Goal: Check status: Check status

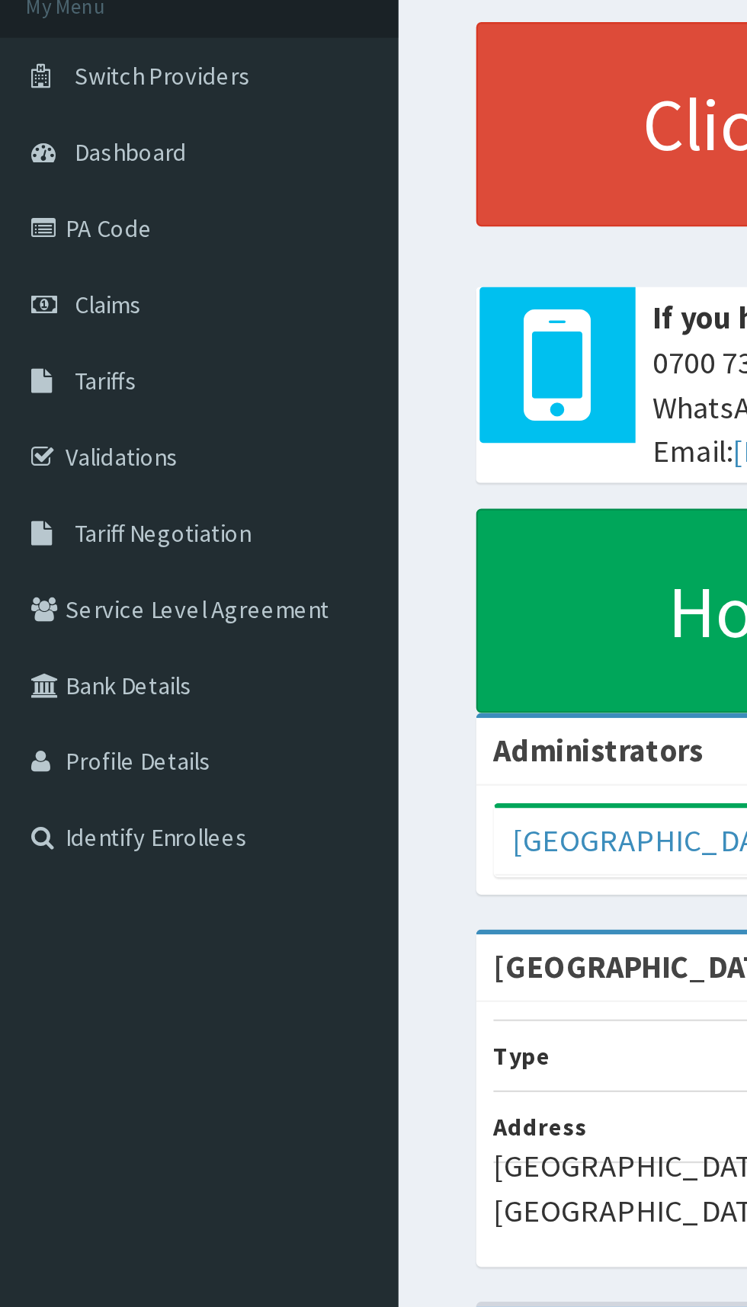
click at [44, 228] on span "Claims" at bounding box center [48, 233] width 30 height 14
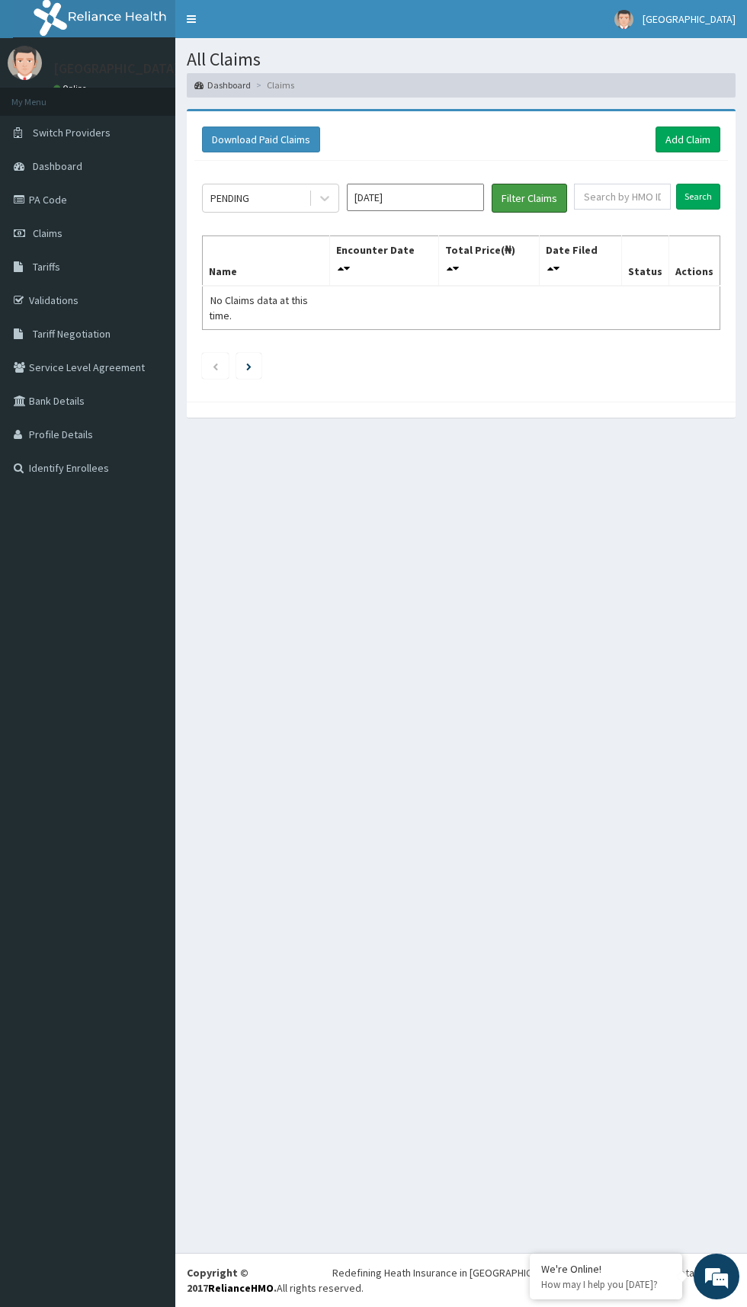
click at [537, 195] on button "Filter Claims" at bounding box center [529, 198] width 75 height 29
click at [415, 191] on input "[DATE]" at bounding box center [415, 197] width 137 height 27
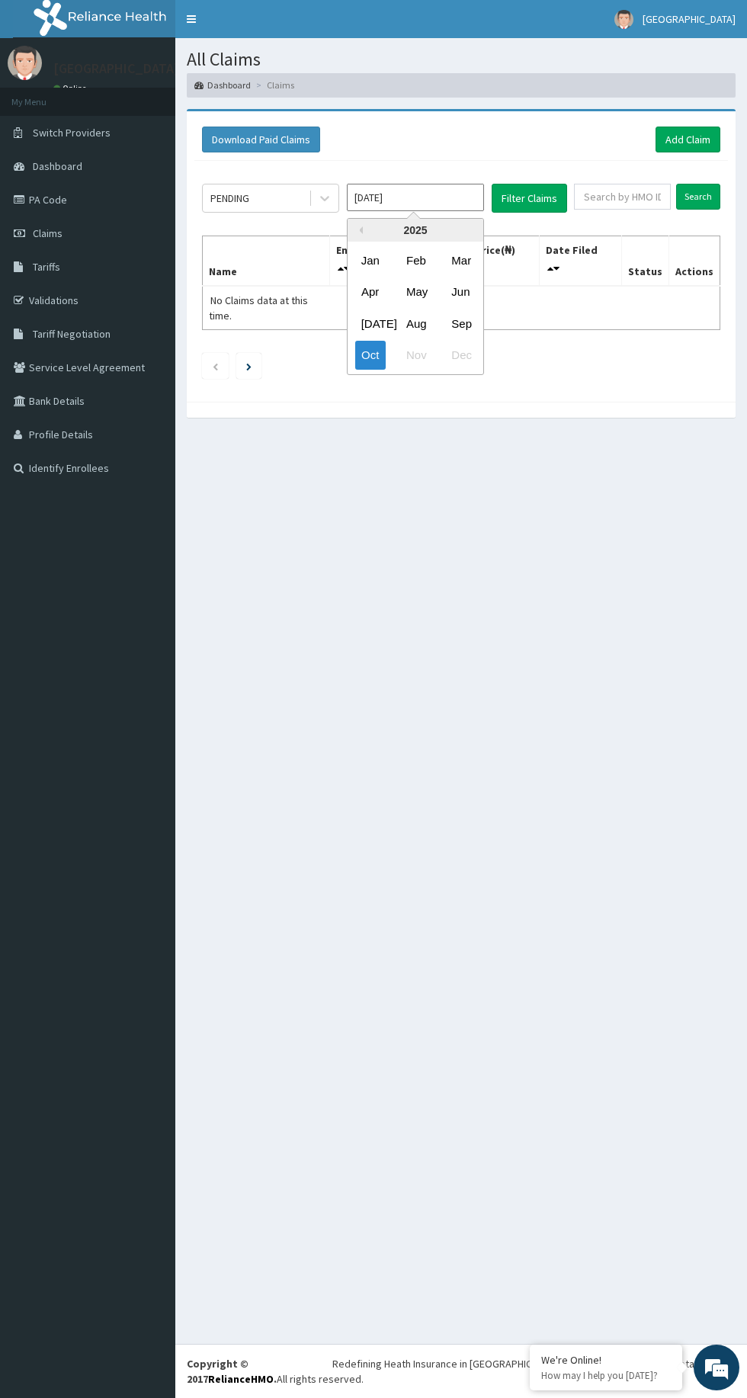
click at [468, 324] on div "Sep" at bounding box center [460, 323] width 30 height 28
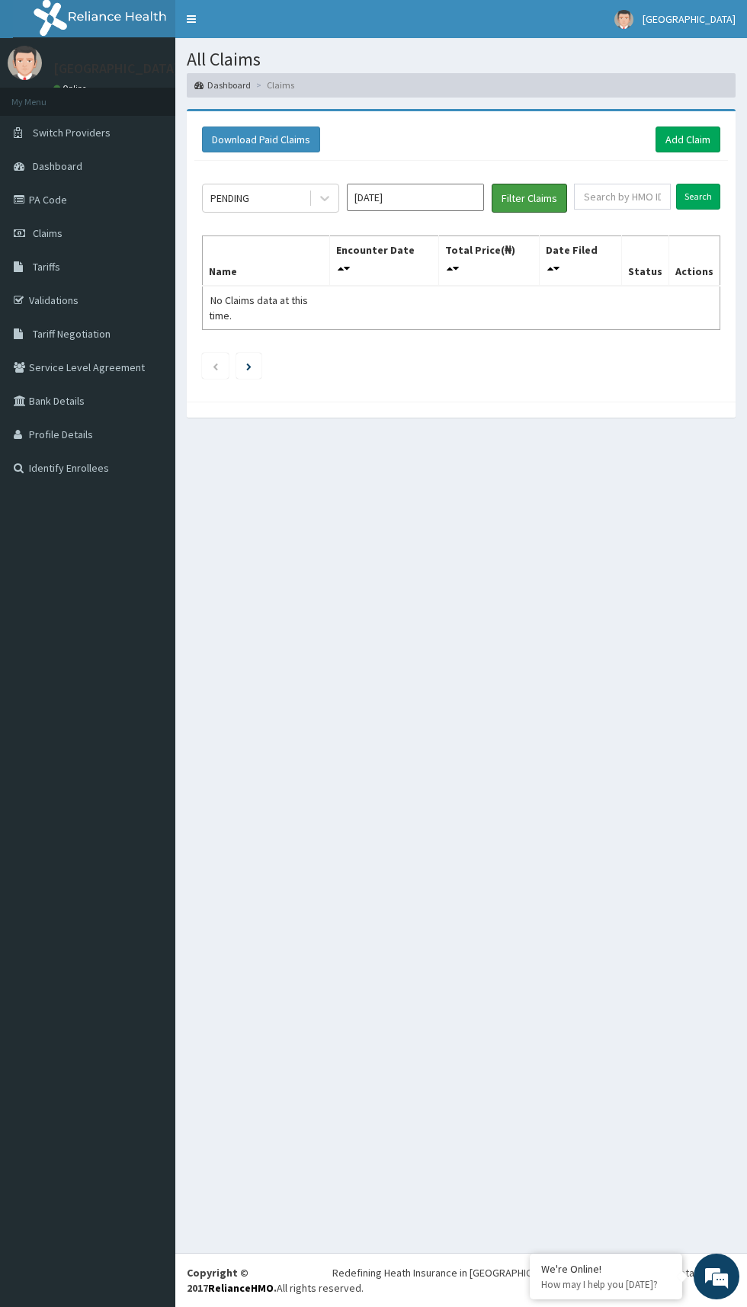
click at [547, 184] on button "Filter Claims" at bounding box center [529, 198] width 75 height 29
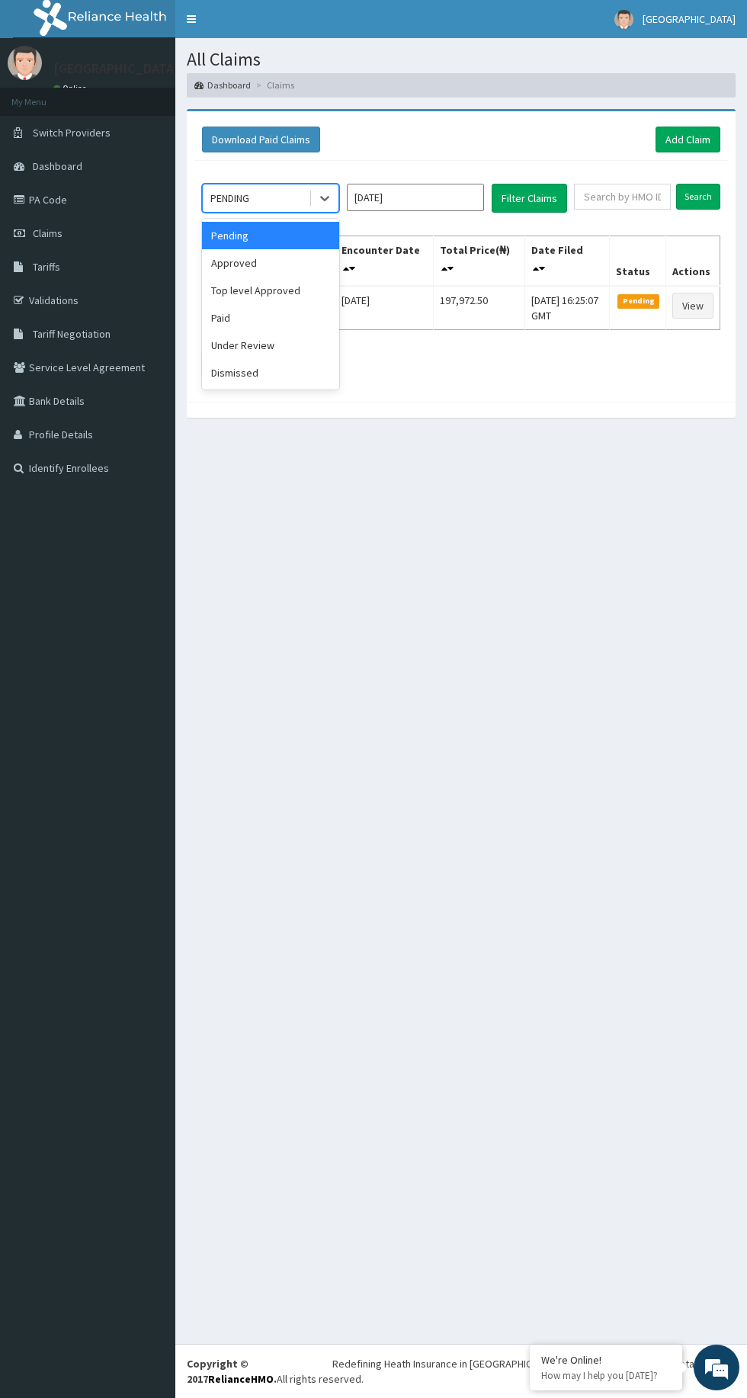
click at [284, 261] on div "Approved" at bounding box center [270, 262] width 137 height 27
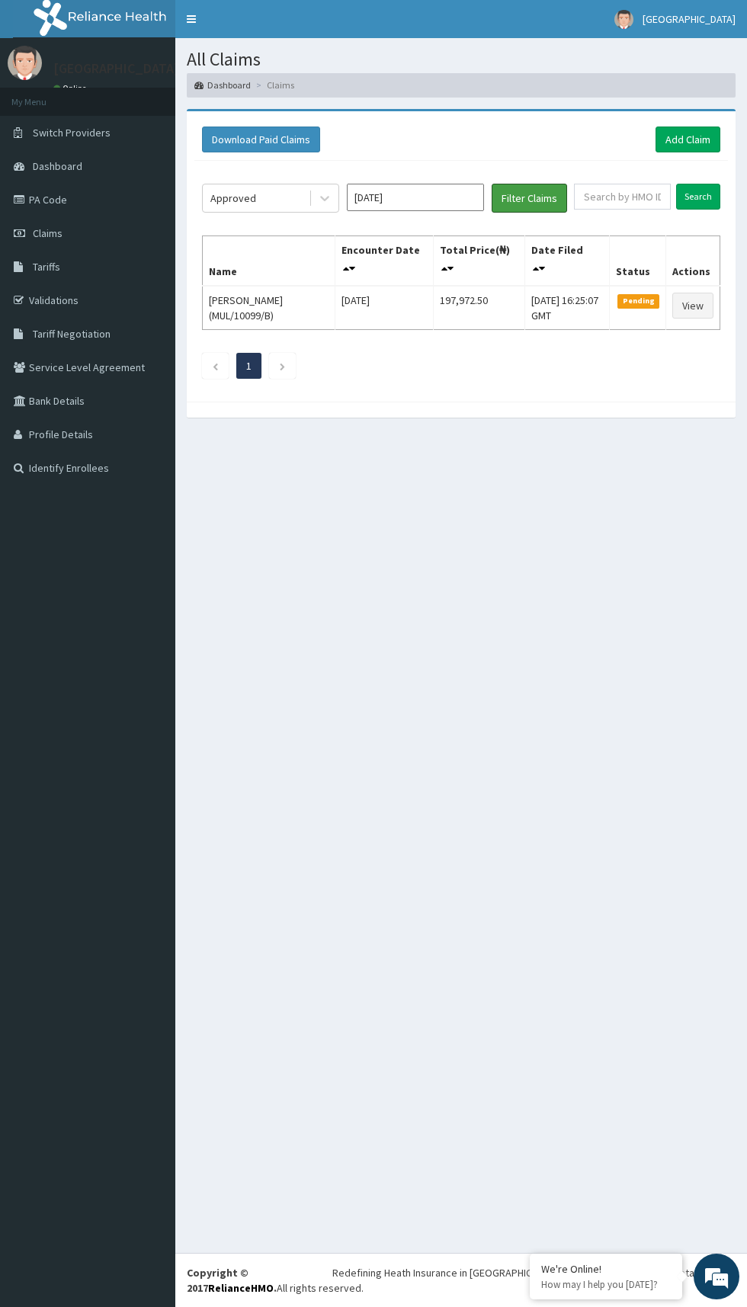
click at [547, 194] on button "Filter Claims" at bounding box center [529, 198] width 75 height 29
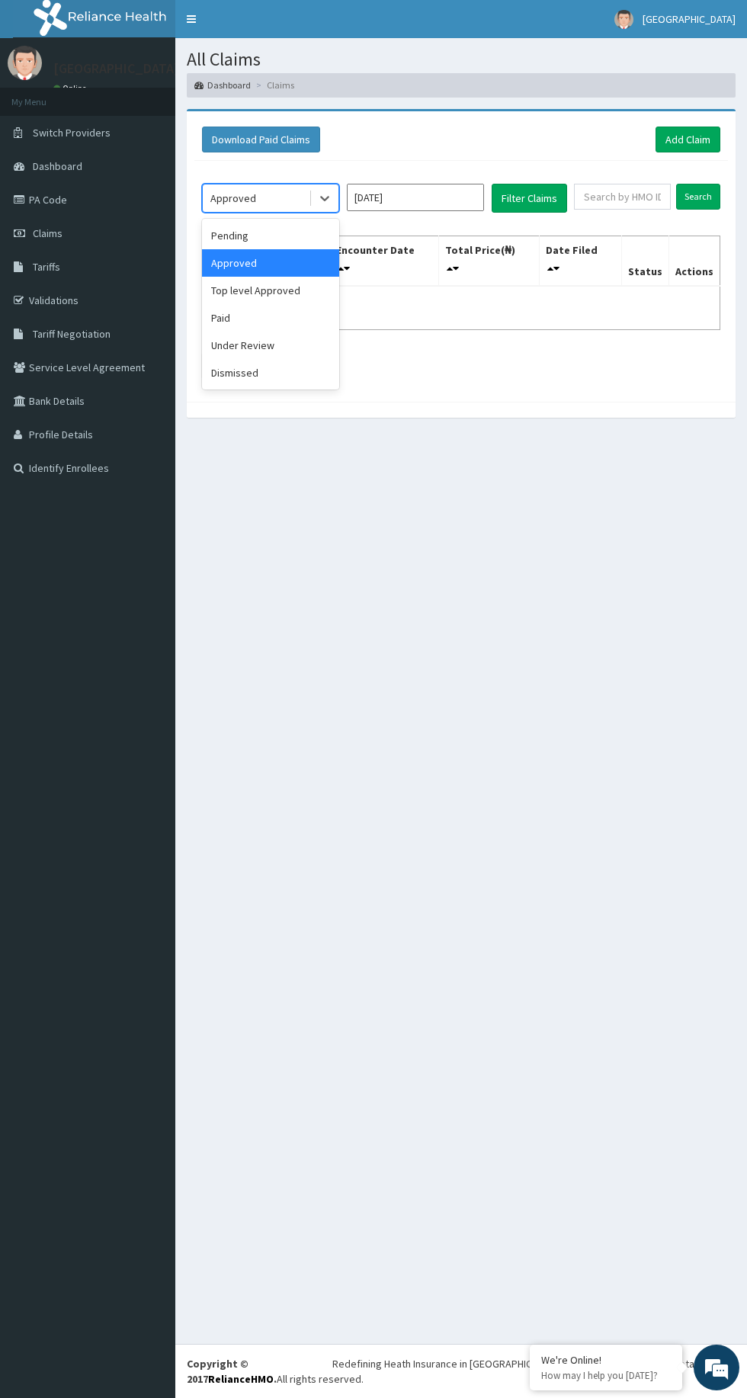
click at [290, 287] on div "Top level Approved" at bounding box center [270, 290] width 137 height 27
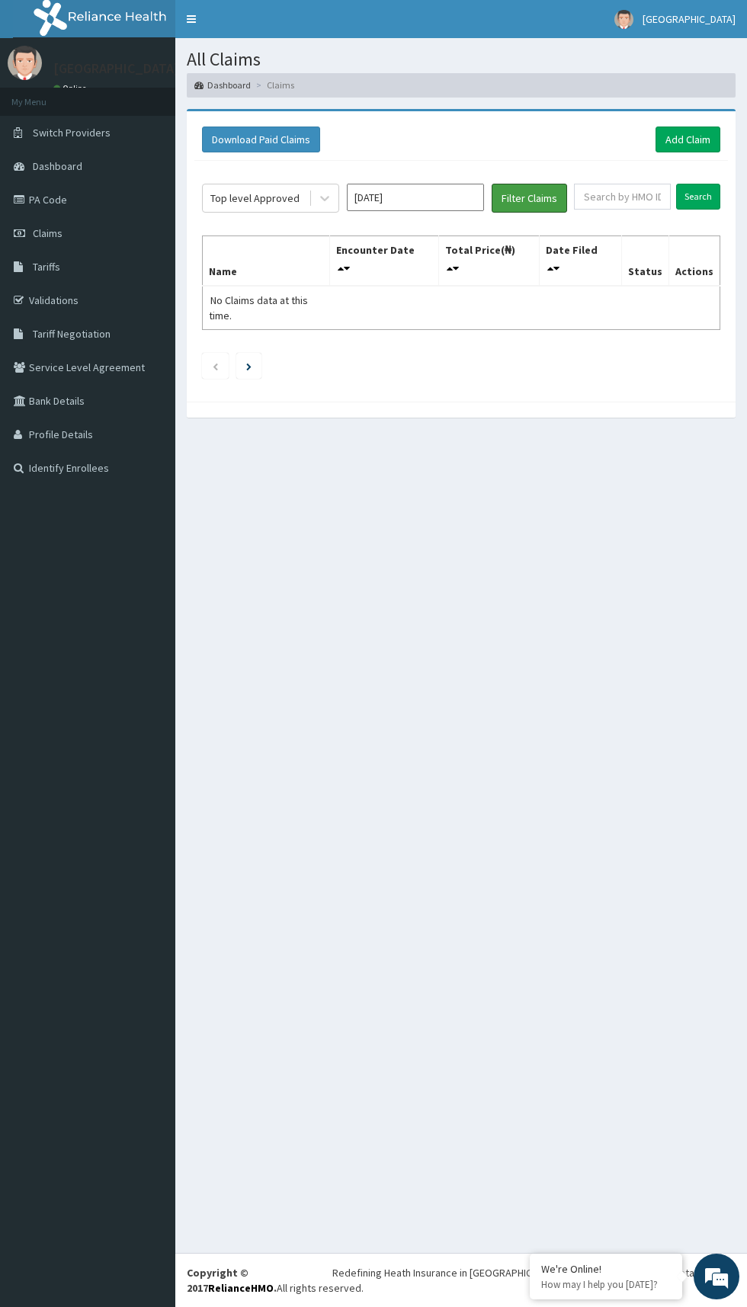
click at [554, 192] on button "Filter Claims" at bounding box center [529, 198] width 75 height 29
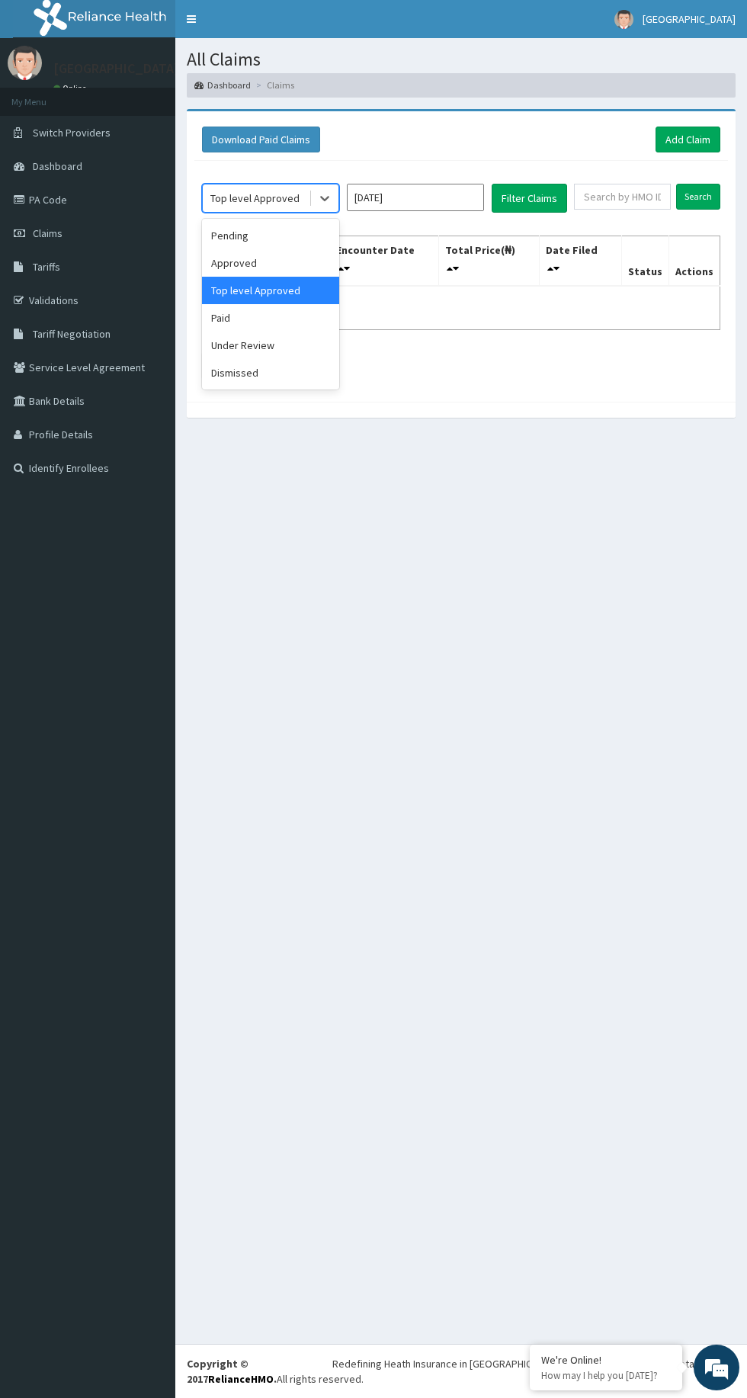
click at [286, 322] on div "Paid" at bounding box center [270, 317] width 137 height 27
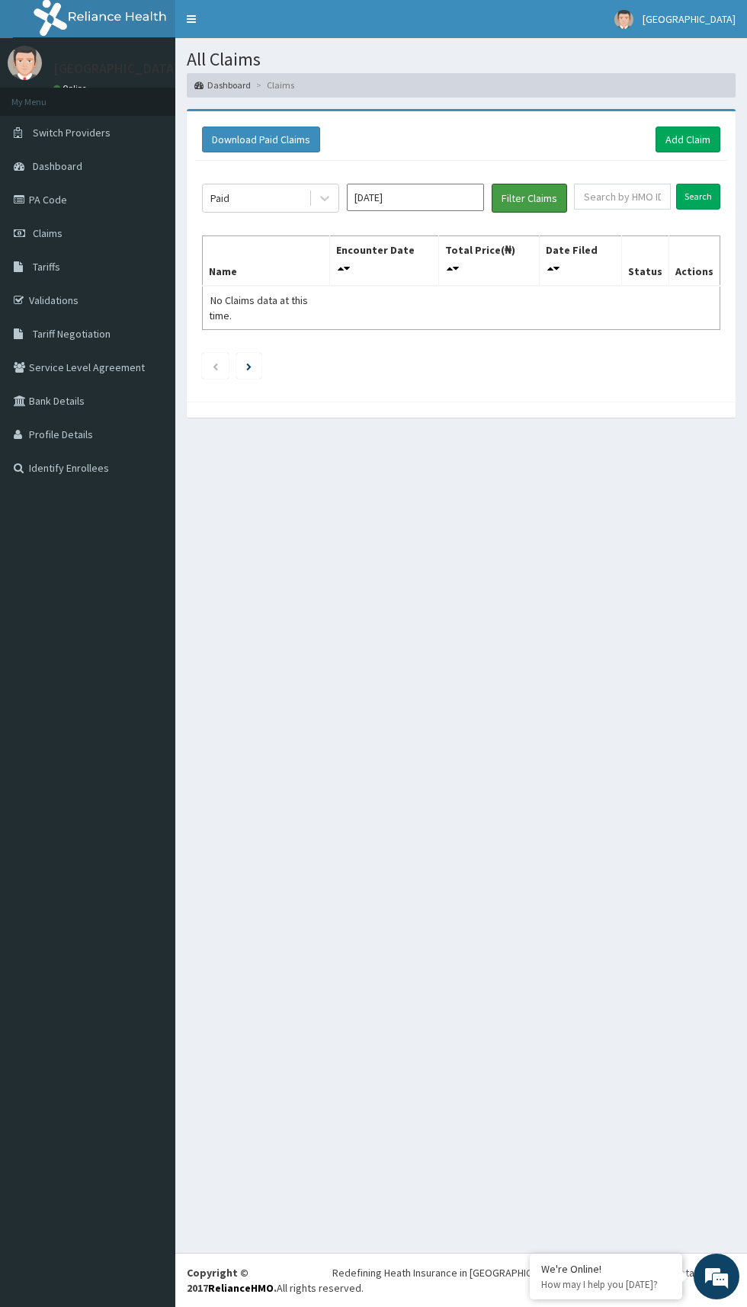
click at [530, 191] on button "Filter Claims" at bounding box center [529, 198] width 75 height 29
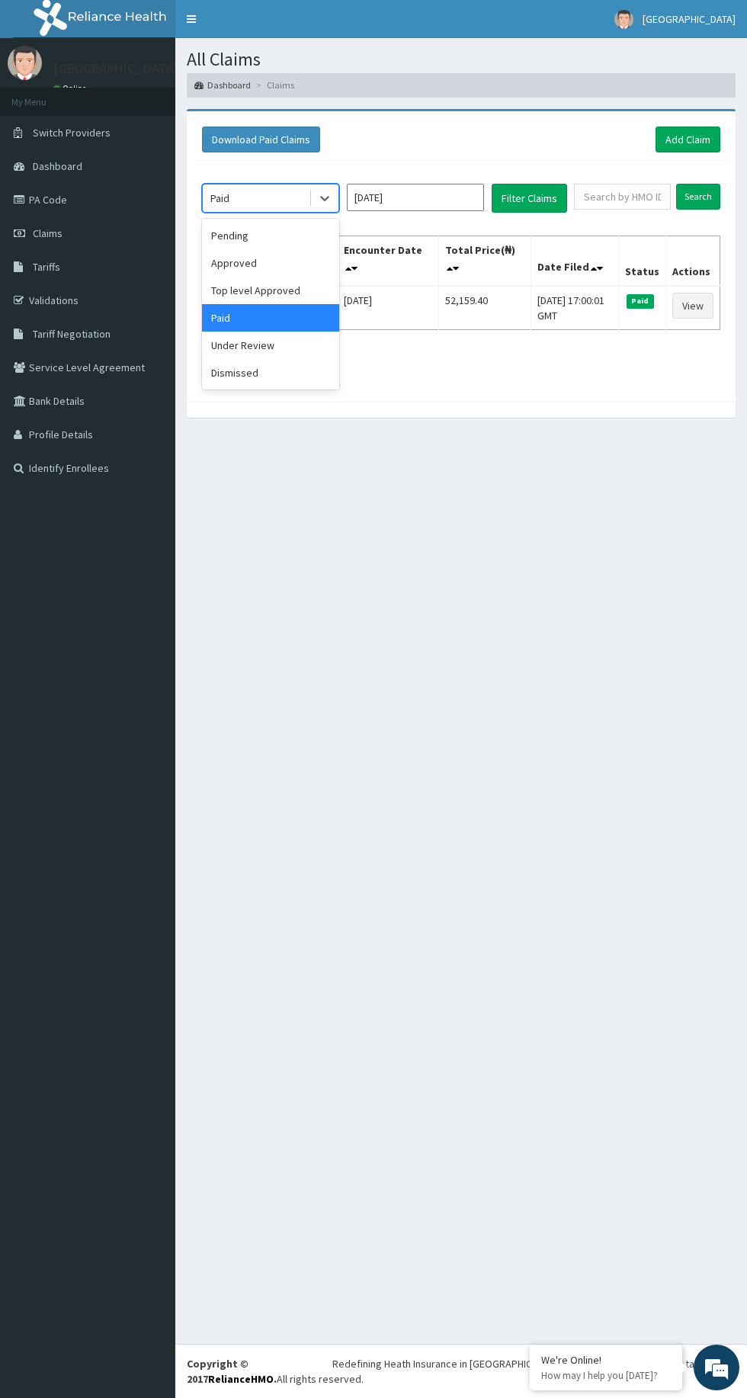
click at [293, 341] on div "Under Review" at bounding box center [270, 345] width 137 height 27
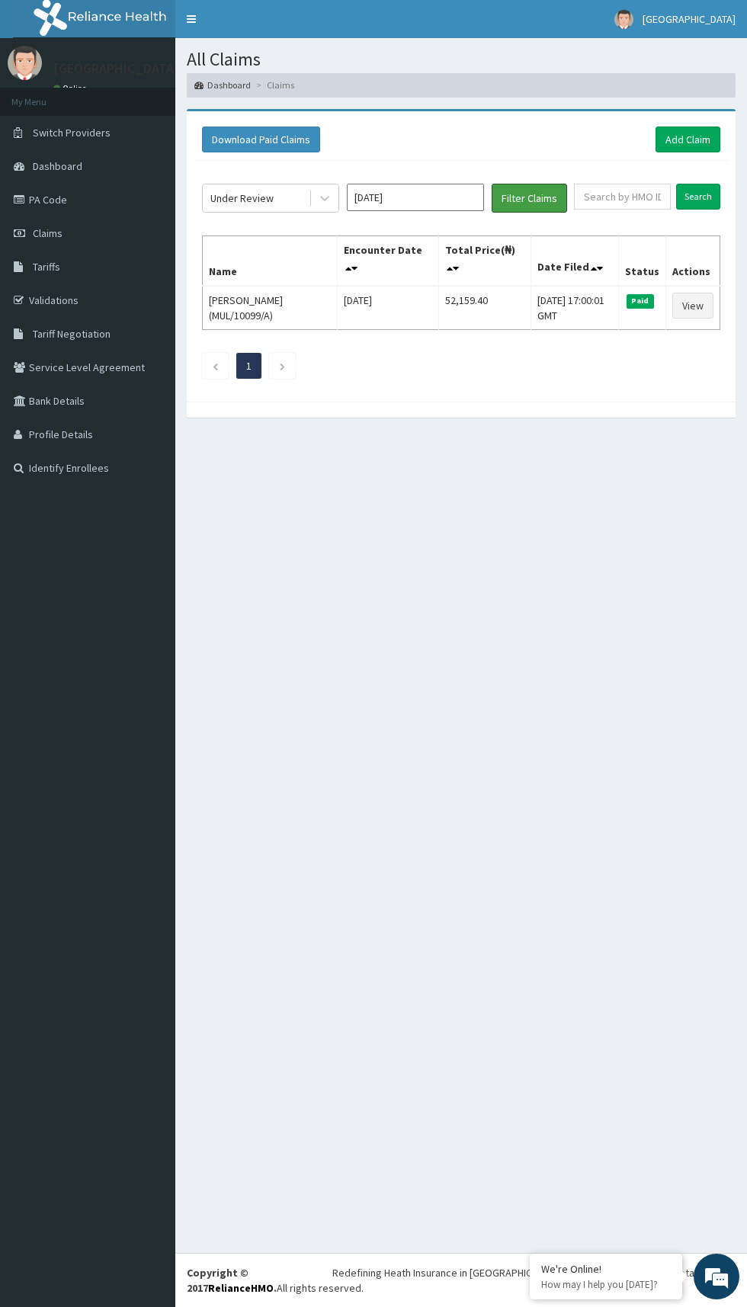
click at [547, 197] on button "Filter Claims" at bounding box center [529, 198] width 75 height 29
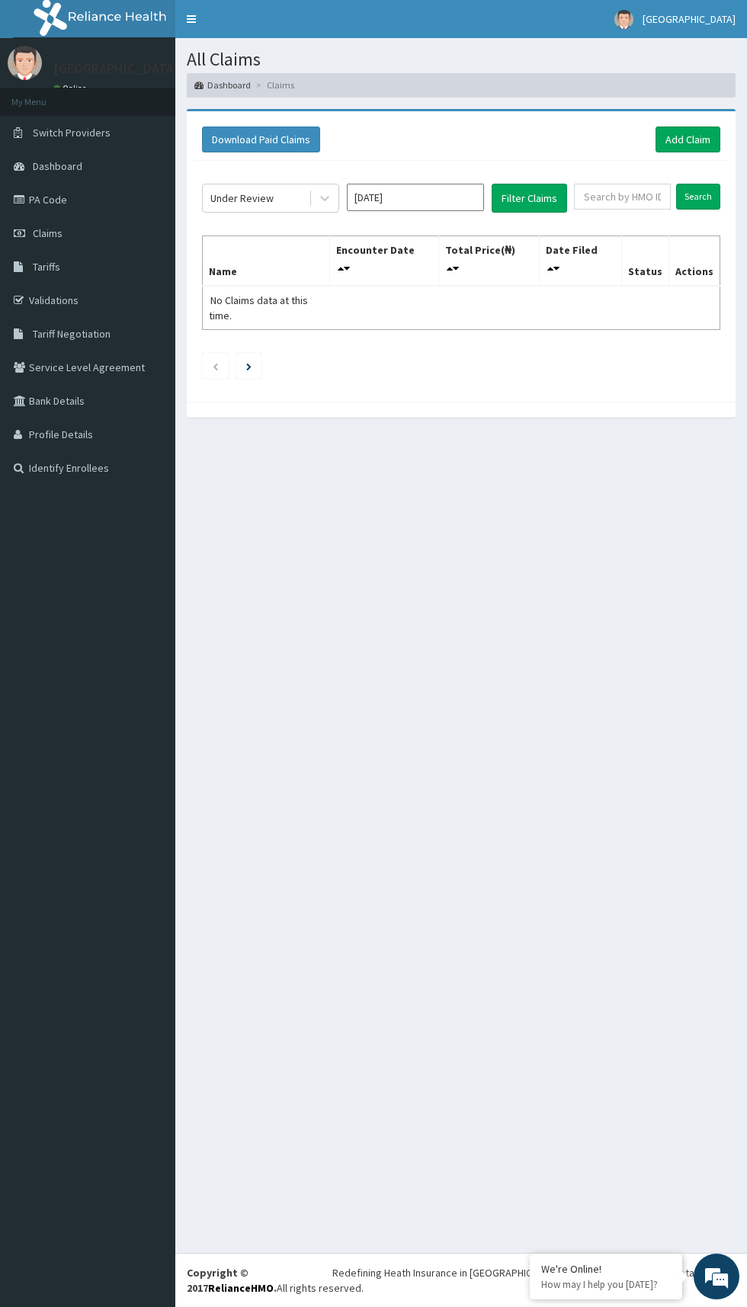
click at [441, 201] on input "[DATE]" at bounding box center [415, 197] width 137 height 27
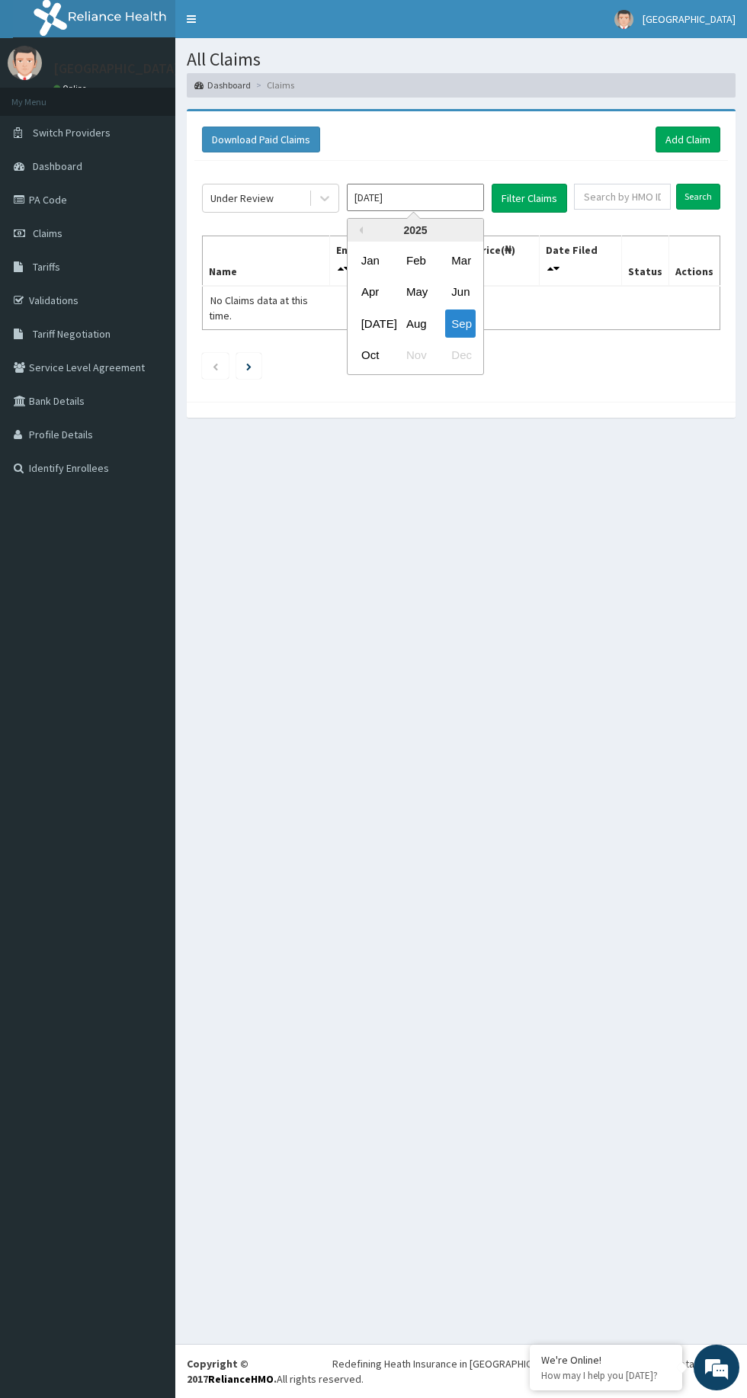
click at [415, 322] on div "Aug" at bounding box center [415, 323] width 30 height 28
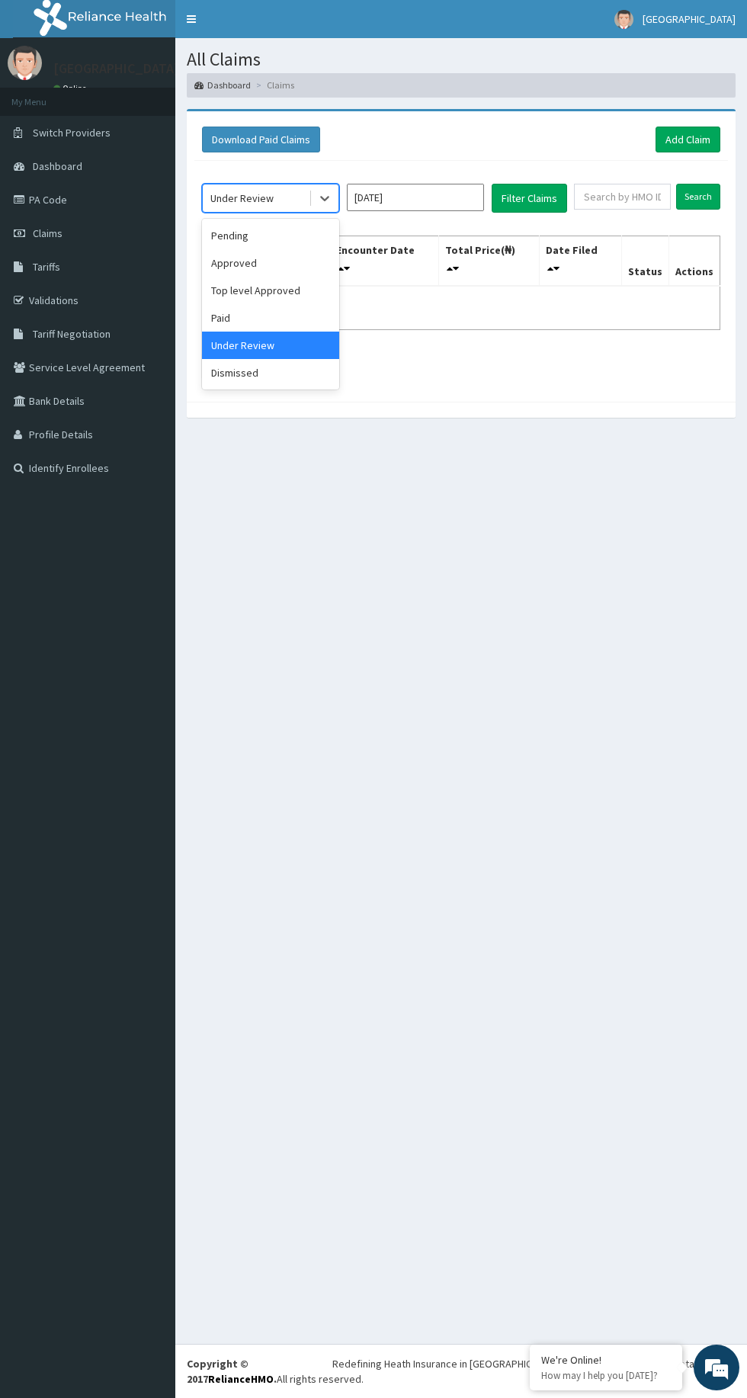
click at [280, 226] on div "Pending" at bounding box center [270, 235] width 137 height 27
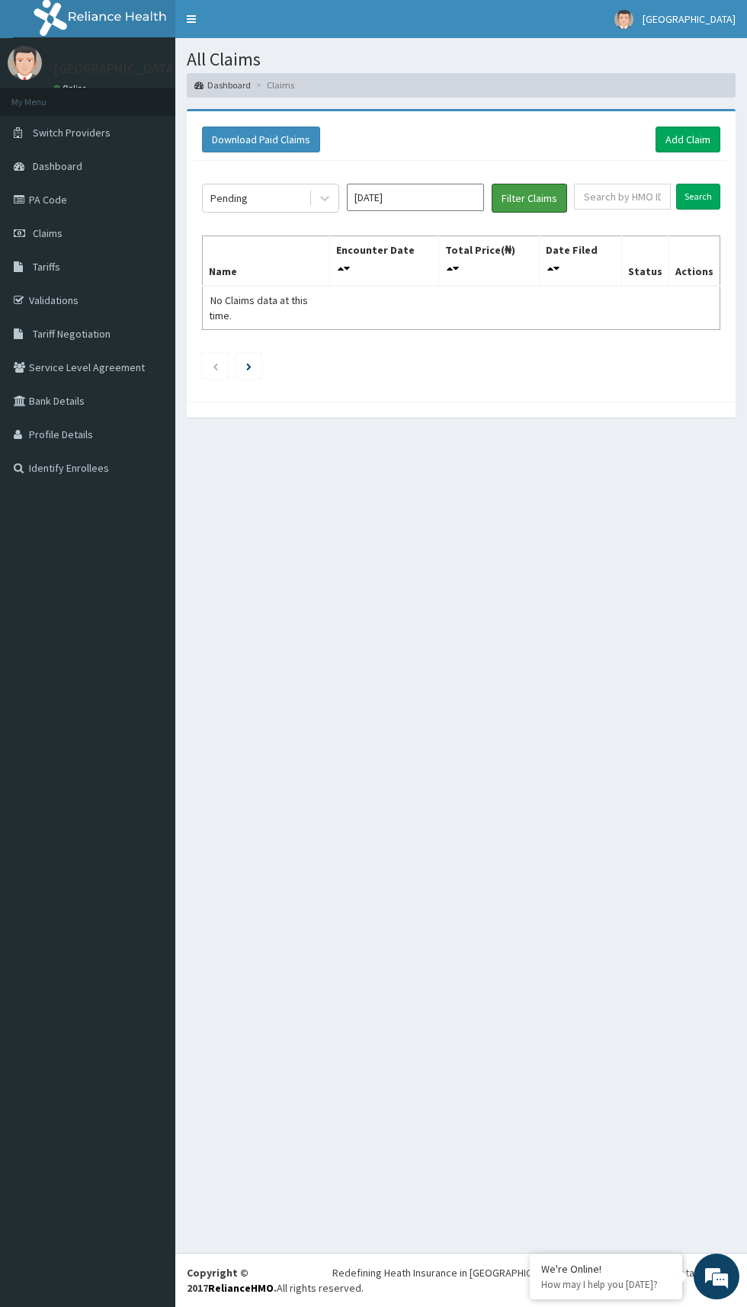
click at [531, 201] on button "Filter Claims" at bounding box center [529, 198] width 75 height 29
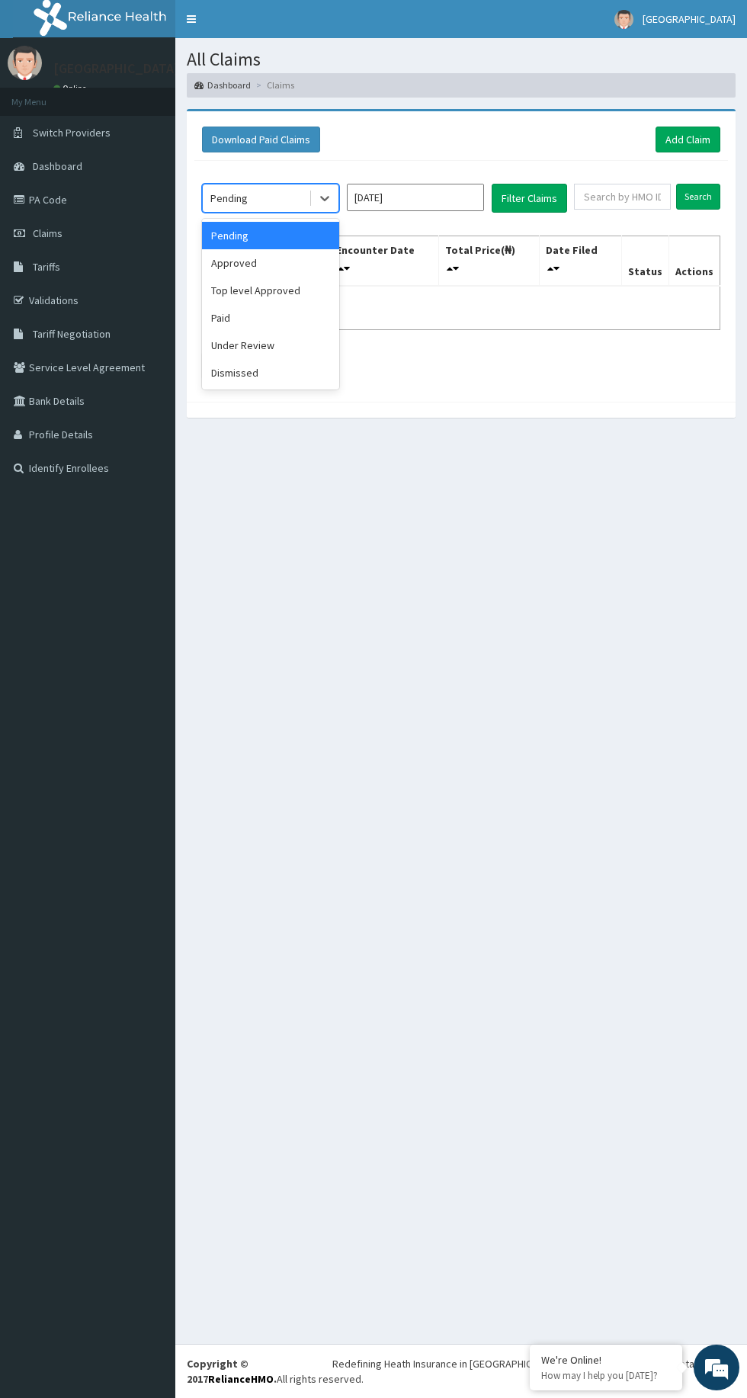
click at [300, 252] on div "Approved" at bounding box center [270, 262] width 137 height 27
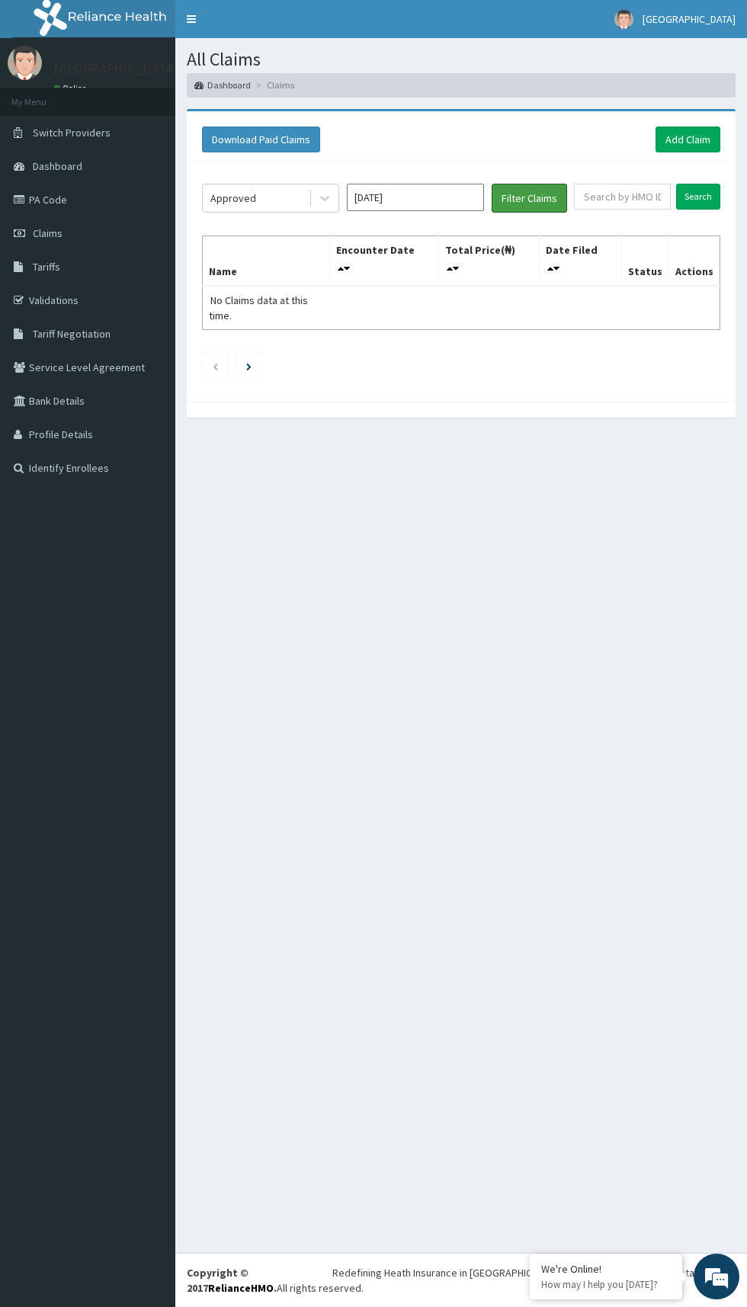
click at [546, 187] on button "Filter Claims" at bounding box center [529, 198] width 75 height 29
click at [532, 198] on button "Filter Claims" at bounding box center [529, 198] width 75 height 29
click at [544, 195] on button "Filter Claims" at bounding box center [529, 198] width 75 height 29
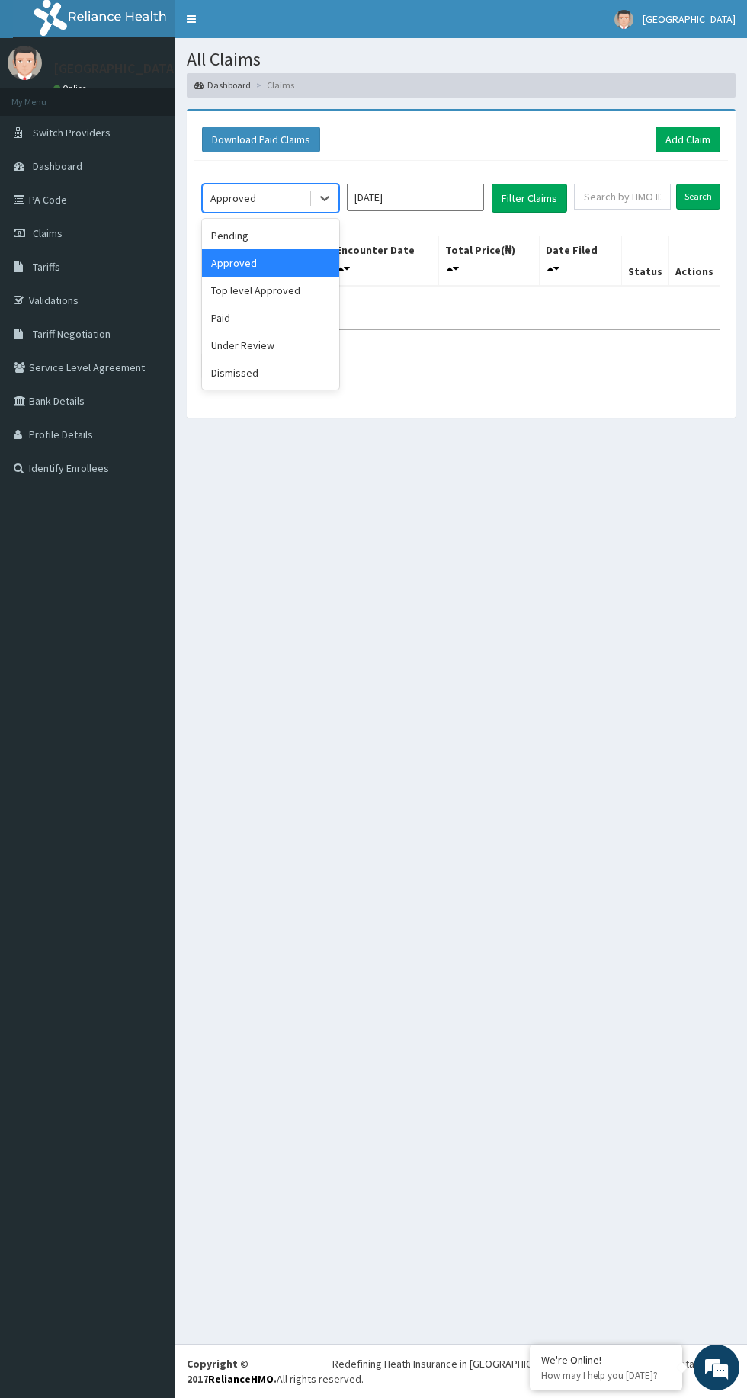
click at [285, 284] on div "Top level Approved" at bounding box center [270, 290] width 137 height 27
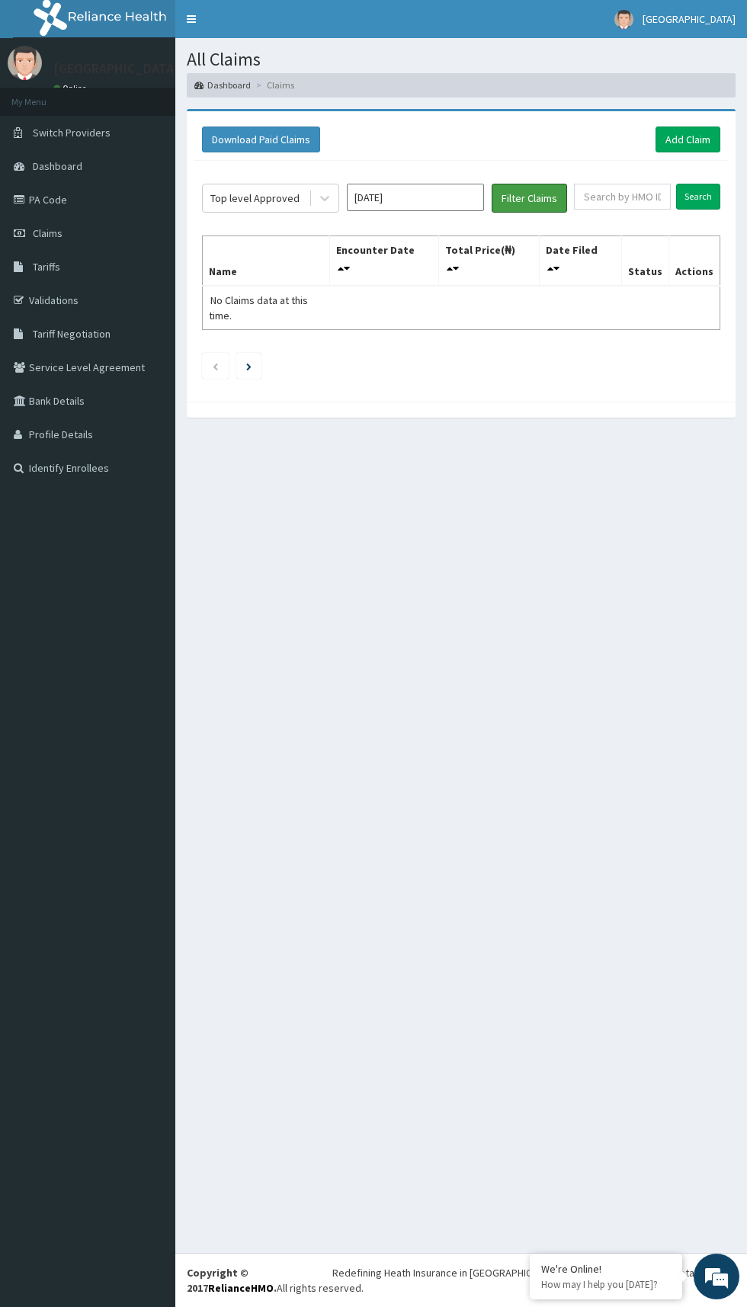
click at [540, 201] on button "Filter Claims" at bounding box center [529, 198] width 75 height 29
click at [533, 202] on button "Filter Claims" at bounding box center [529, 198] width 75 height 29
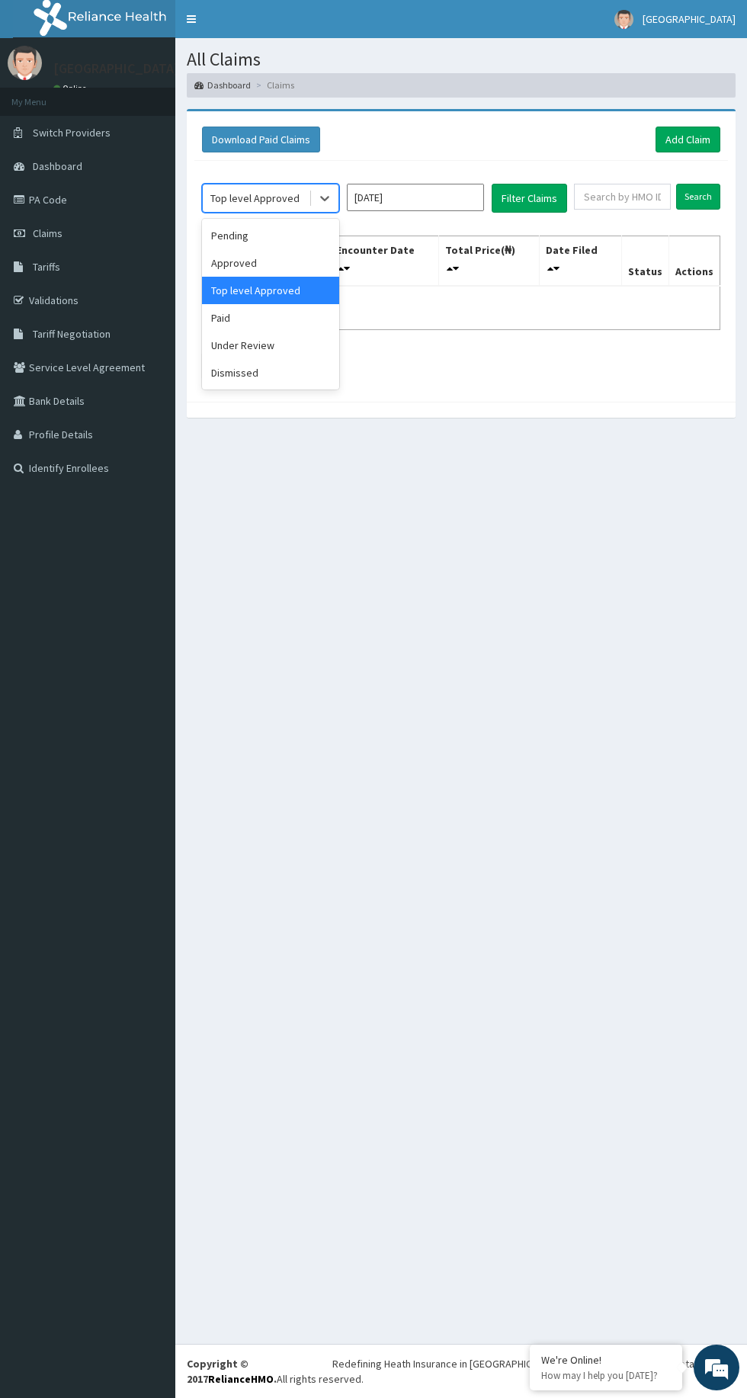
click at [280, 314] on div "Paid" at bounding box center [270, 317] width 137 height 27
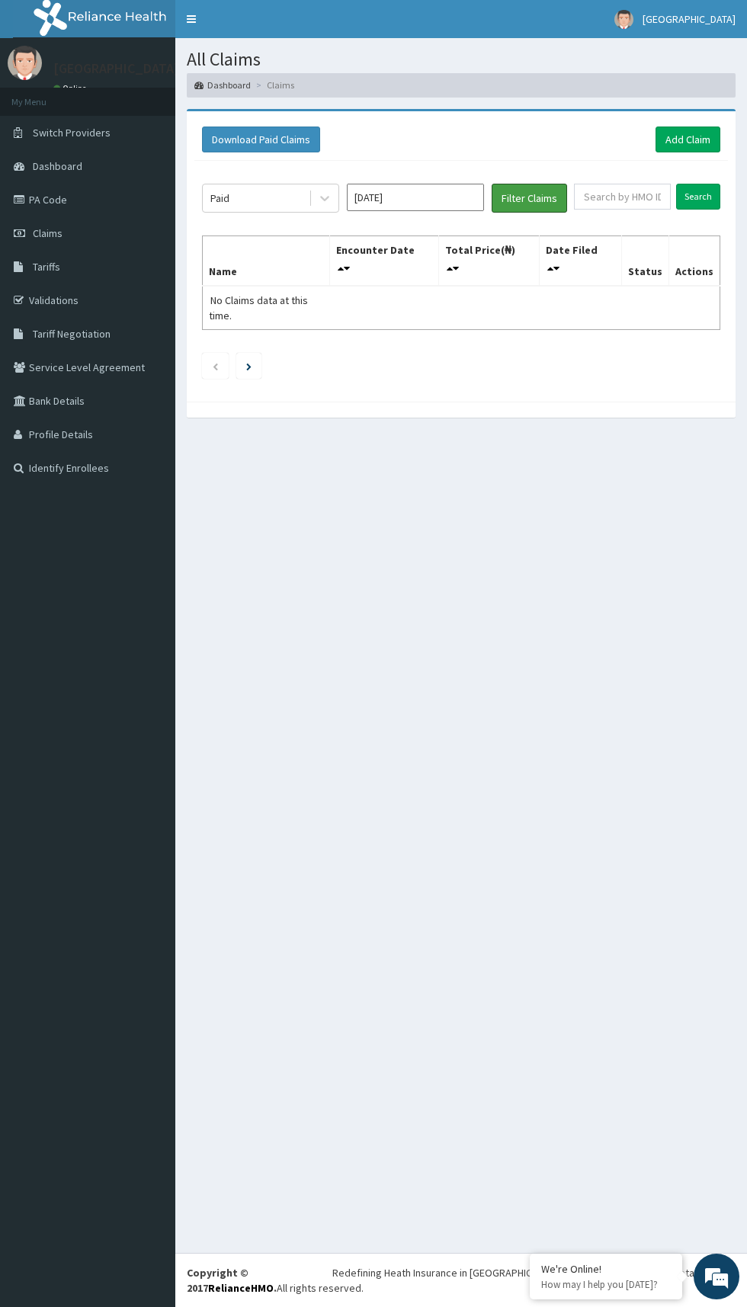
click at [552, 188] on button "Filter Claims" at bounding box center [529, 198] width 75 height 29
click at [543, 192] on button "Filter Claims" at bounding box center [529, 198] width 75 height 29
click at [527, 200] on button "Filter Claims" at bounding box center [529, 198] width 75 height 29
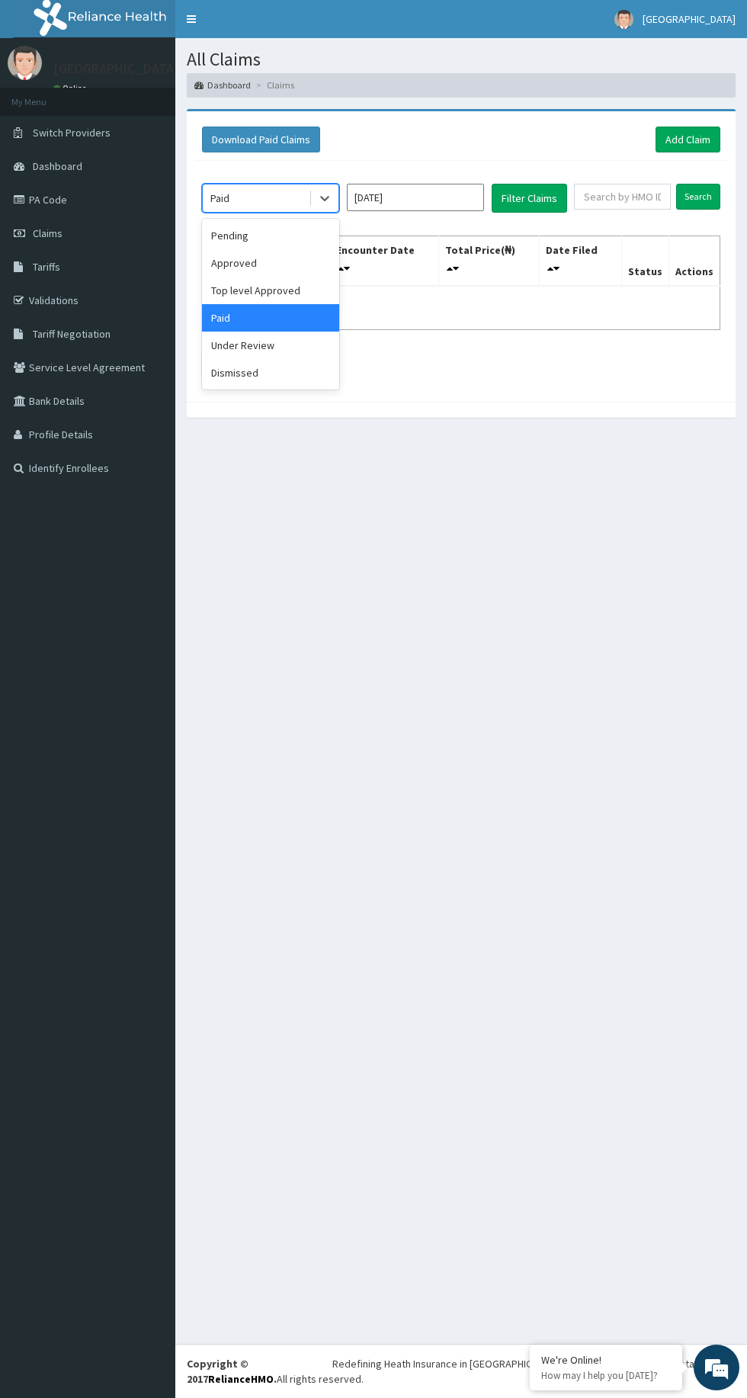
click at [284, 340] on div "Under Review" at bounding box center [270, 345] width 137 height 27
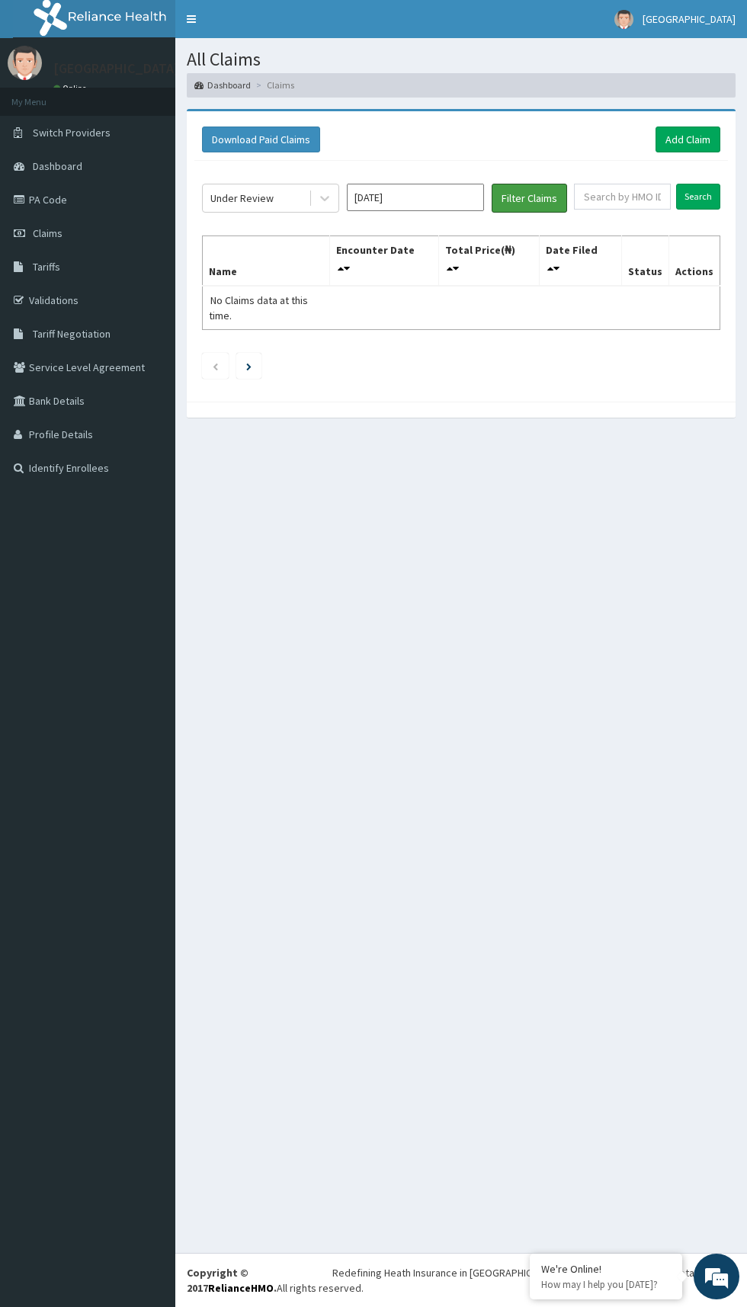
click at [534, 194] on button "Filter Claims" at bounding box center [529, 198] width 75 height 29
click at [540, 197] on button "Filter Claims" at bounding box center [529, 198] width 75 height 29
click at [418, 194] on input "[DATE]" at bounding box center [415, 197] width 137 height 27
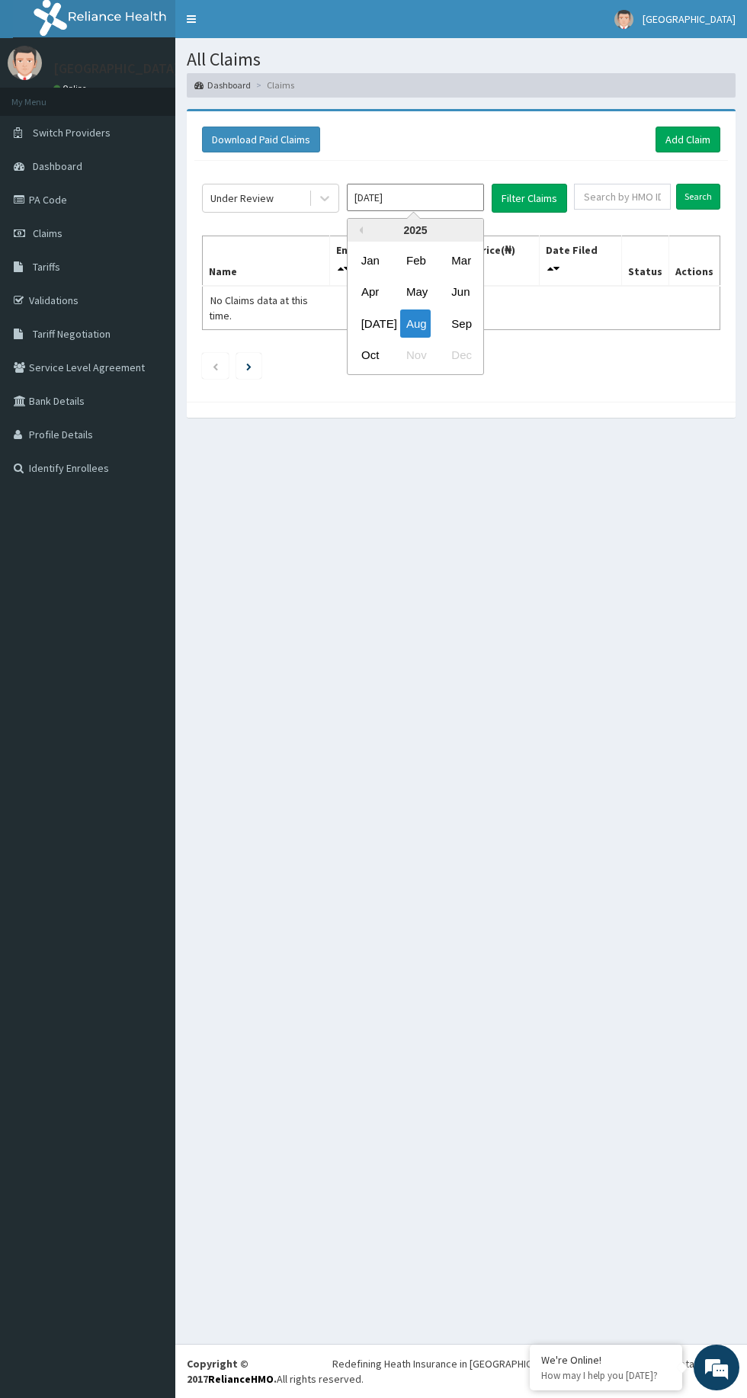
click at [373, 321] on div "[DATE]" at bounding box center [370, 323] width 30 height 28
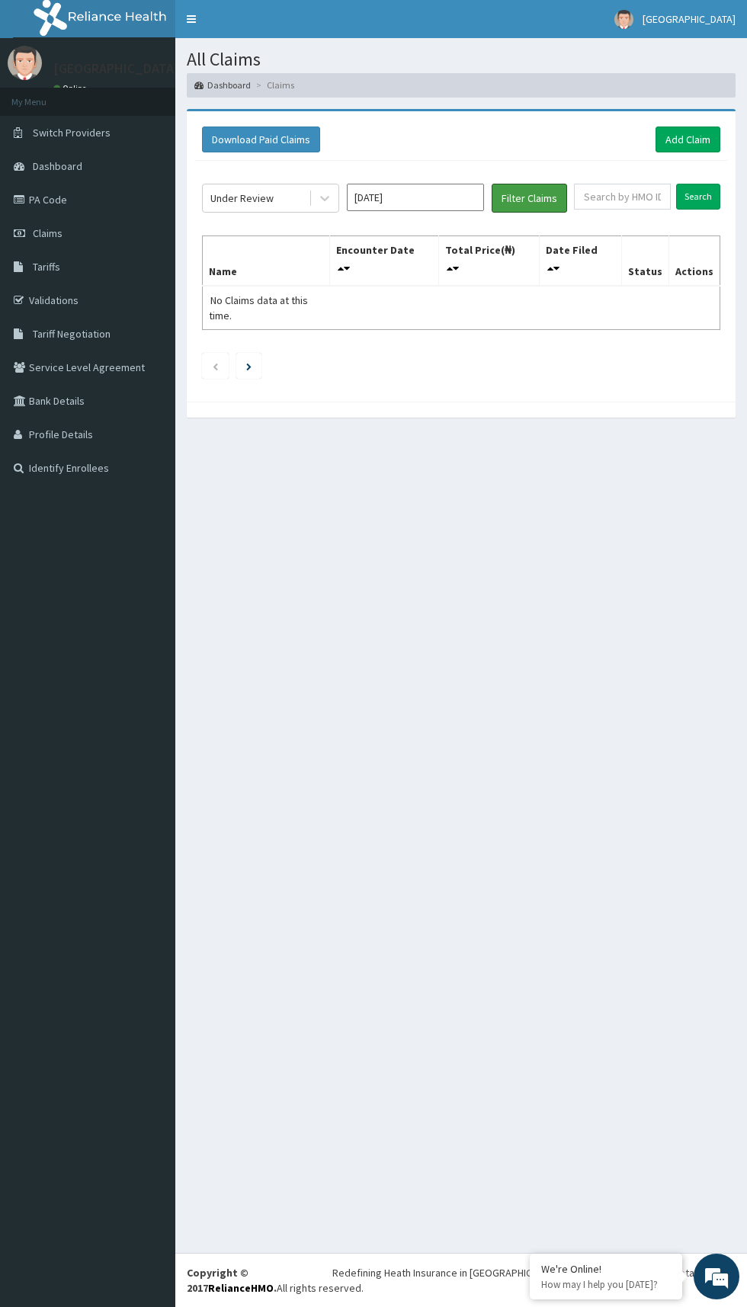
click at [540, 202] on button "Filter Claims" at bounding box center [529, 198] width 75 height 29
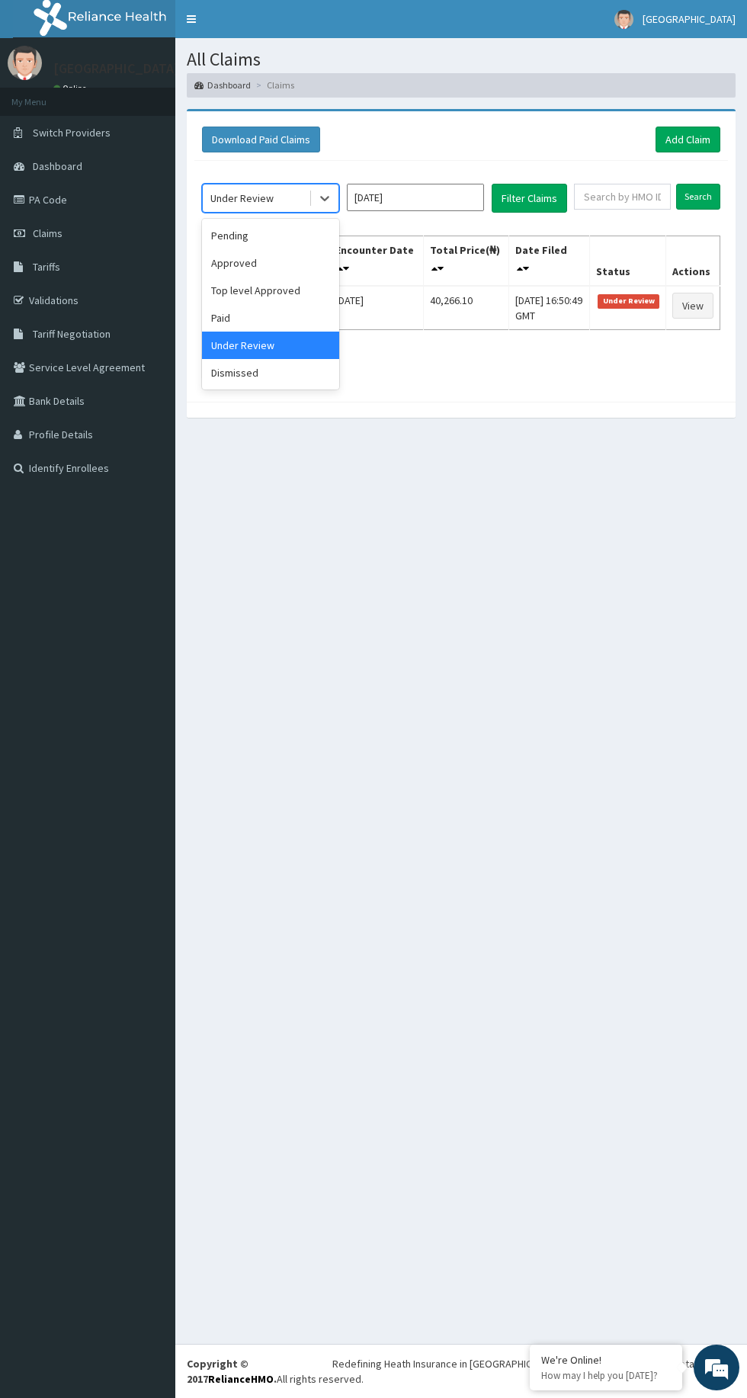
click at [280, 317] on div "Paid" at bounding box center [270, 317] width 137 height 27
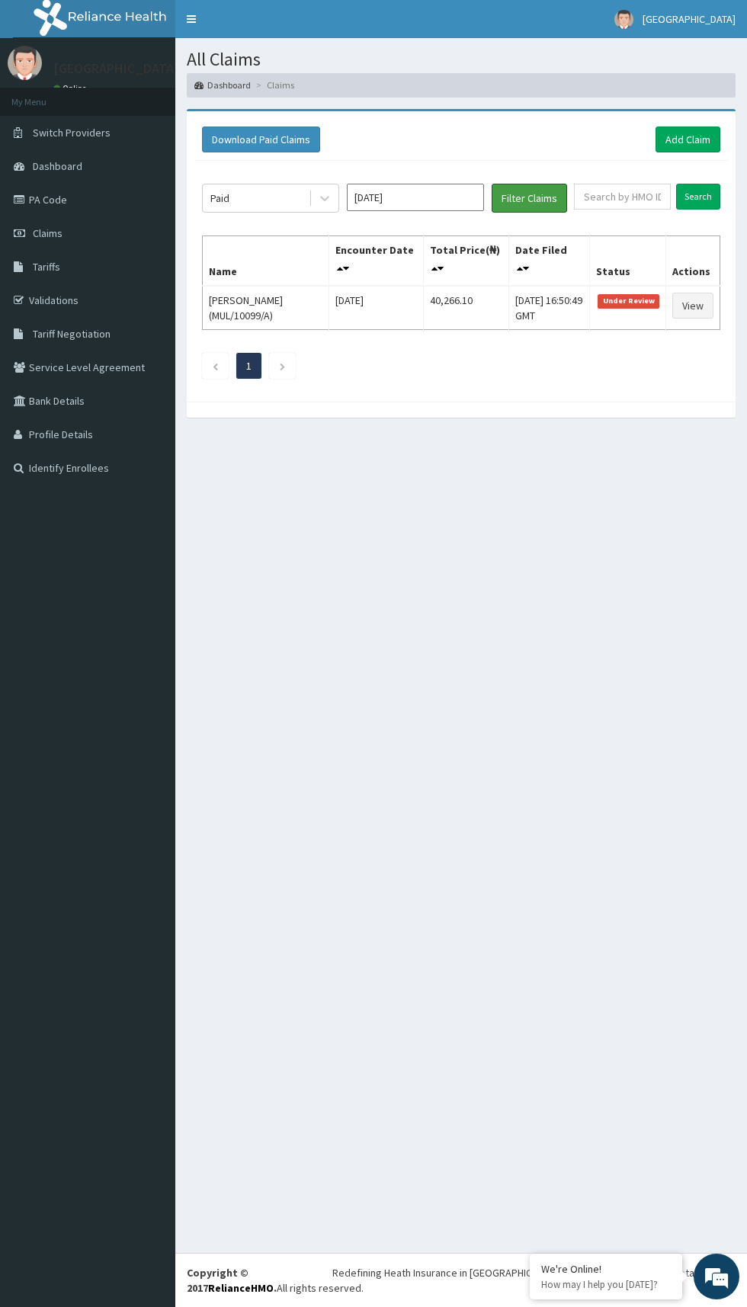
click at [539, 197] on button "Filter Claims" at bounding box center [529, 198] width 75 height 29
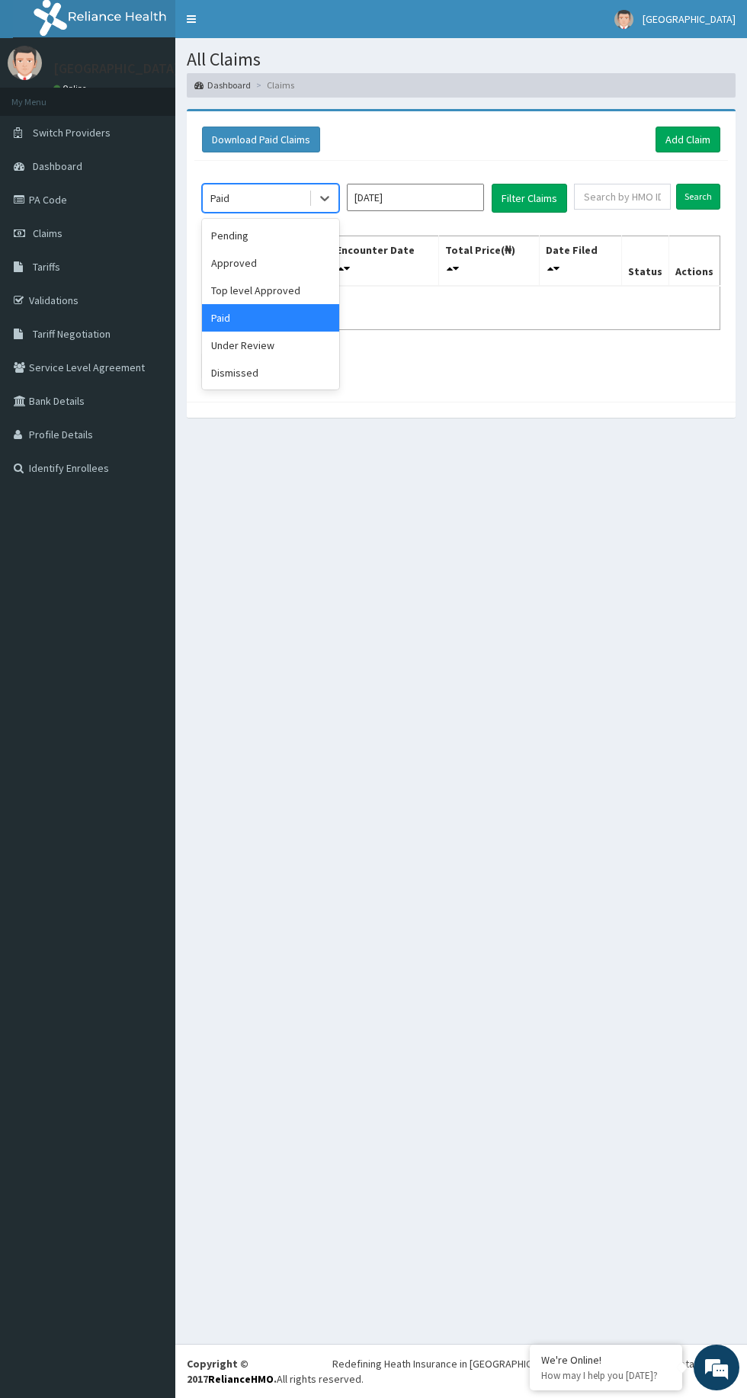
click at [288, 290] on div "Top level Approved" at bounding box center [270, 290] width 137 height 27
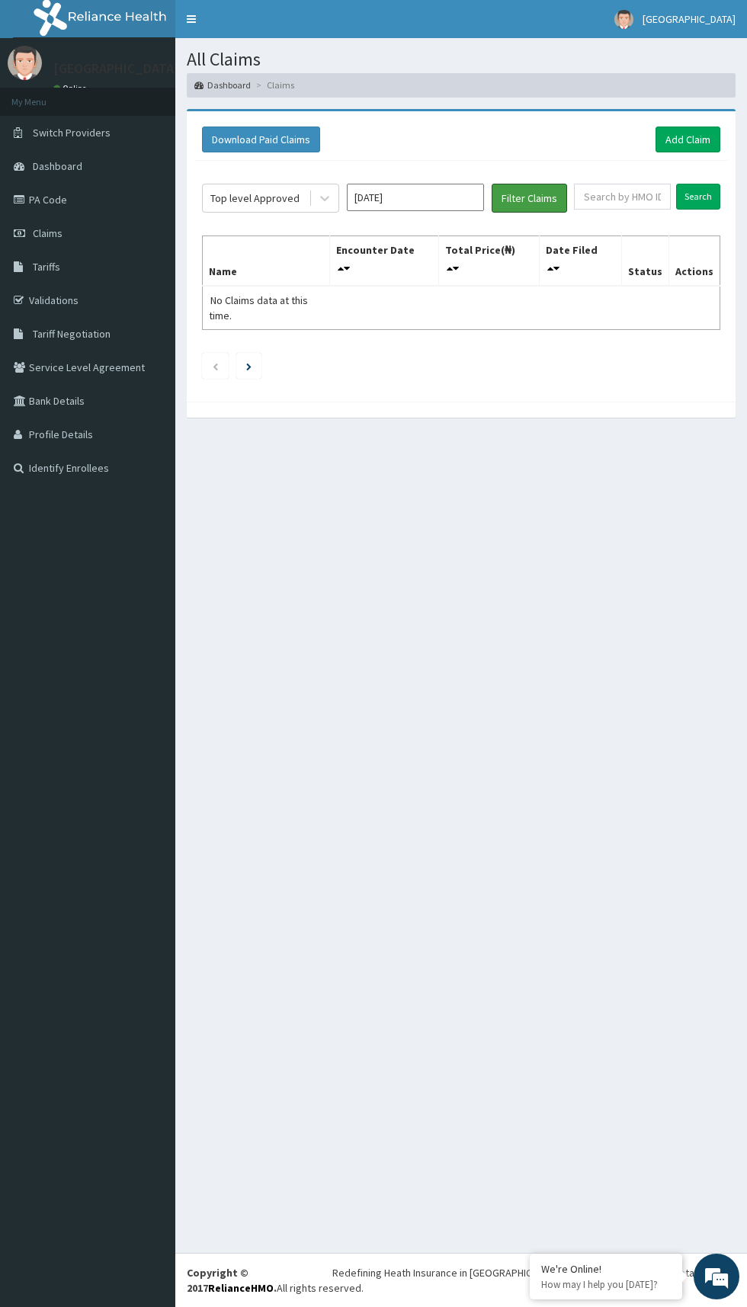
click at [555, 200] on button "Filter Claims" at bounding box center [529, 198] width 75 height 29
click at [527, 200] on button "Filter Claims" at bounding box center [529, 198] width 75 height 29
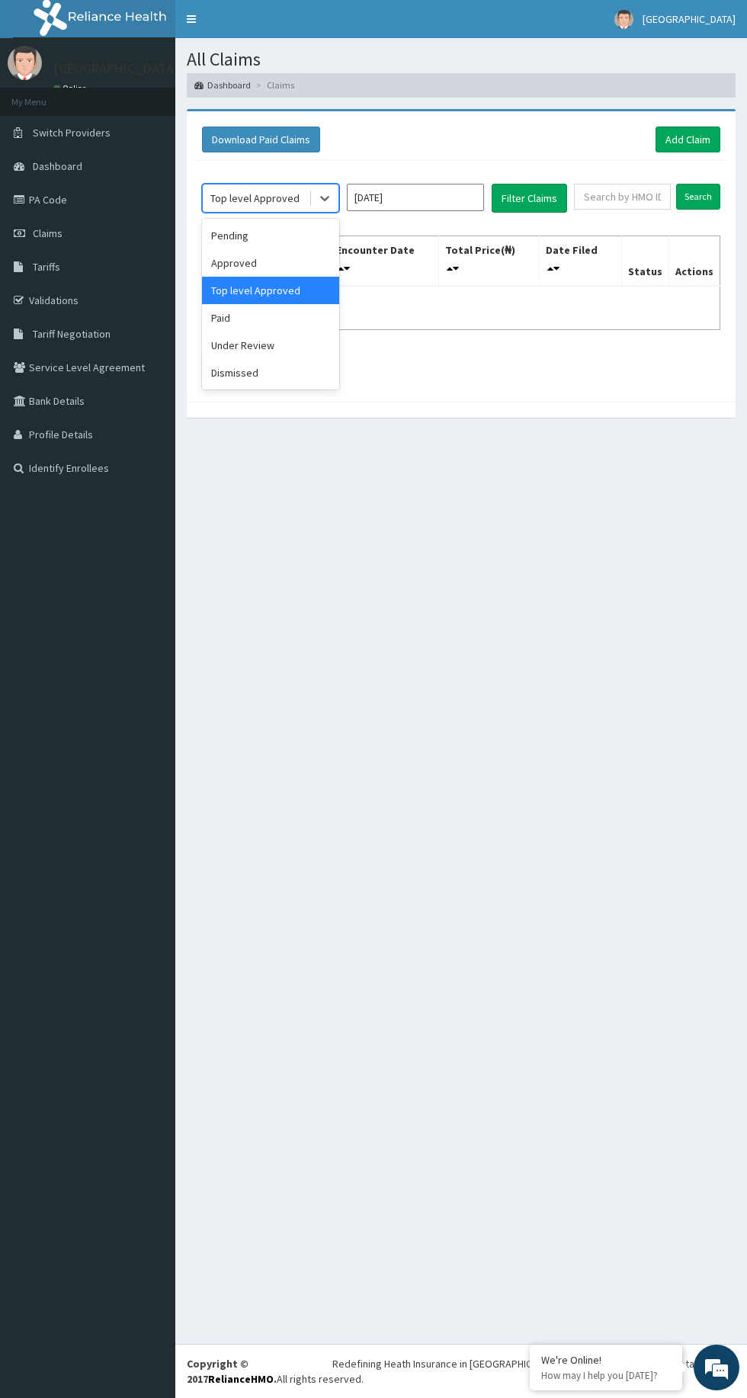
click at [294, 255] on div "Approved" at bounding box center [270, 262] width 137 height 27
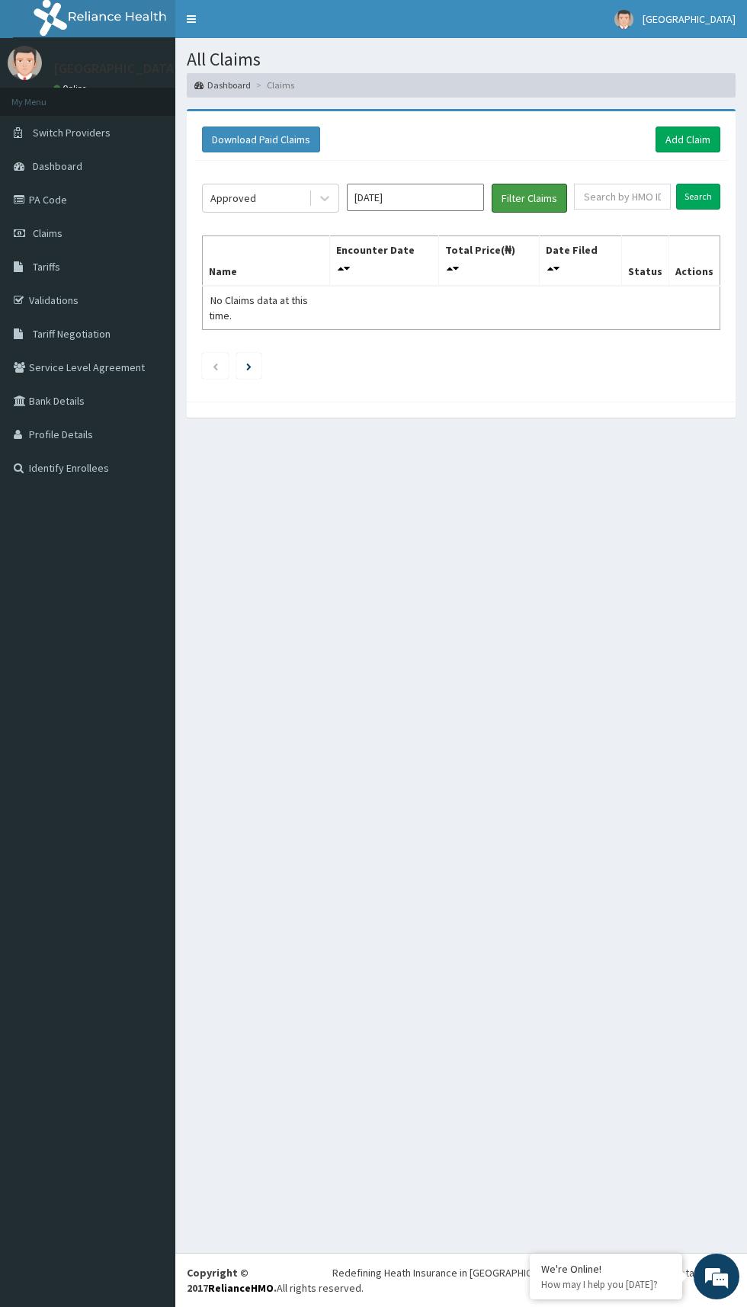
click at [553, 200] on button "Filter Claims" at bounding box center [529, 198] width 75 height 29
click at [540, 203] on button "Filter Claims" at bounding box center [529, 198] width 75 height 29
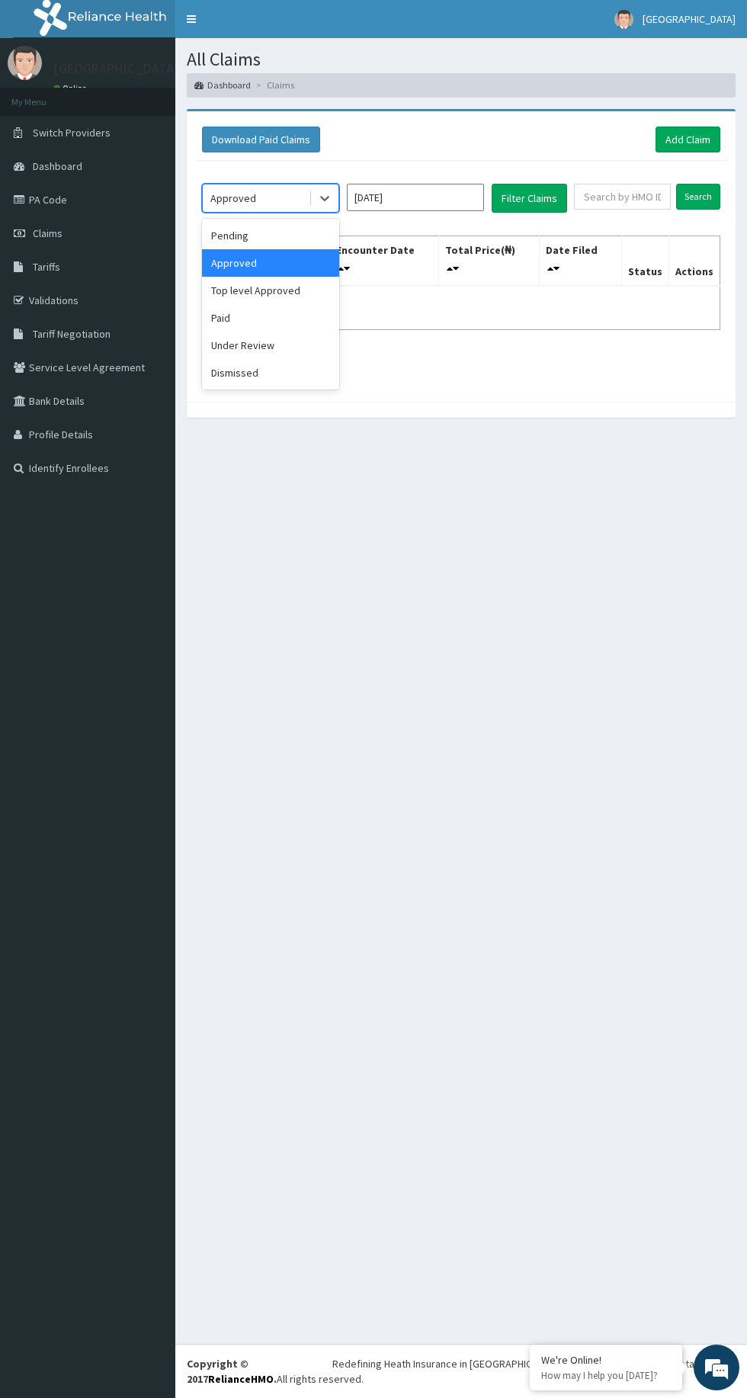
click at [285, 239] on div "Pending" at bounding box center [270, 235] width 137 height 27
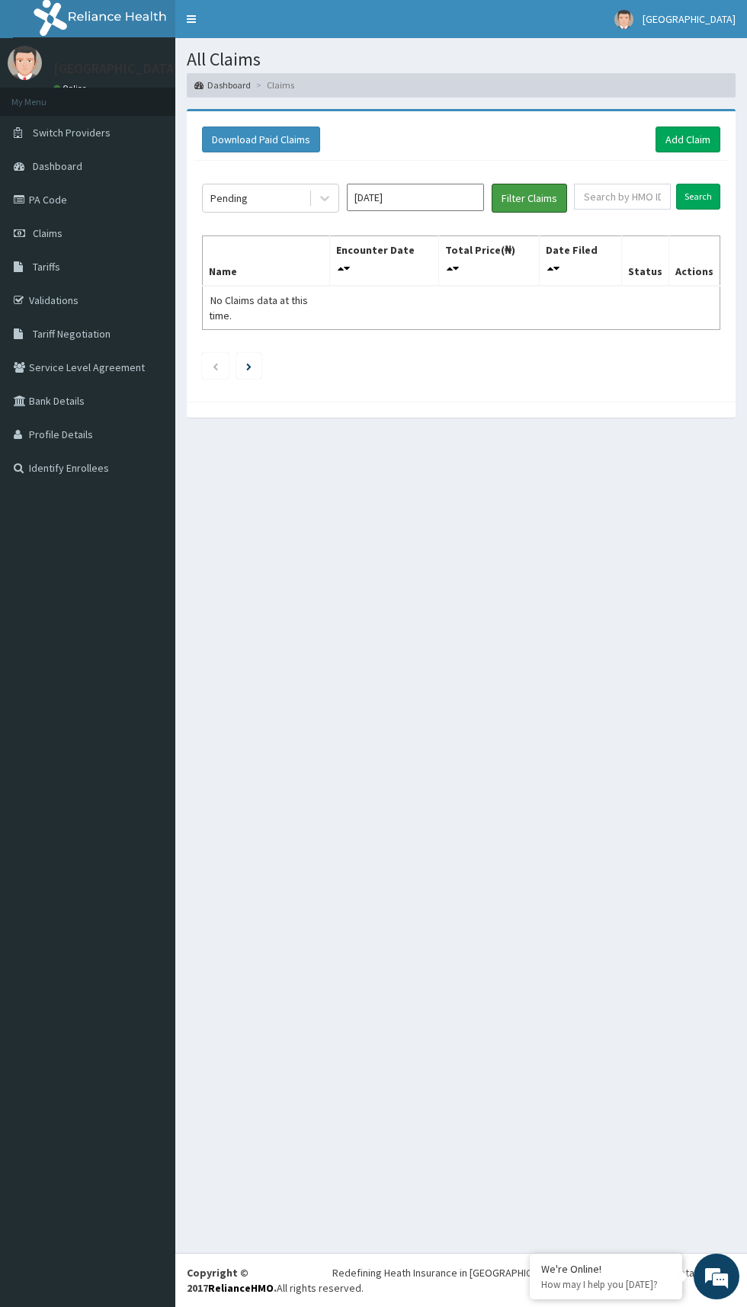
click at [547, 204] on button "Filter Claims" at bounding box center [529, 198] width 75 height 29
click at [543, 194] on button "Filter Claims" at bounding box center [529, 198] width 75 height 29
click at [537, 199] on button "Filter Claims" at bounding box center [529, 198] width 75 height 29
click at [440, 190] on input "[DATE]" at bounding box center [415, 197] width 137 height 27
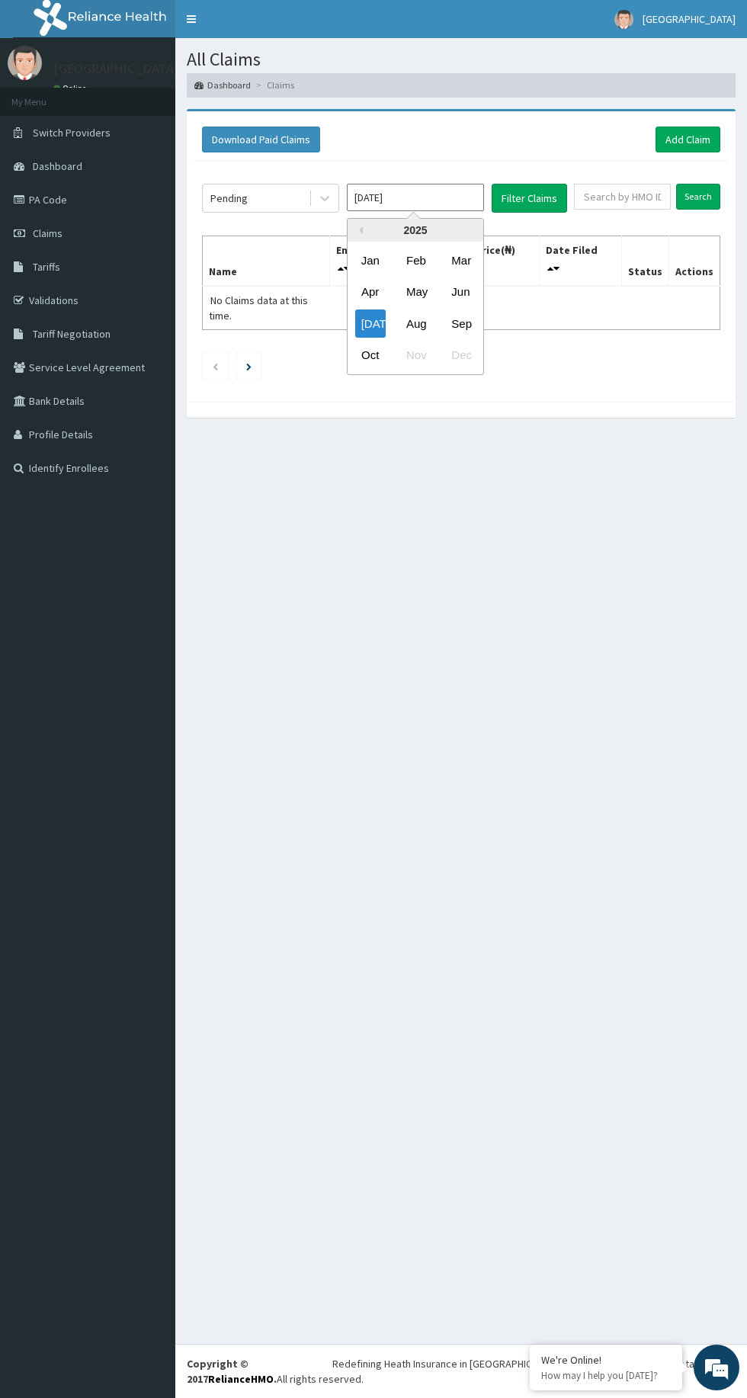
click at [415, 320] on div "Aug" at bounding box center [415, 323] width 30 height 28
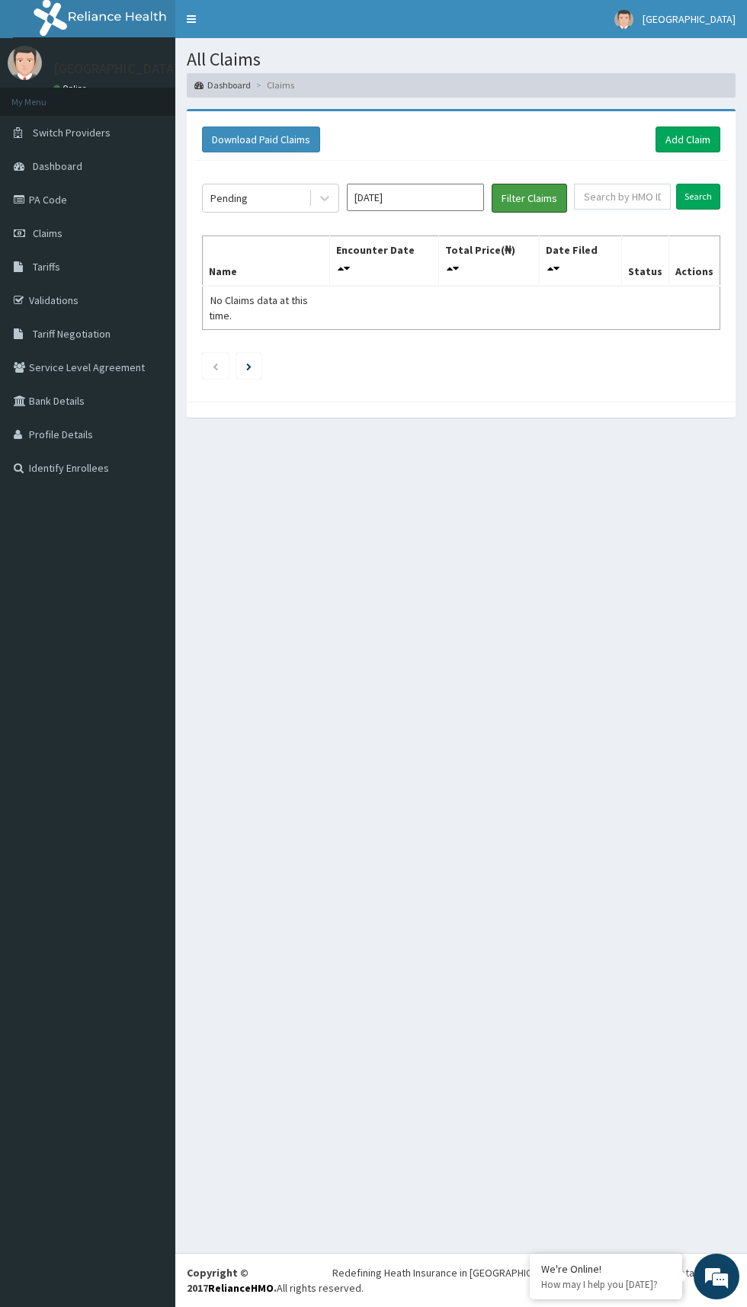
click at [555, 200] on button "Filter Claims" at bounding box center [529, 198] width 75 height 29
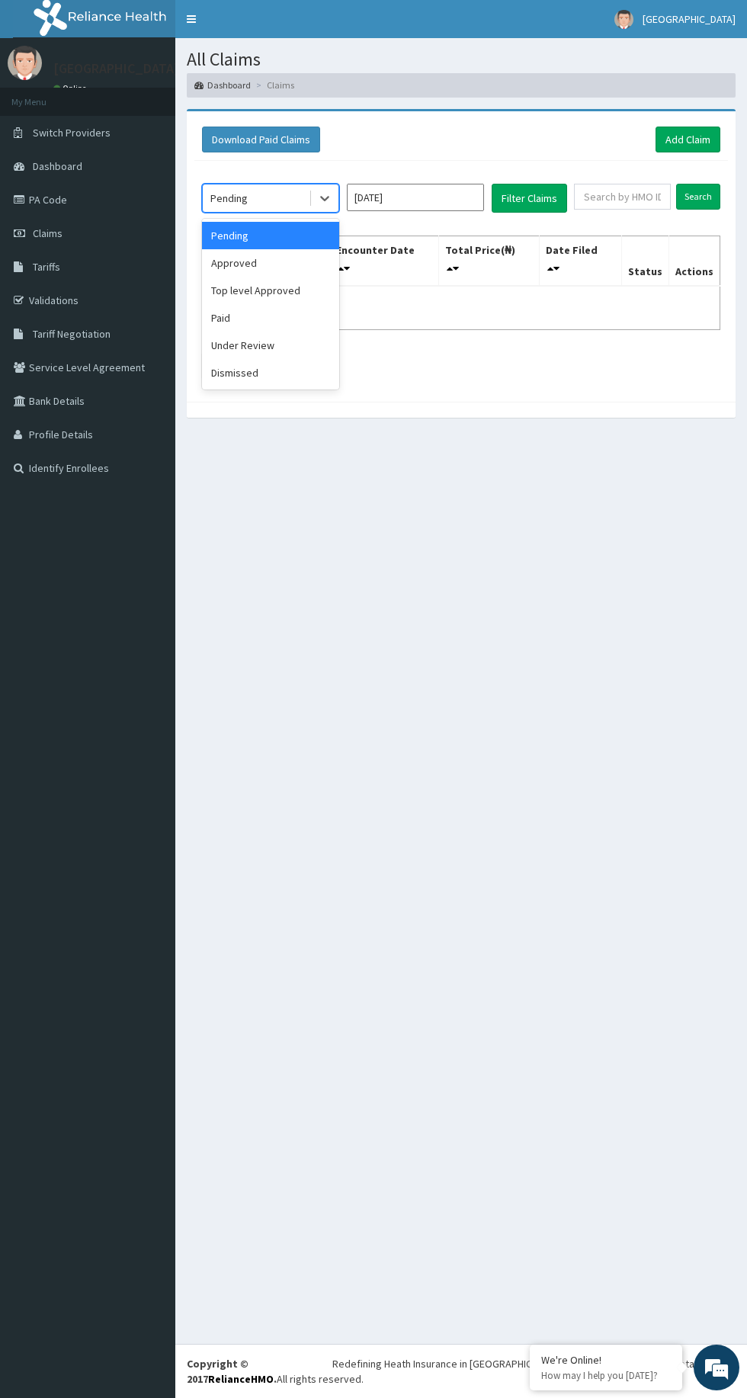
click at [303, 260] on div "Approved" at bounding box center [270, 262] width 137 height 27
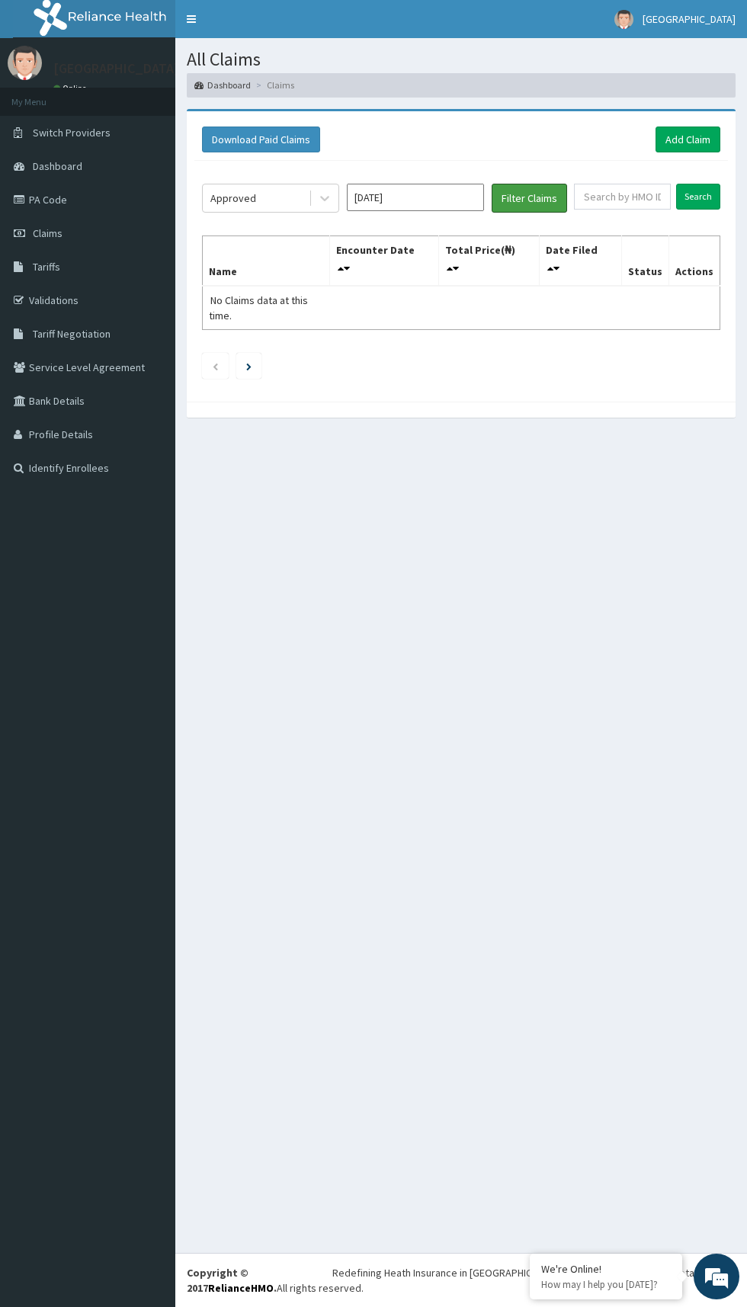
click at [559, 200] on button "Filter Claims" at bounding box center [529, 198] width 75 height 29
click at [549, 194] on button "Filter Claims" at bounding box center [529, 198] width 75 height 29
click at [538, 197] on button "Filter Claims" at bounding box center [529, 198] width 75 height 29
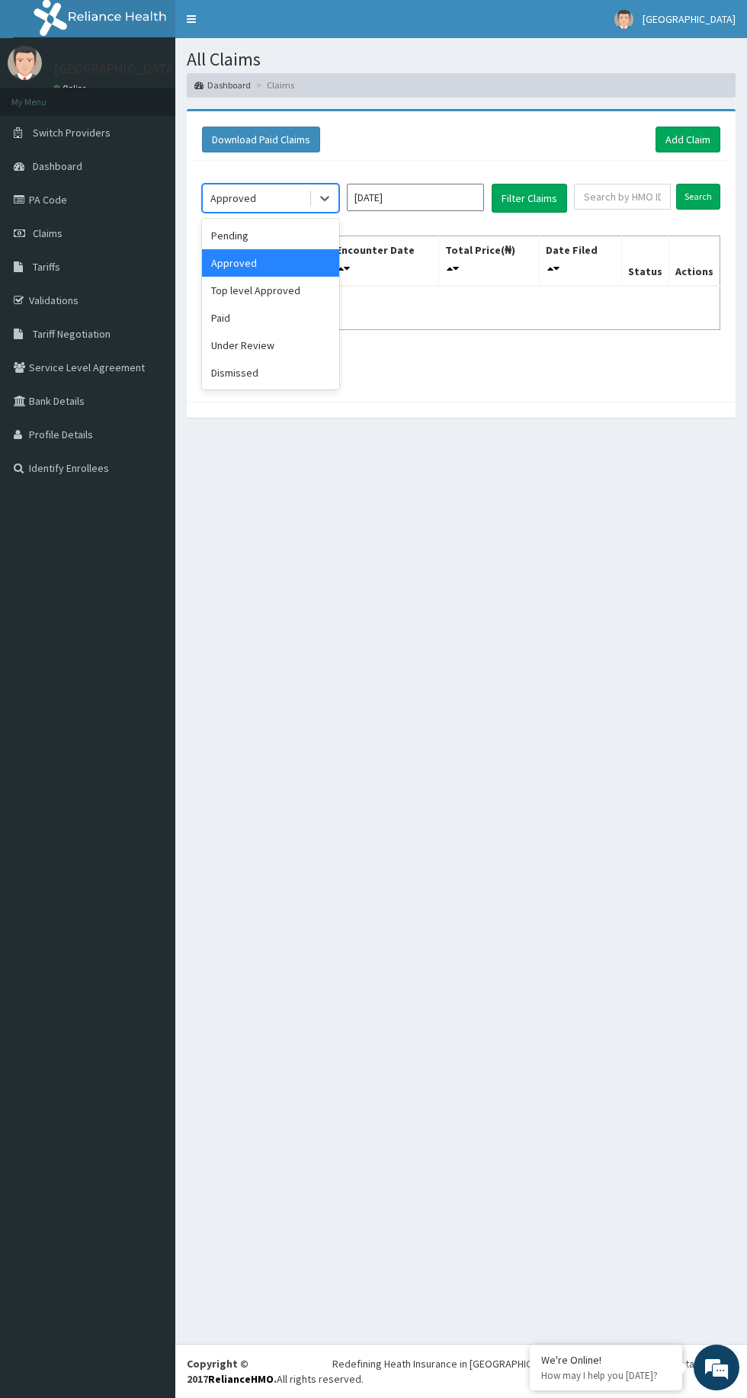
click at [290, 298] on div "Top level Approved" at bounding box center [270, 290] width 137 height 27
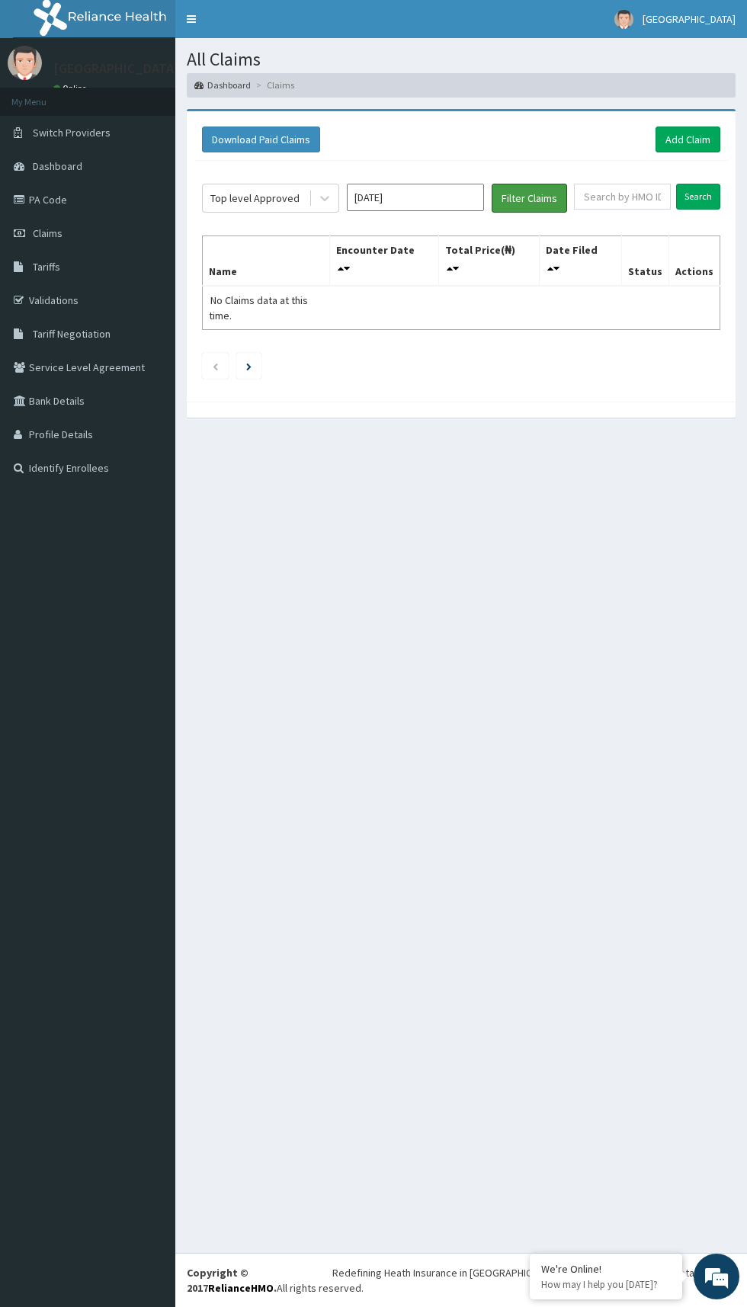
click at [549, 203] on button "Filter Claims" at bounding box center [529, 198] width 75 height 29
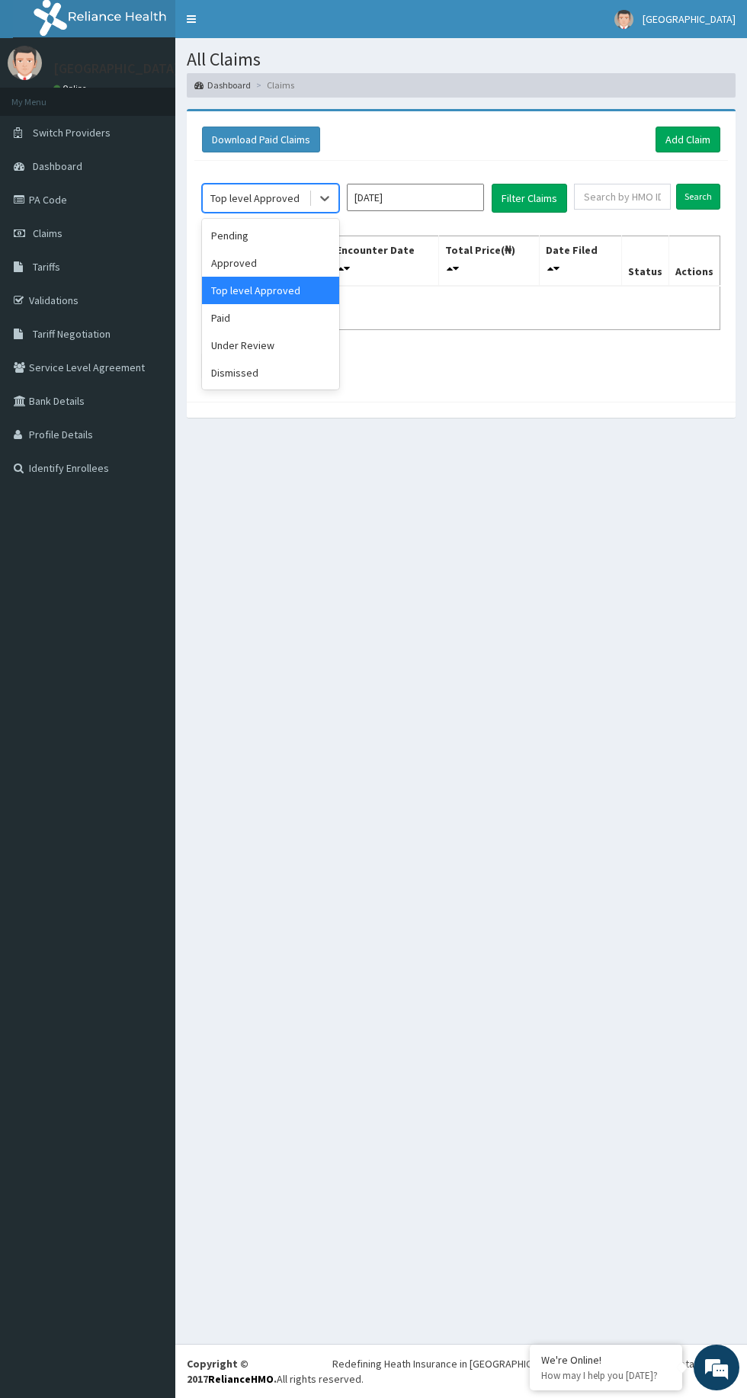
click at [308, 326] on div "Paid" at bounding box center [270, 317] width 137 height 27
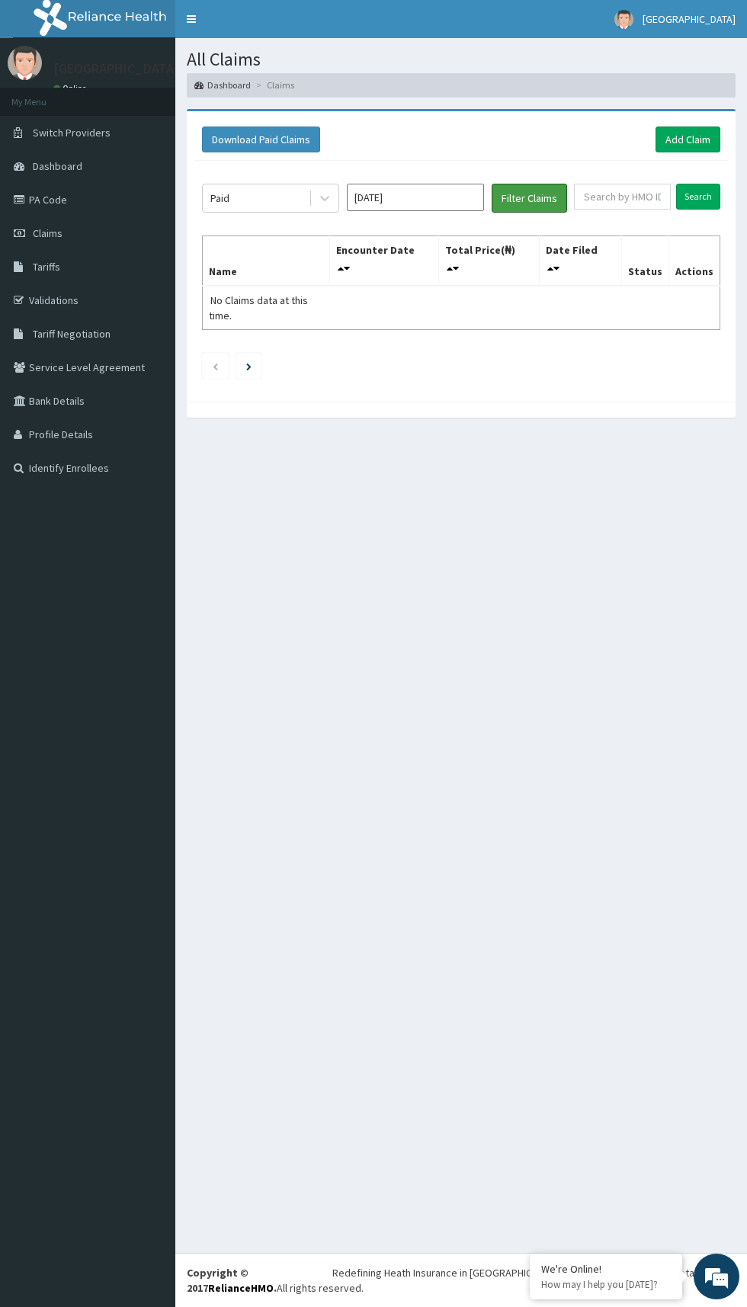
click at [544, 203] on button "Filter Claims" at bounding box center [529, 198] width 75 height 29
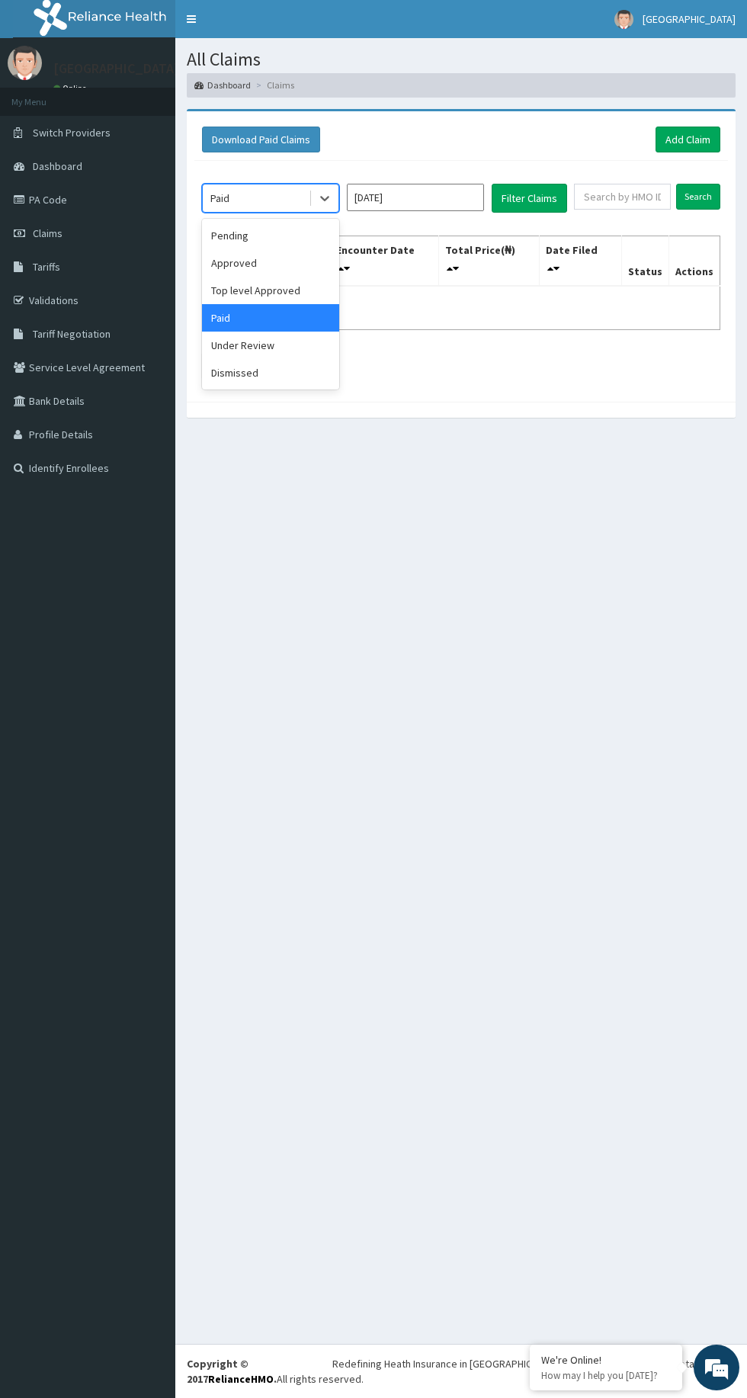
click at [303, 341] on div "Under Review" at bounding box center [270, 345] width 137 height 27
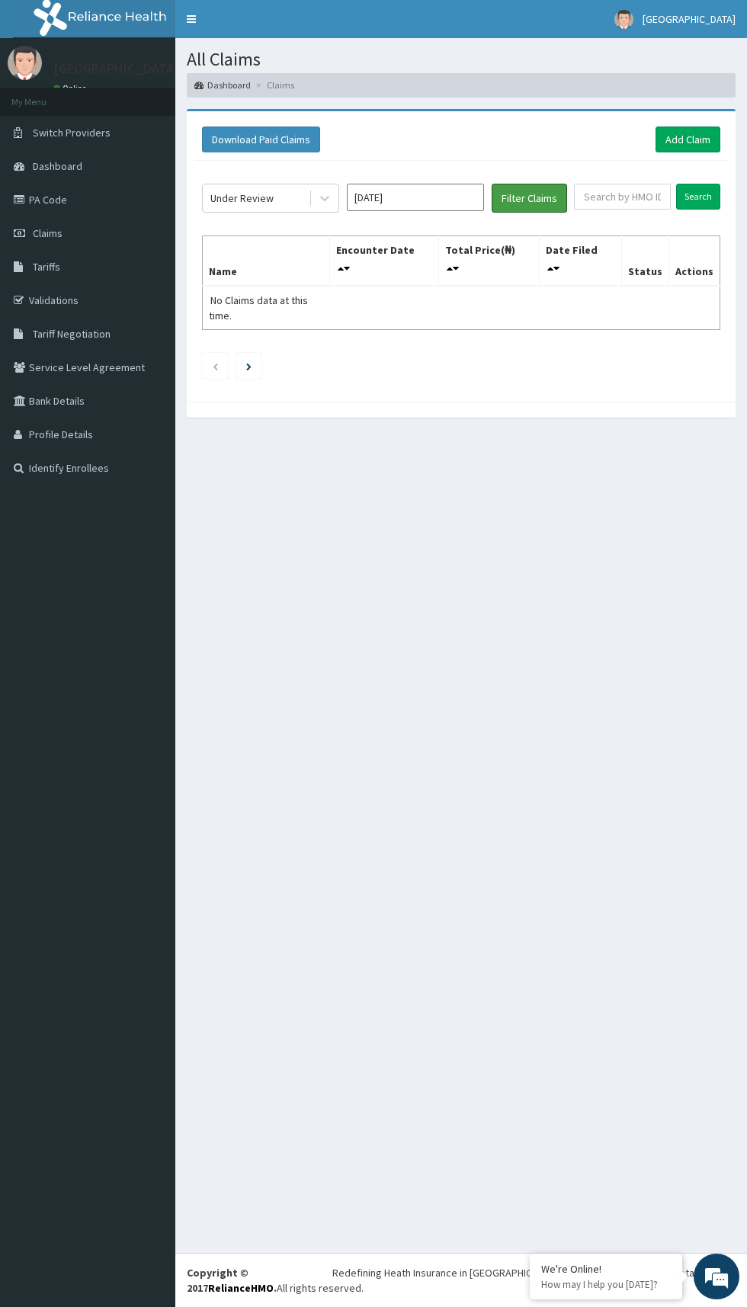
click at [540, 200] on button "Filter Claims" at bounding box center [529, 198] width 75 height 29
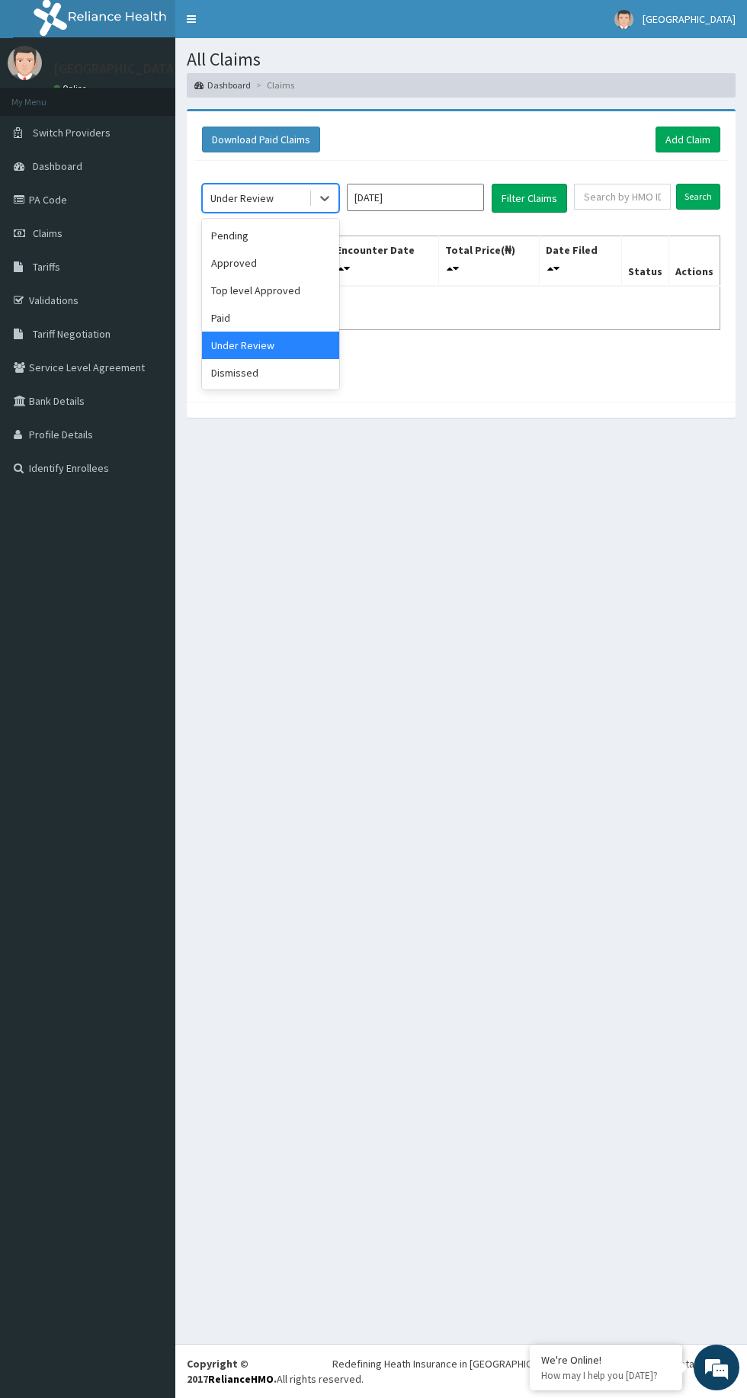
click at [279, 376] on div "Dismissed" at bounding box center [270, 372] width 137 height 27
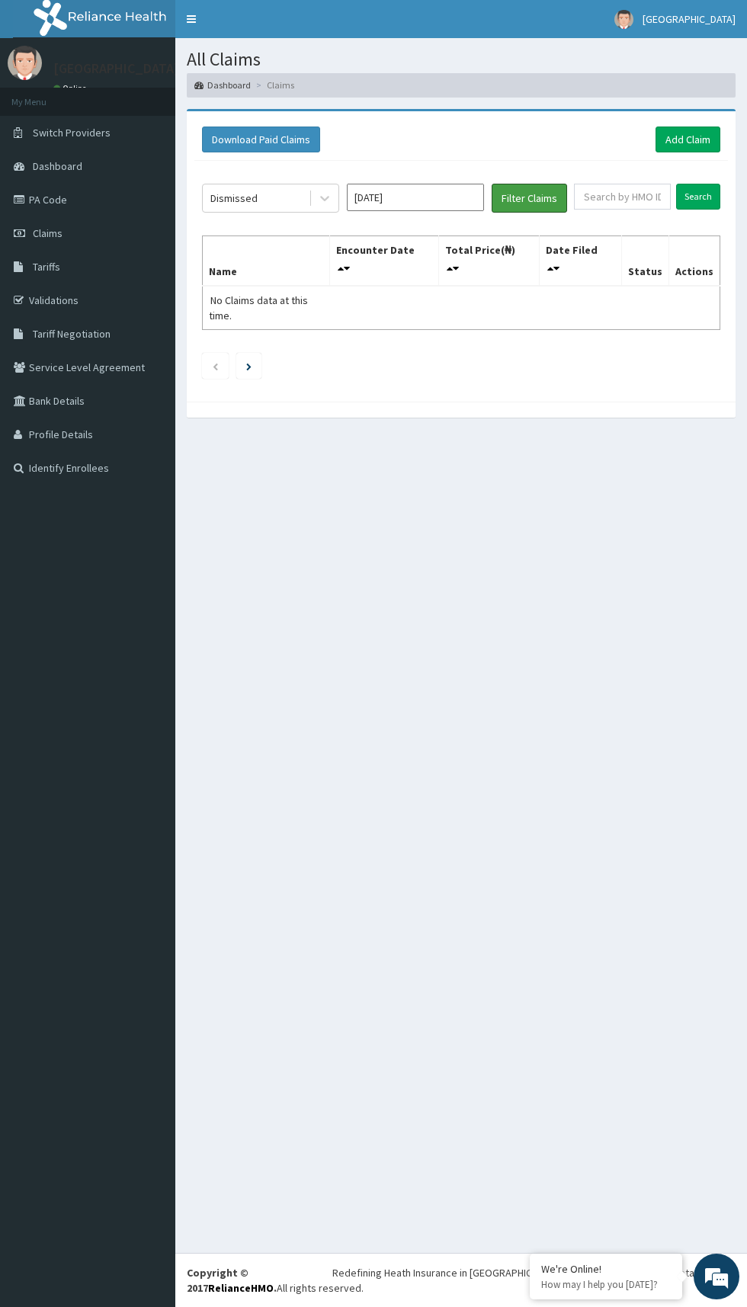
click at [550, 192] on button "Filter Claims" at bounding box center [529, 198] width 75 height 29
click at [524, 197] on button "Filter Claims" at bounding box center [529, 198] width 75 height 29
click at [413, 196] on input "[DATE]" at bounding box center [415, 197] width 137 height 27
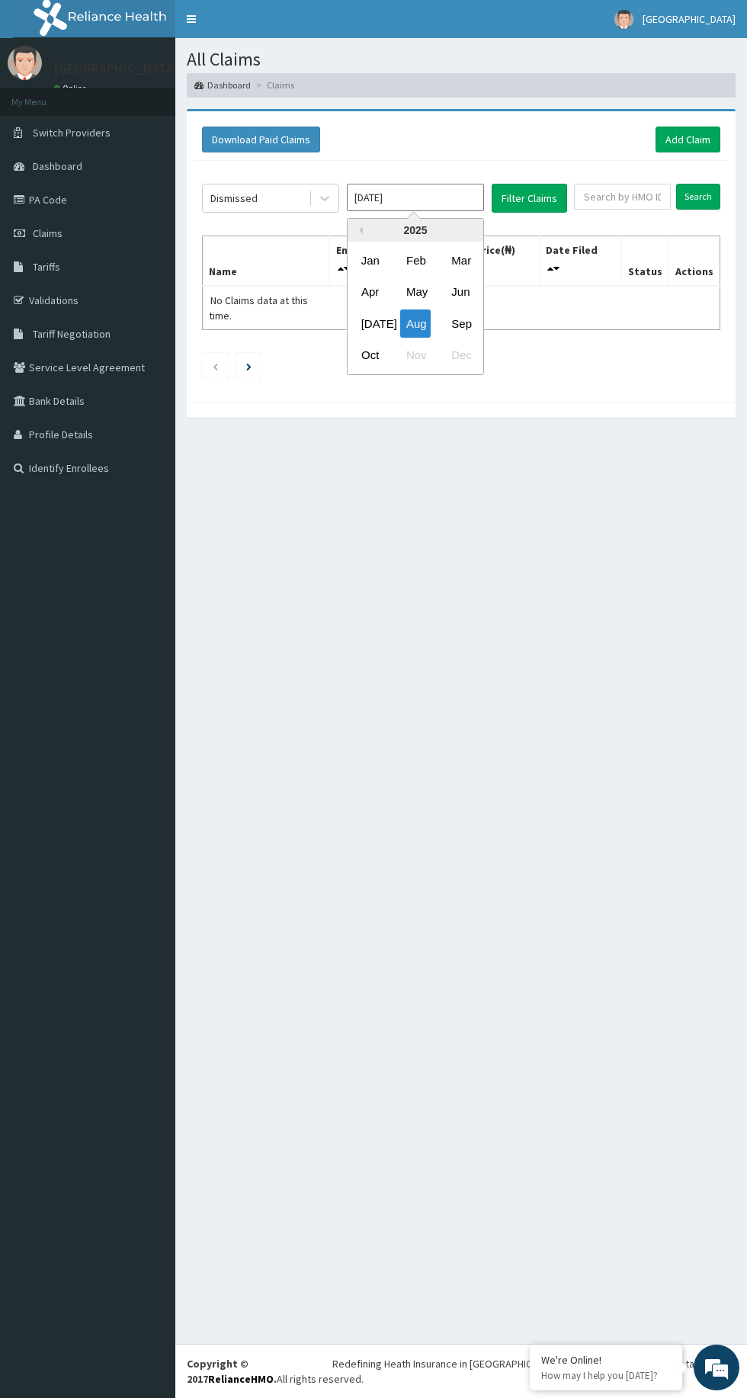
click at [469, 322] on div "Sep" at bounding box center [460, 323] width 30 height 28
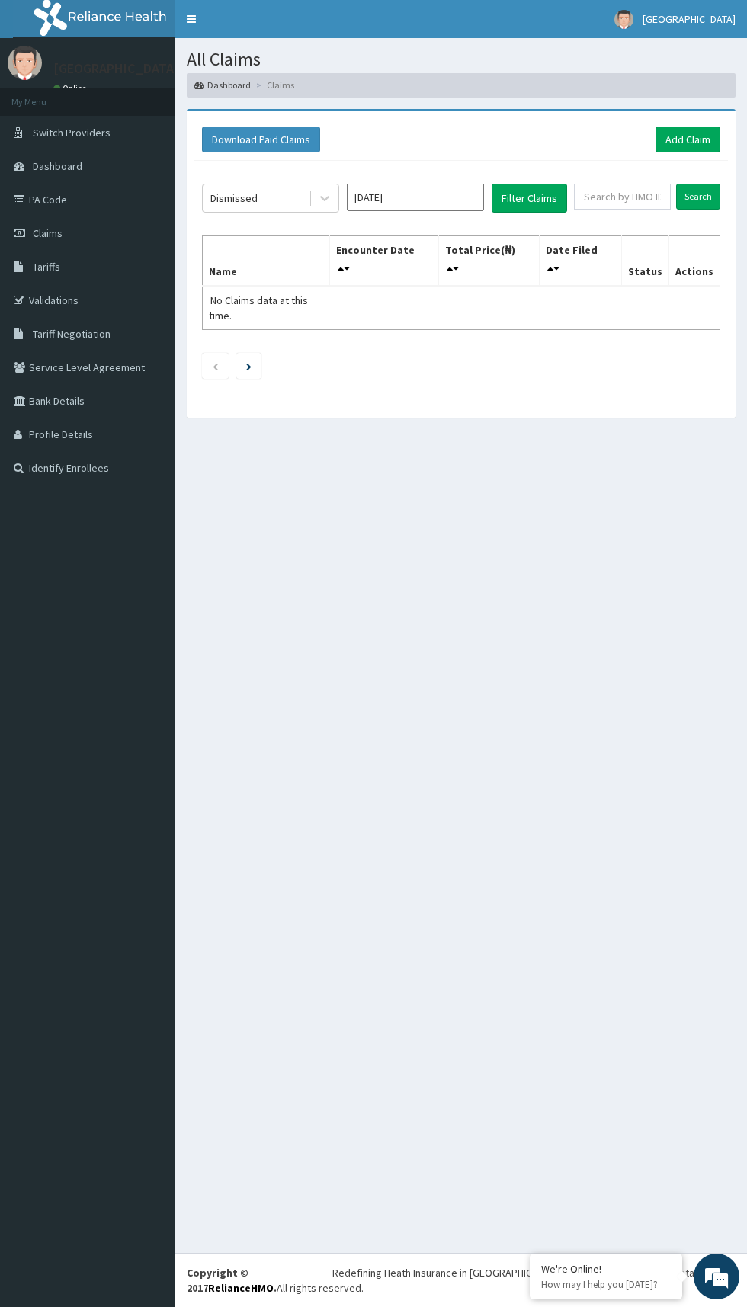
click at [440, 200] on input "[DATE]" at bounding box center [415, 197] width 137 height 27
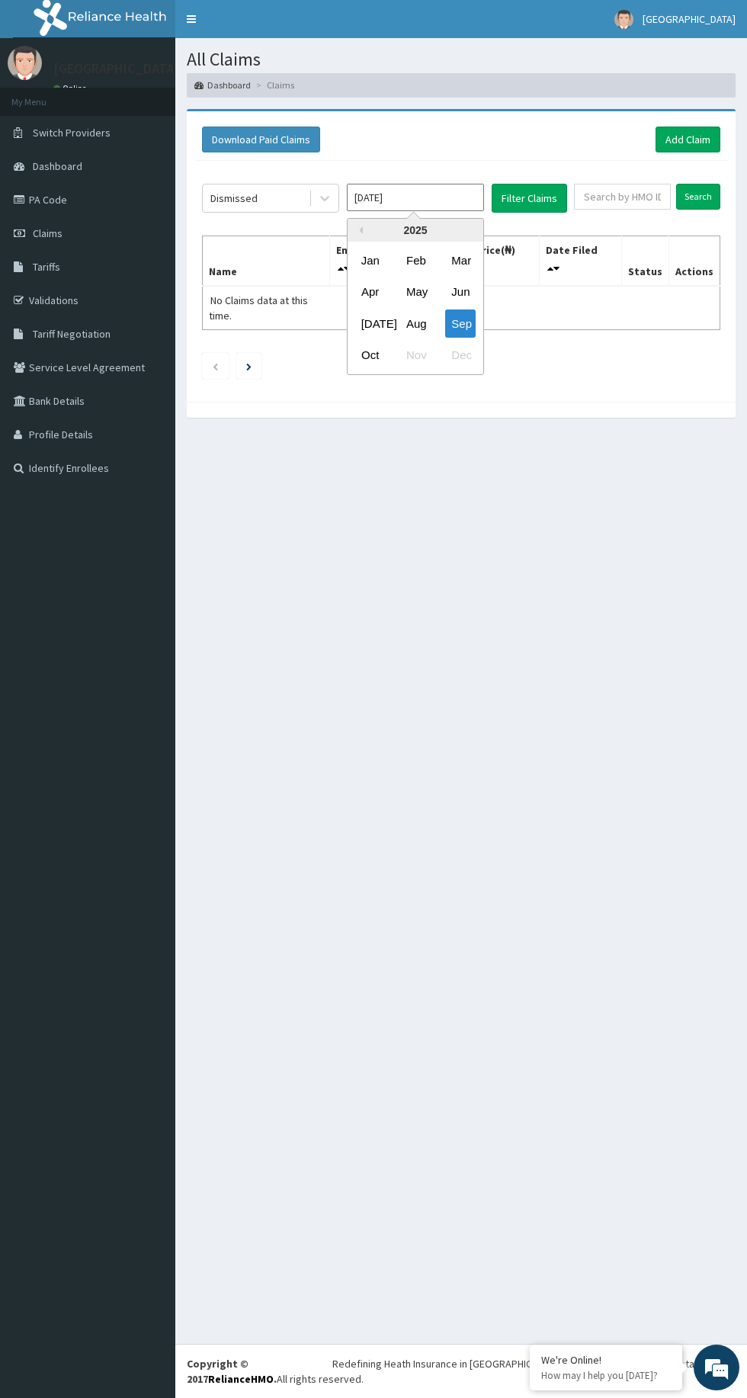
click at [370, 322] on div "[DATE]" at bounding box center [370, 323] width 30 height 28
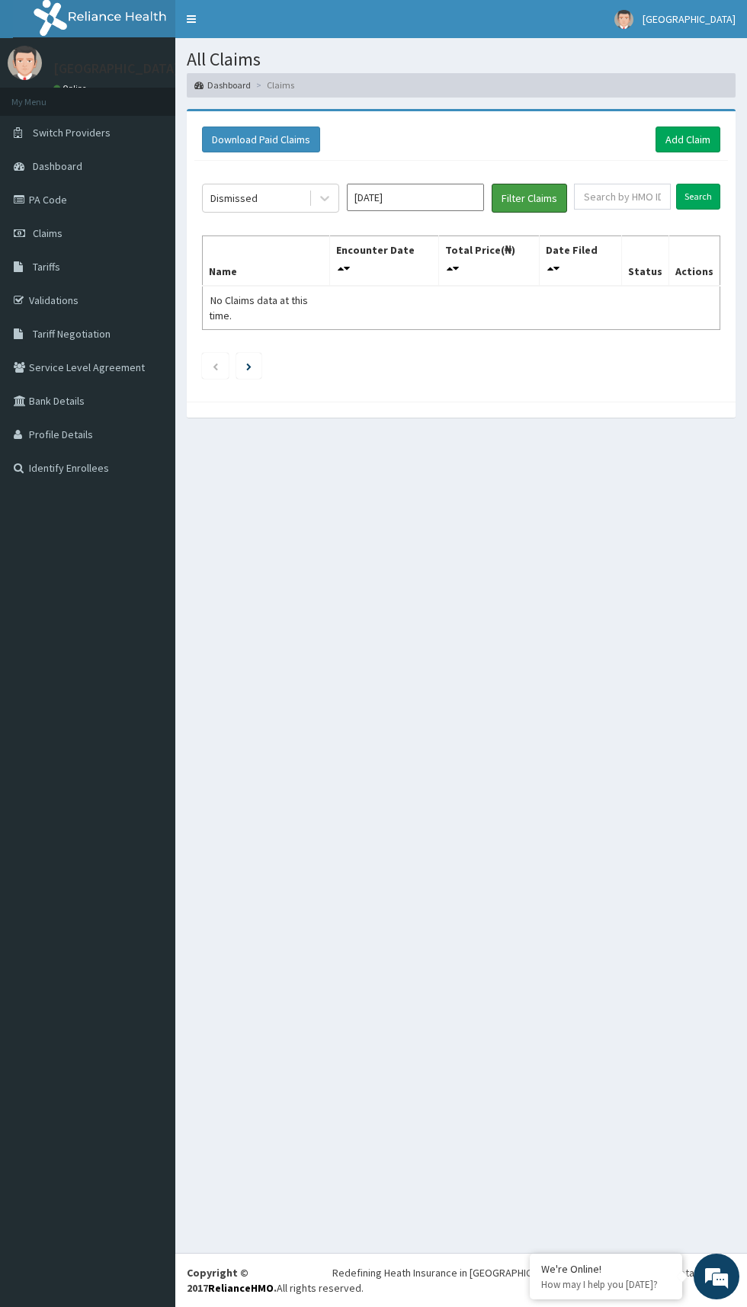
click at [550, 197] on button "Filter Claims" at bounding box center [529, 198] width 75 height 29
click at [535, 197] on button "Filter Claims" at bounding box center [529, 198] width 75 height 29
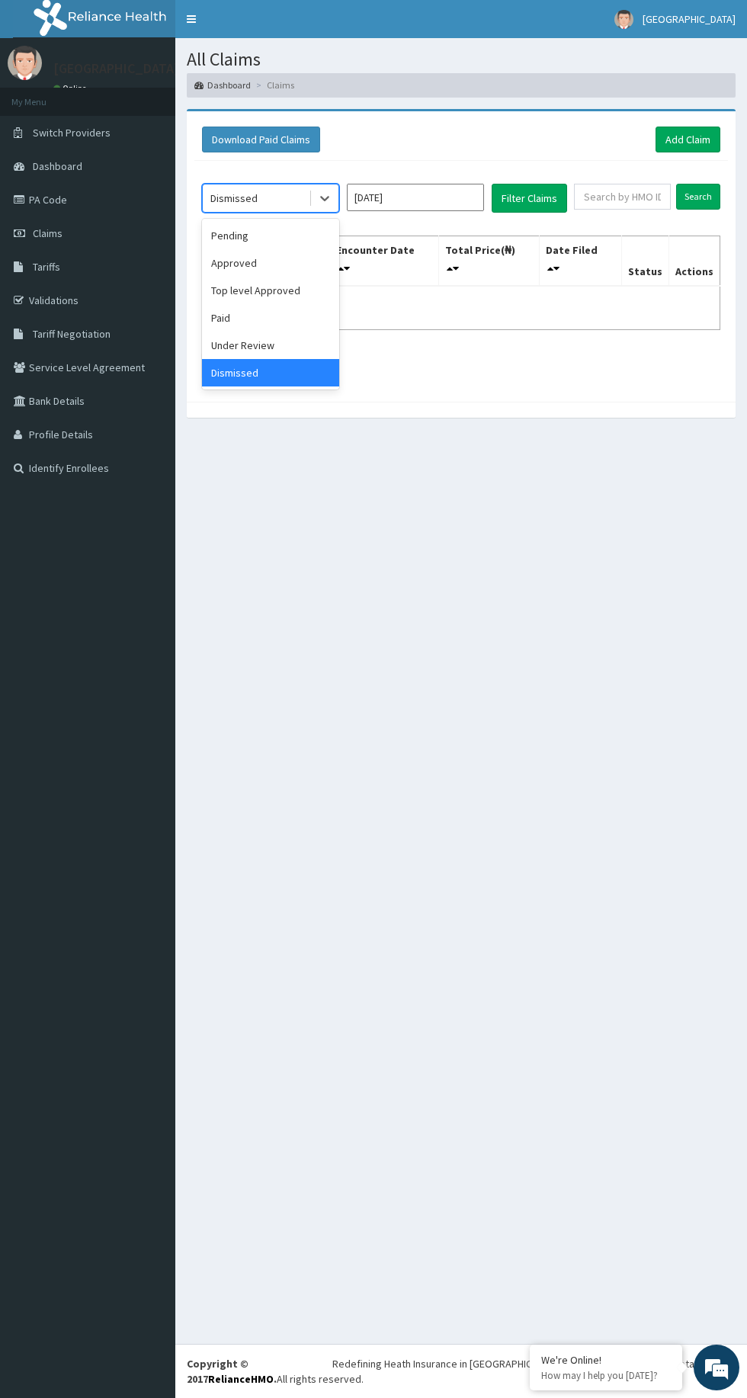
click at [287, 344] on div "Under Review" at bounding box center [270, 345] width 137 height 27
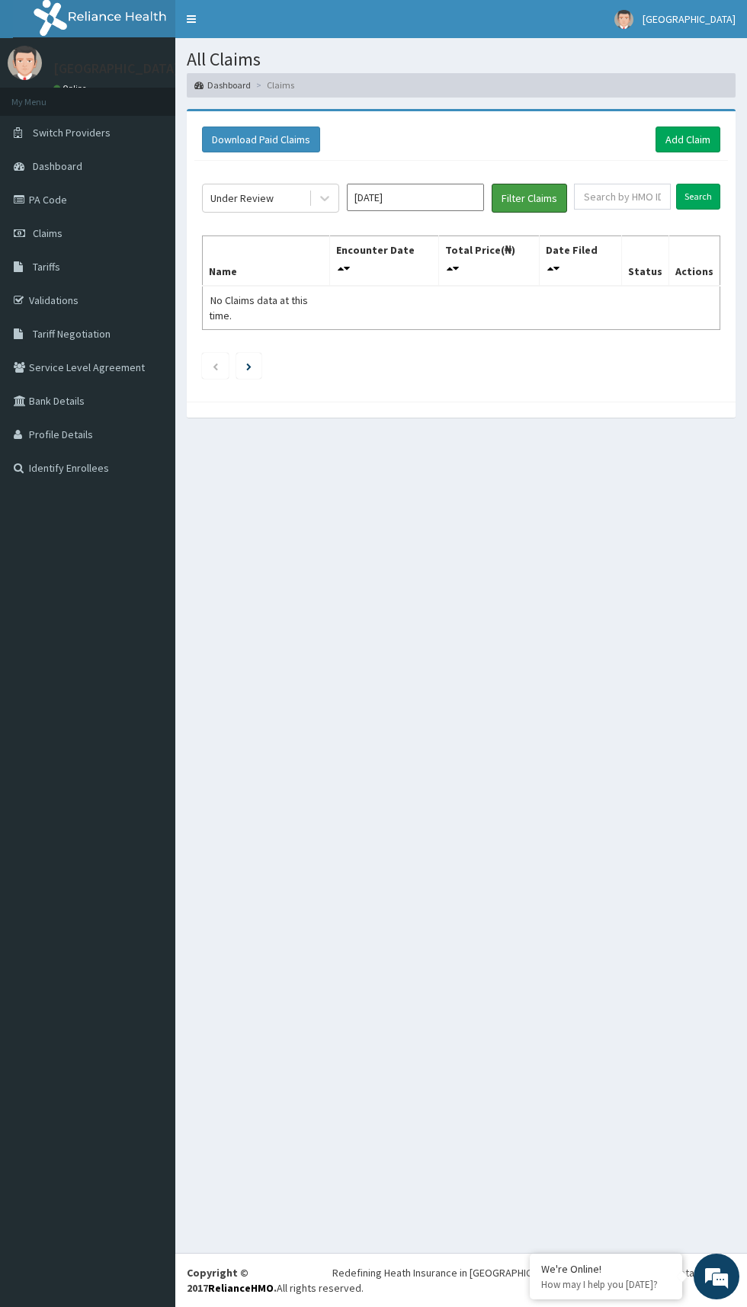
click at [537, 195] on button "Filter Claims" at bounding box center [529, 198] width 75 height 29
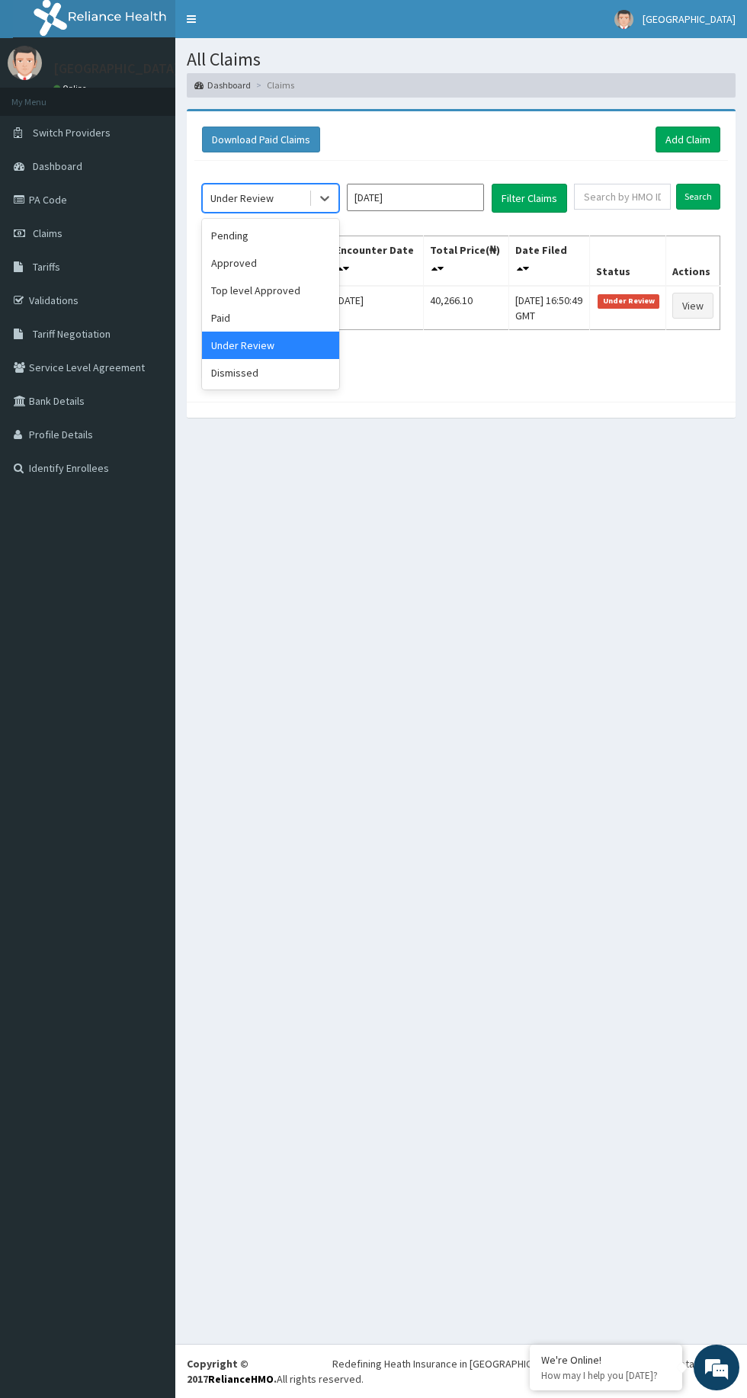
click at [281, 316] on div "Paid" at bounding box center [270, 317] width 137 height 27
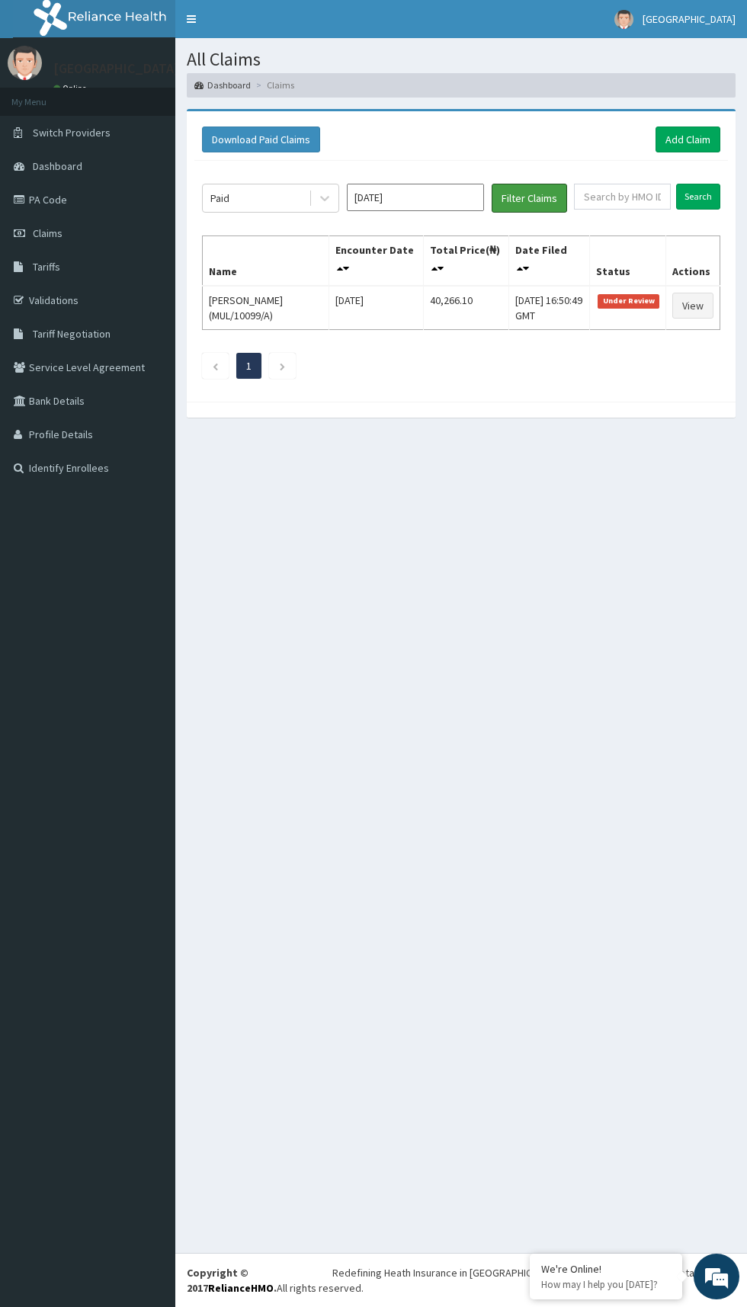
click at [546, 184] on button "Filter Claims" at bounding box center [529, 198] width 75 height 29
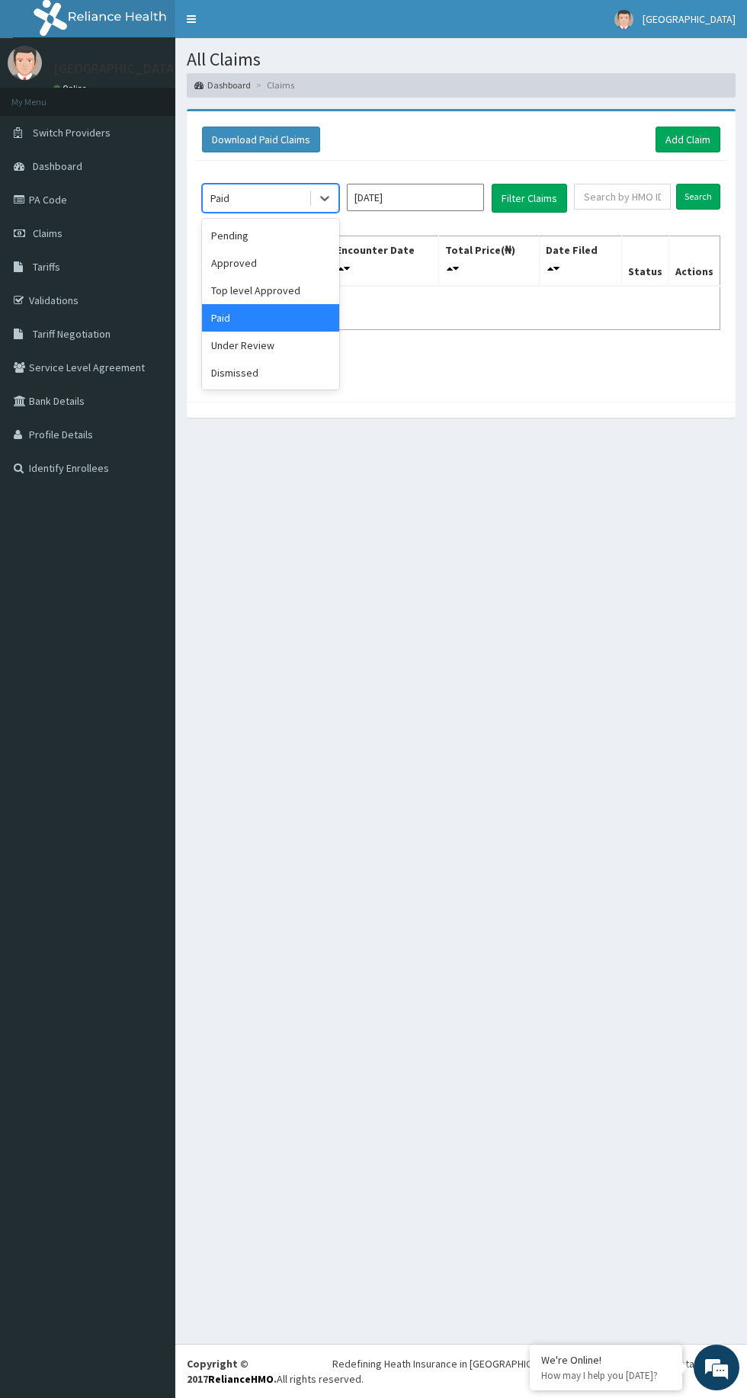
click at [305, 287] on div "Top level Approved" at bounding box center [270, 290] width 137 height 27
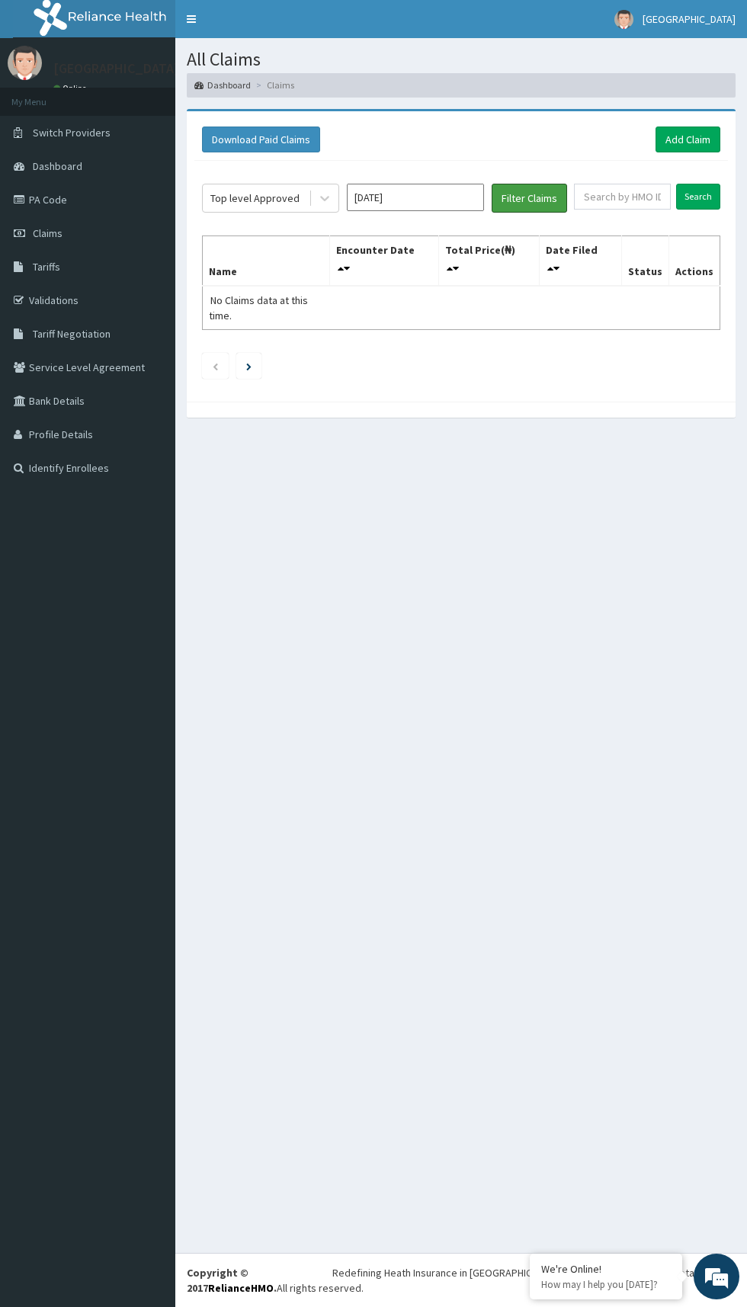
click at [540, 197] on button "Filter Claims" at bounding box center [529, 198] width 75 height 29
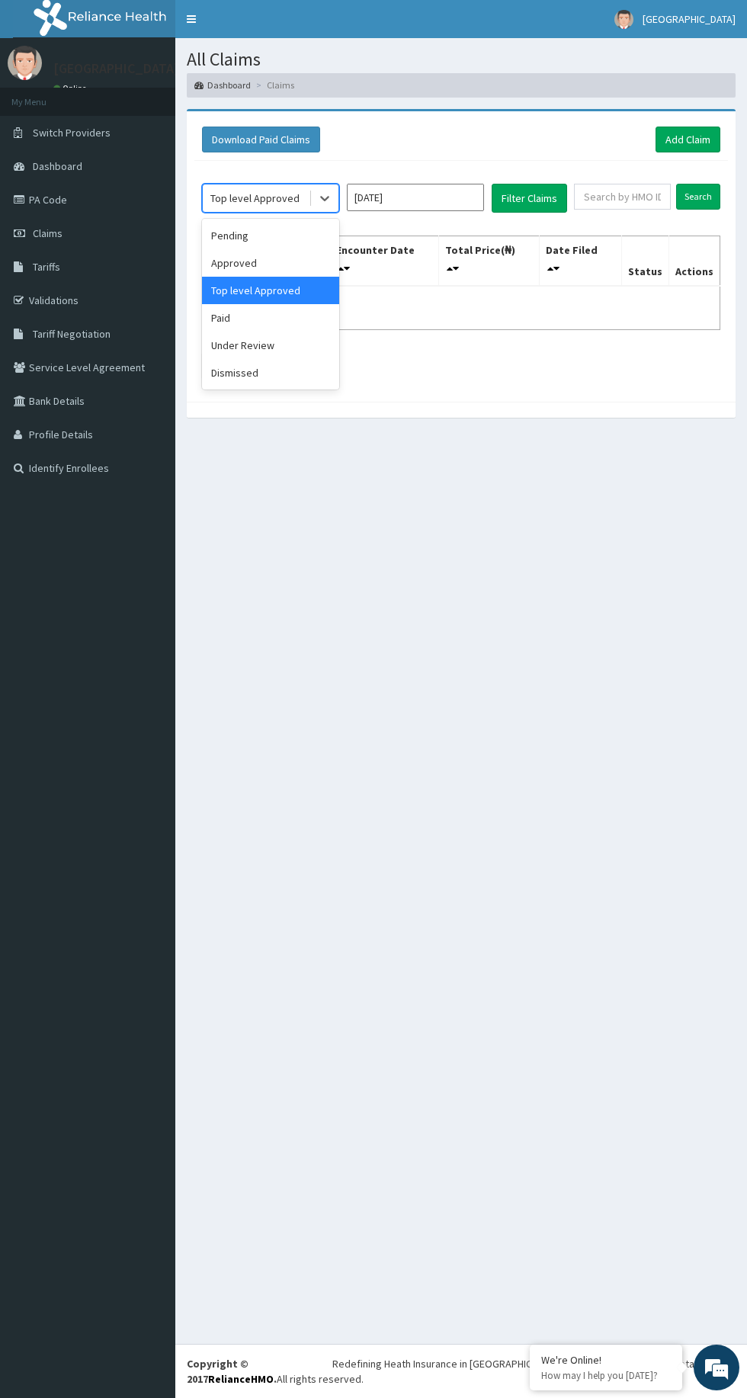
click at [296, 259] on div "Approved" at bounding box center [270, 262] width 137 height 27
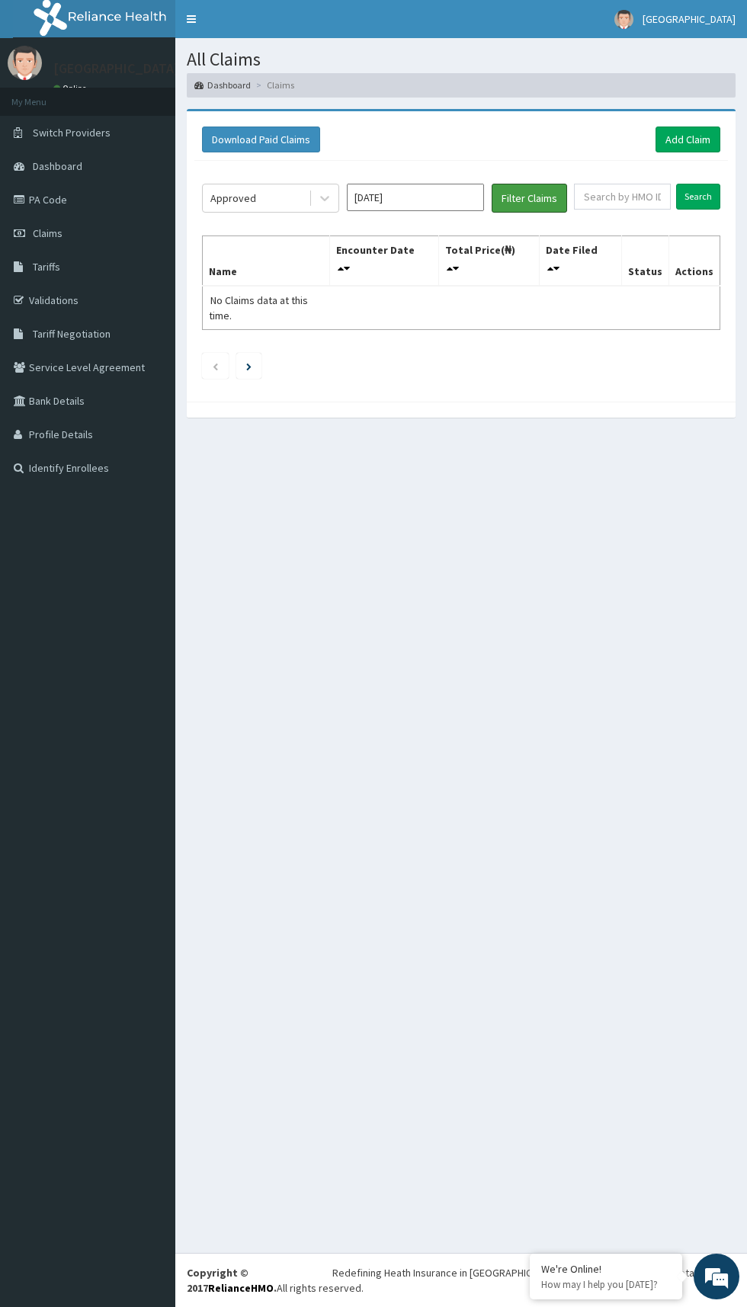
click at [552, 195] on button "Filter Claims" at bounding box center [529, 198] width 75 height 29
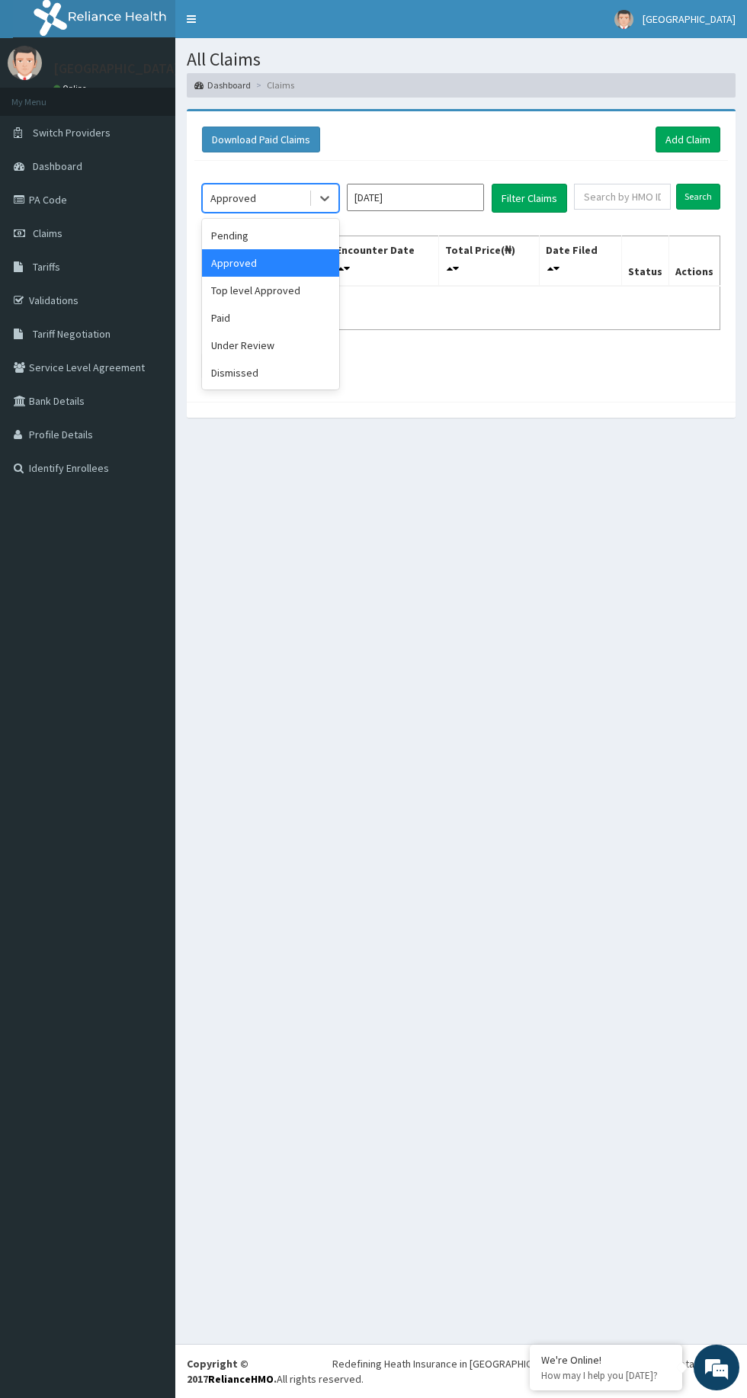
click at [307, 240] on div "Pending" at bounding box center [270, 235] width 137 height 27
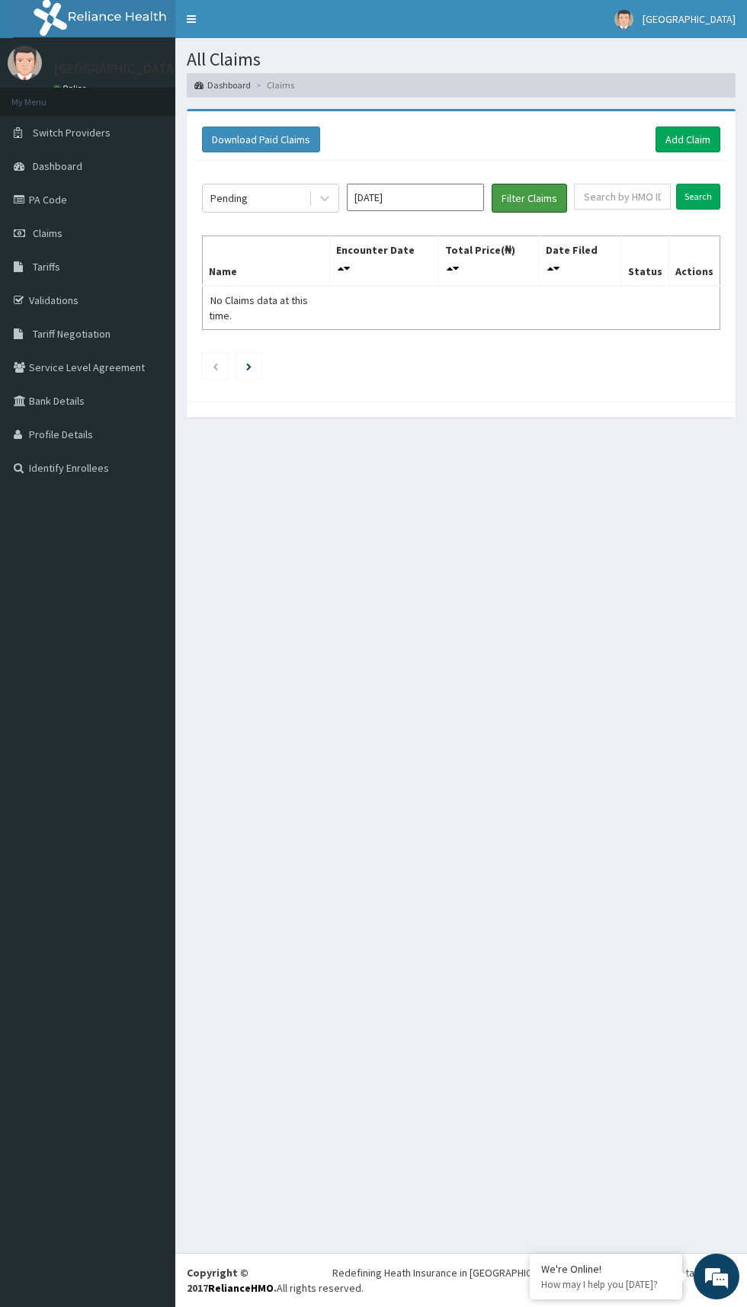
click at [546, 191] on button "Filter Claims" at bounding box center [529, 198] width 75 height 29
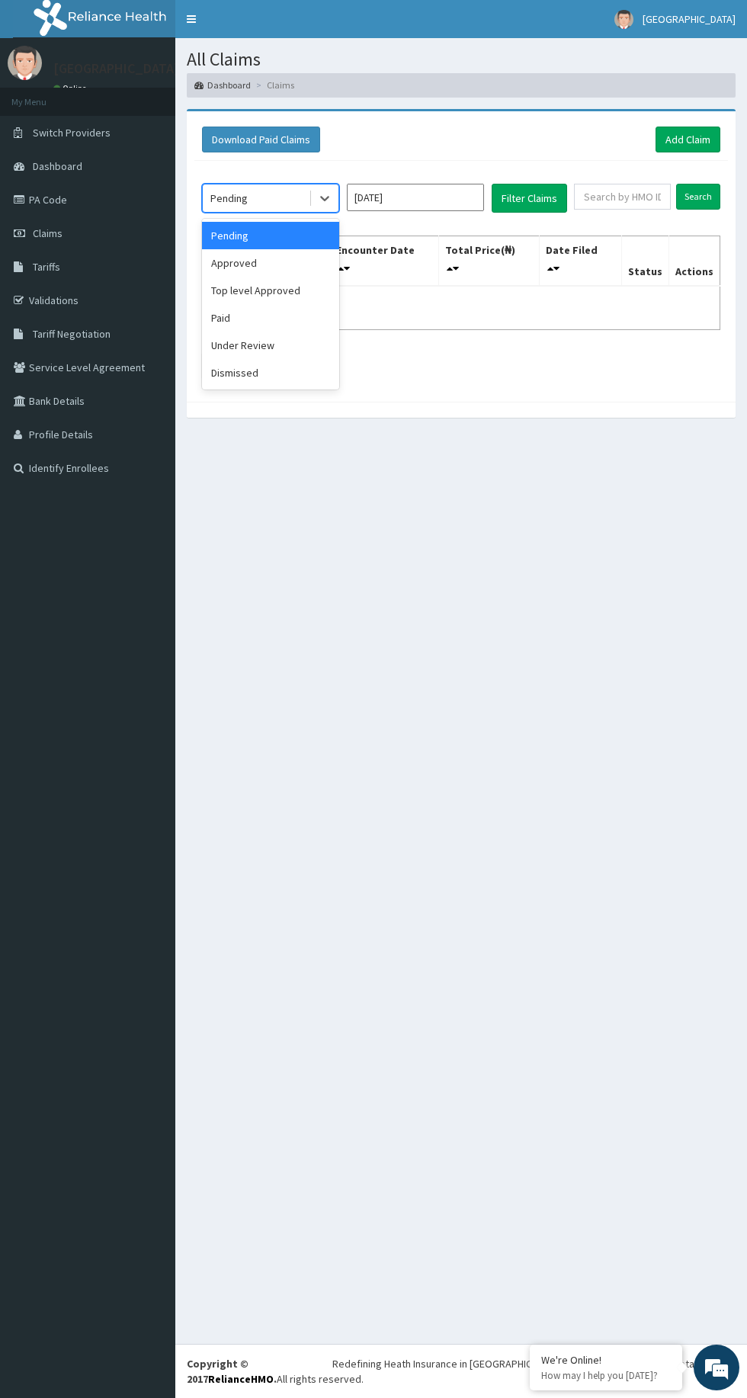
click at [296, 223] on div "Pending" at bounding box center [270, 235] width 137 height 27
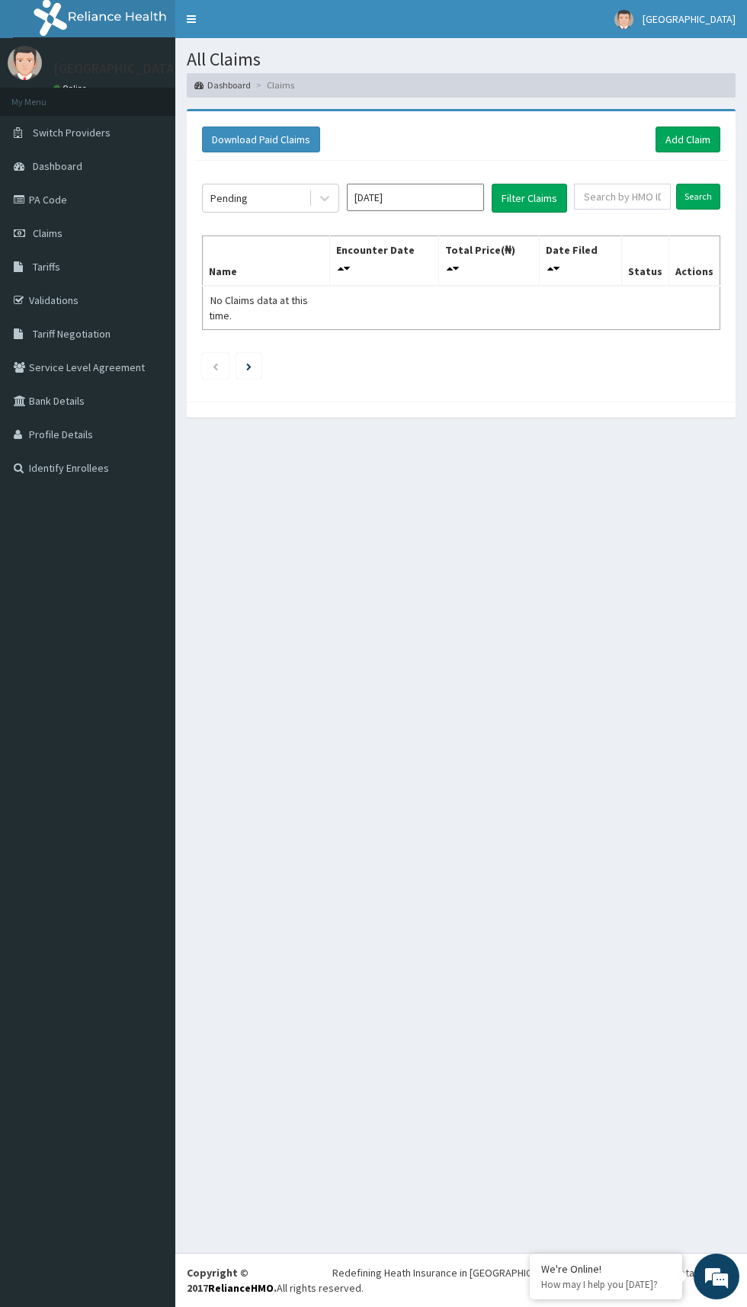
click at [402, 433] on div "All Claims Dashboard Claims Download Paid Claims Add Claim × Note you can only …" at bounding box center [461, 645] width 572 height 1215
click at [431, 196] on input "[DATE]" at bounding box center [415, 197] width 137 height 27
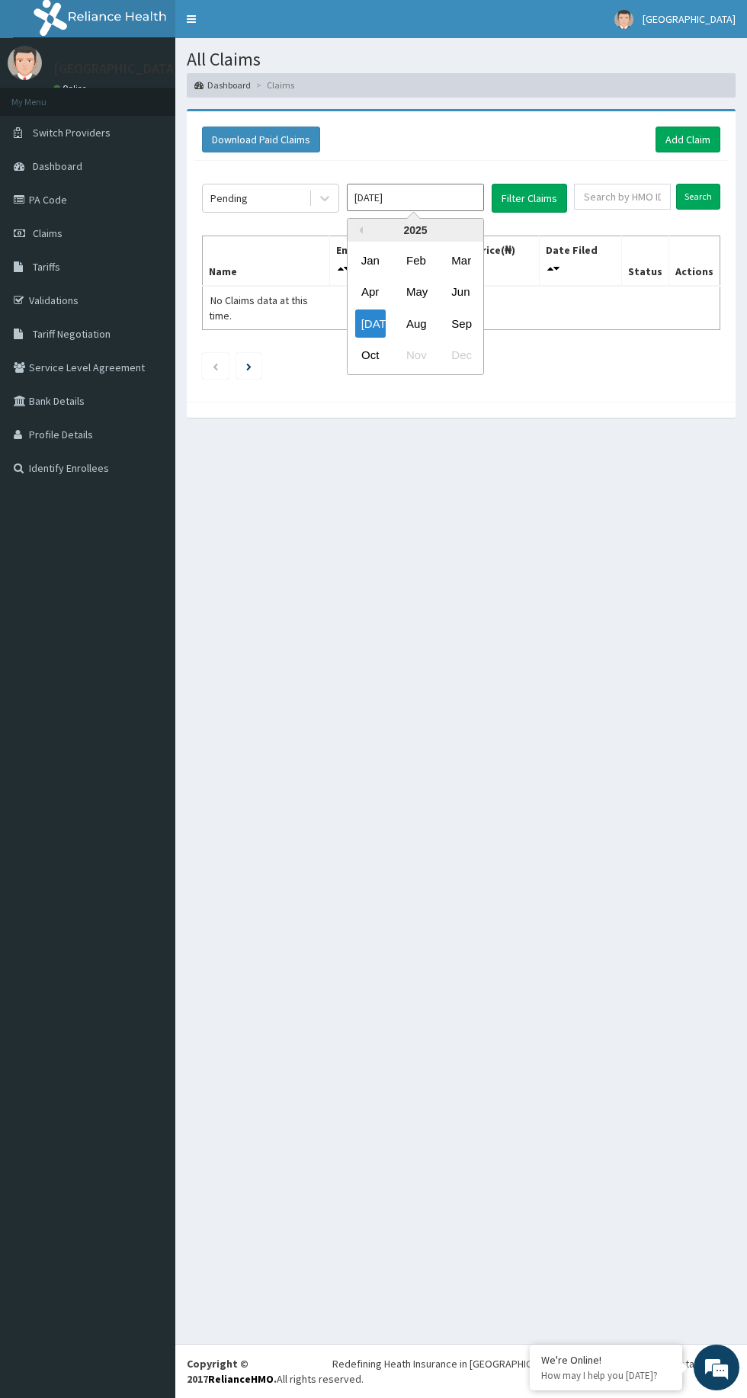
click at [466, 321] on div "Sep" at bounding box center [460, 323] width 30 height 28
type input "[DATE]"
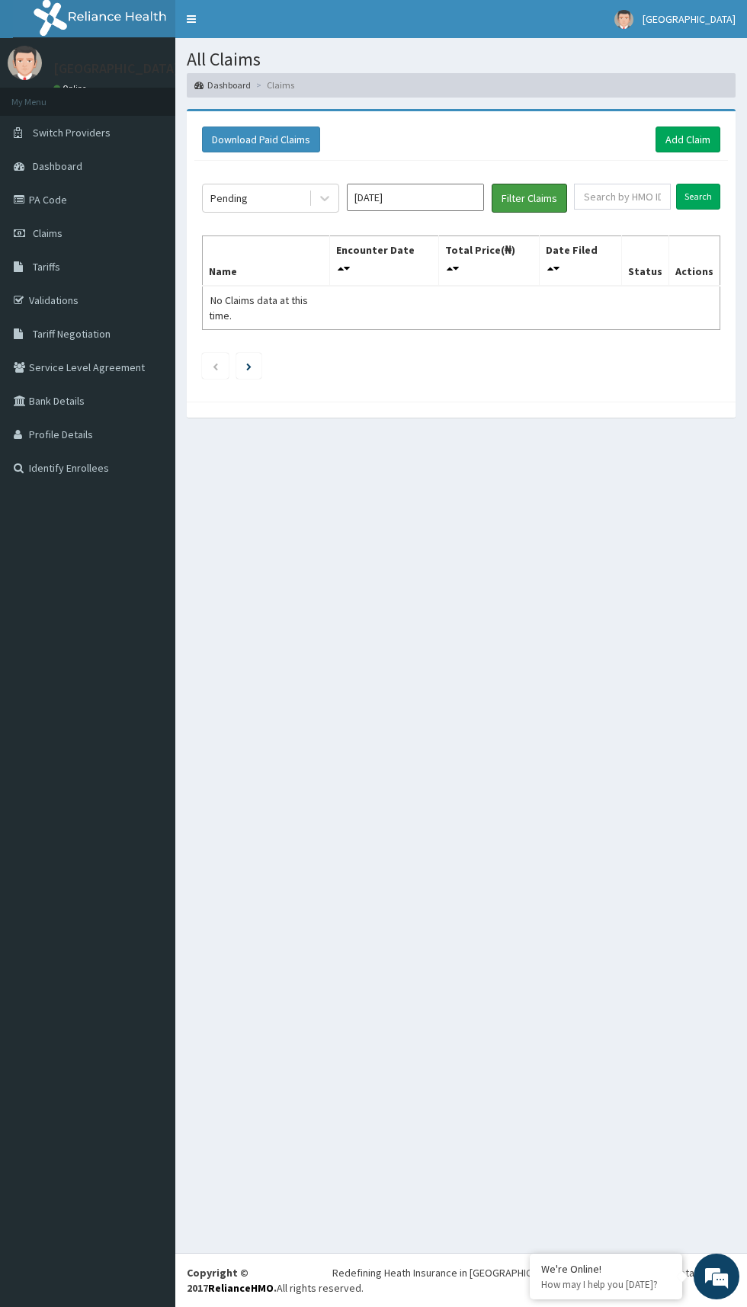
click at [543, 202] on button "Filter Claims" at bounding box center [529, 198] width 75 height 29
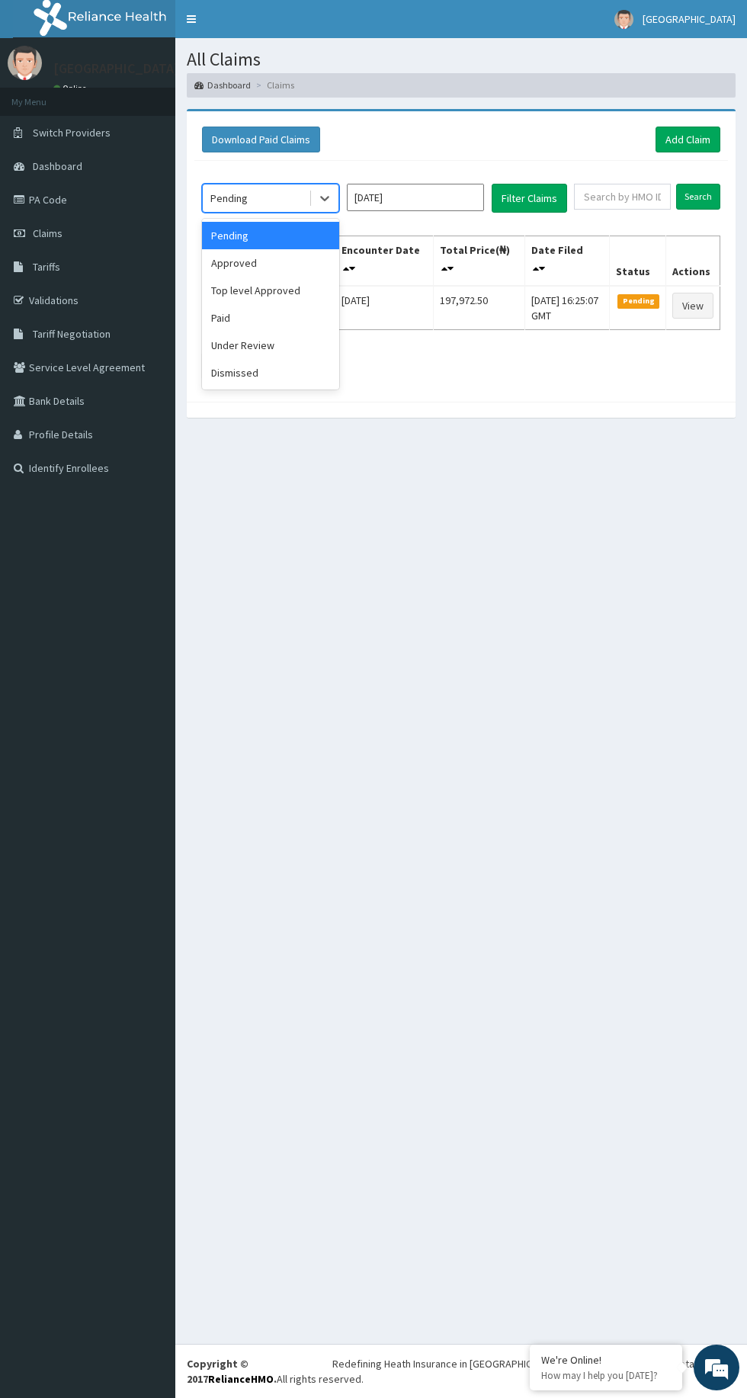
click at [322, 255] on div "Approved" at bounding box center [270, 262] width 137 height 27
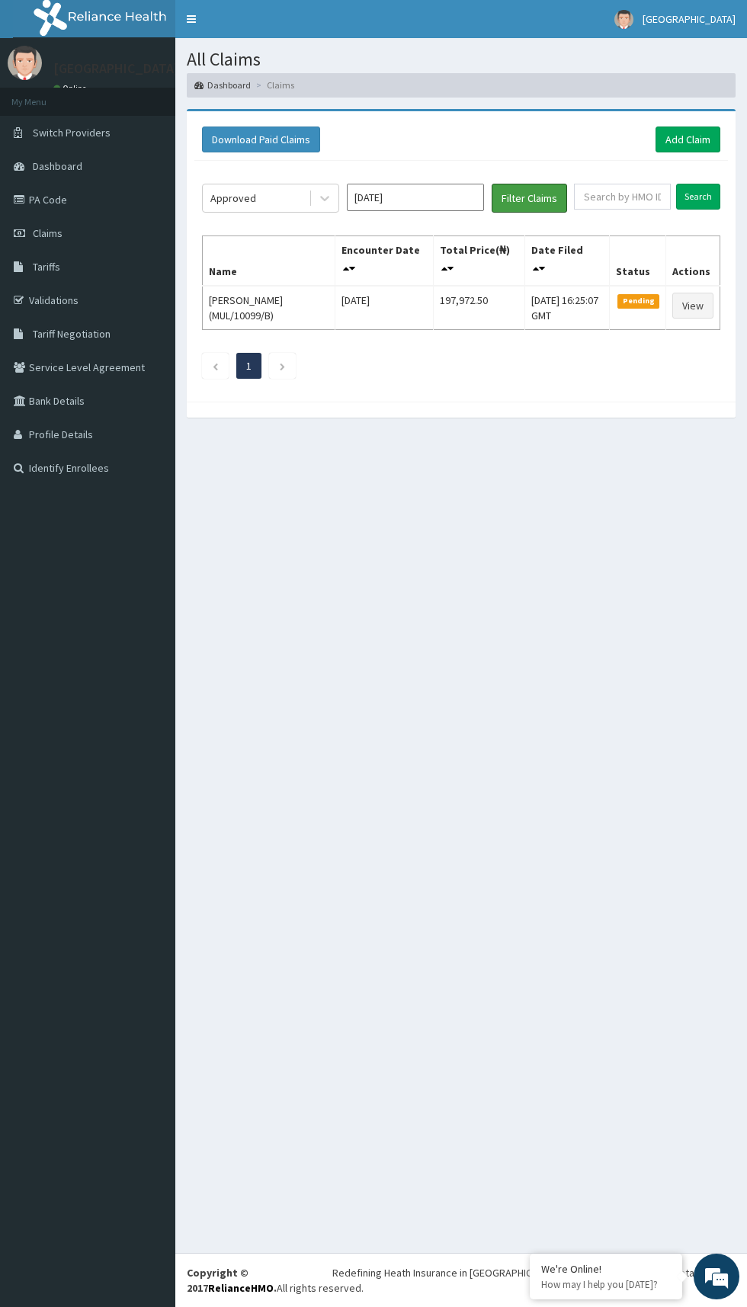
click at [556, 201] on button "Filter Claims" at bounding box center [529, 198] width 75 height 29
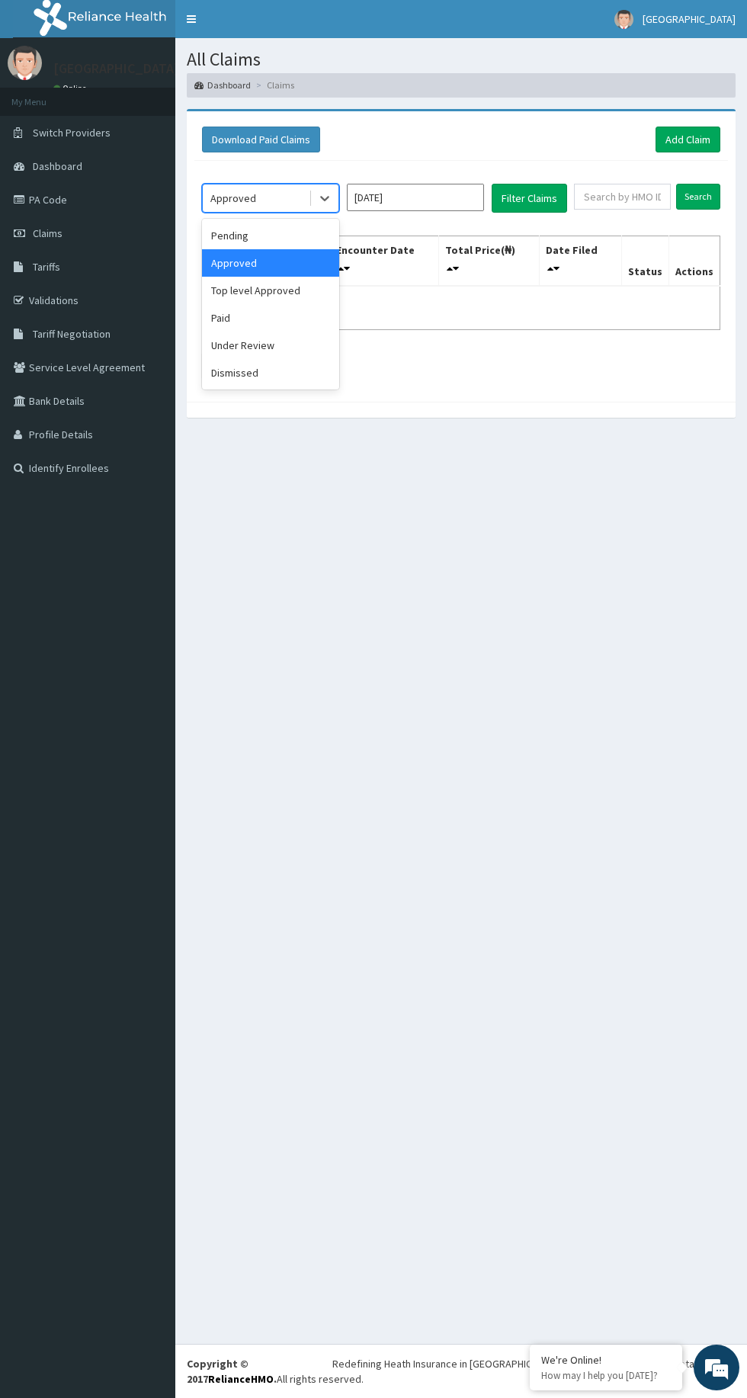
click at [312, 282] on div "Top level Approved" at bounding box center [270, 290] width 137 height 27
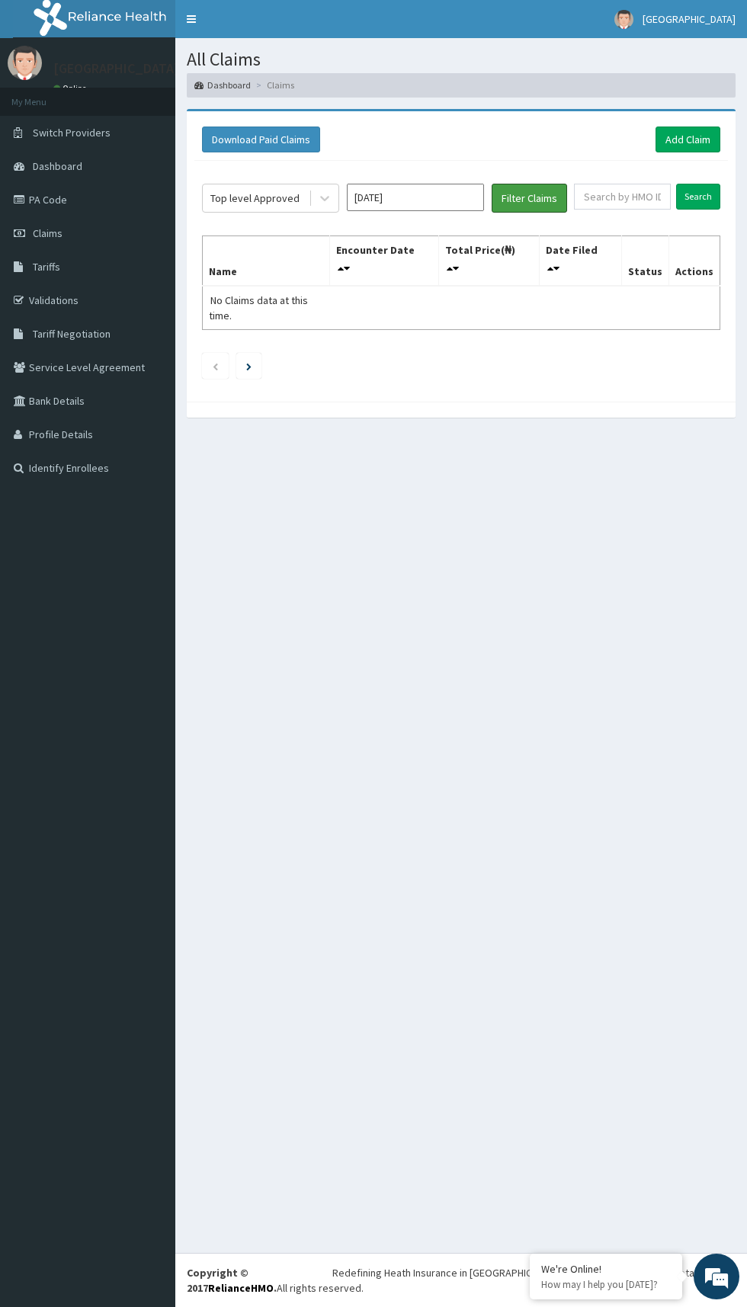
click at [559, 198] on button "Filter Claims" at bounding box center [529, 198] width 75 height 29
click at [552, 200] on button "Filter Claims" at bounding box center [529, 198] width 75 height 29
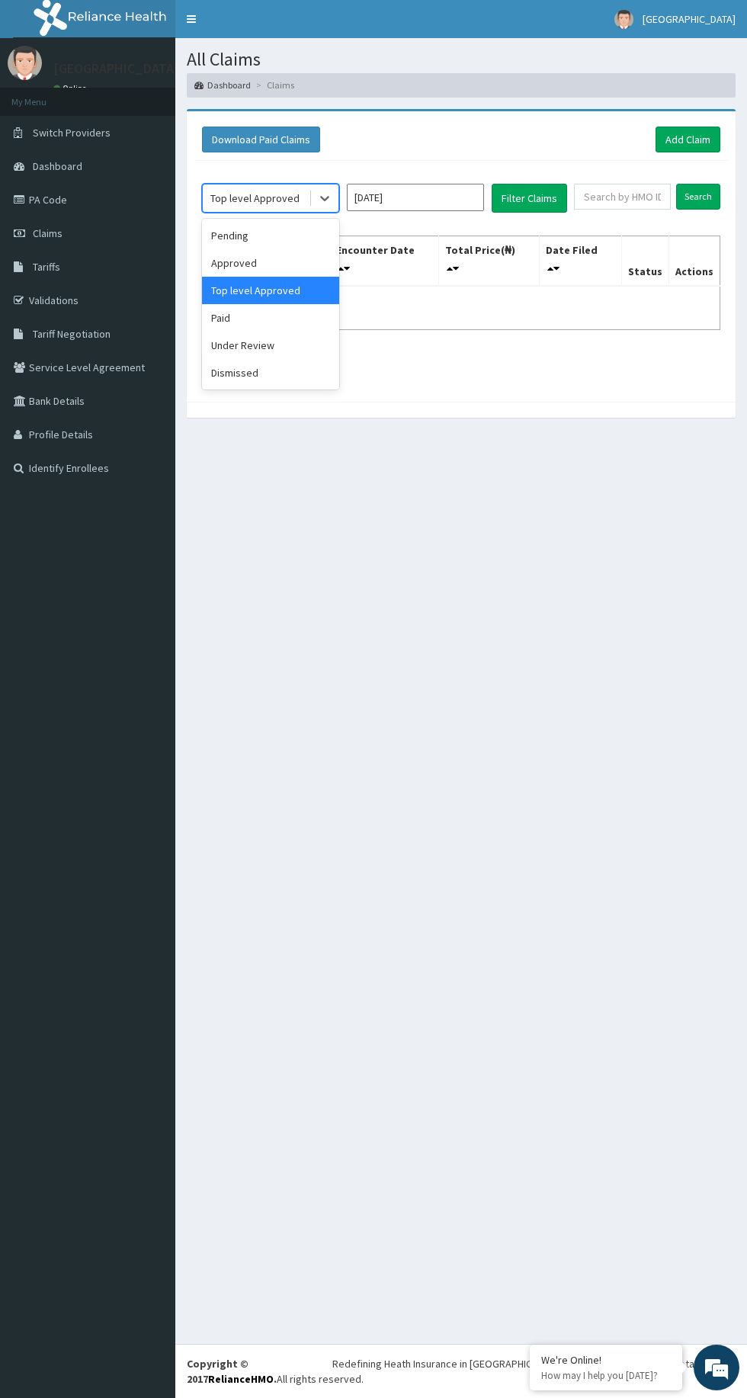
click at [288, 305] on div "Paid" at bounding box center [270, 317] width 137 height 27
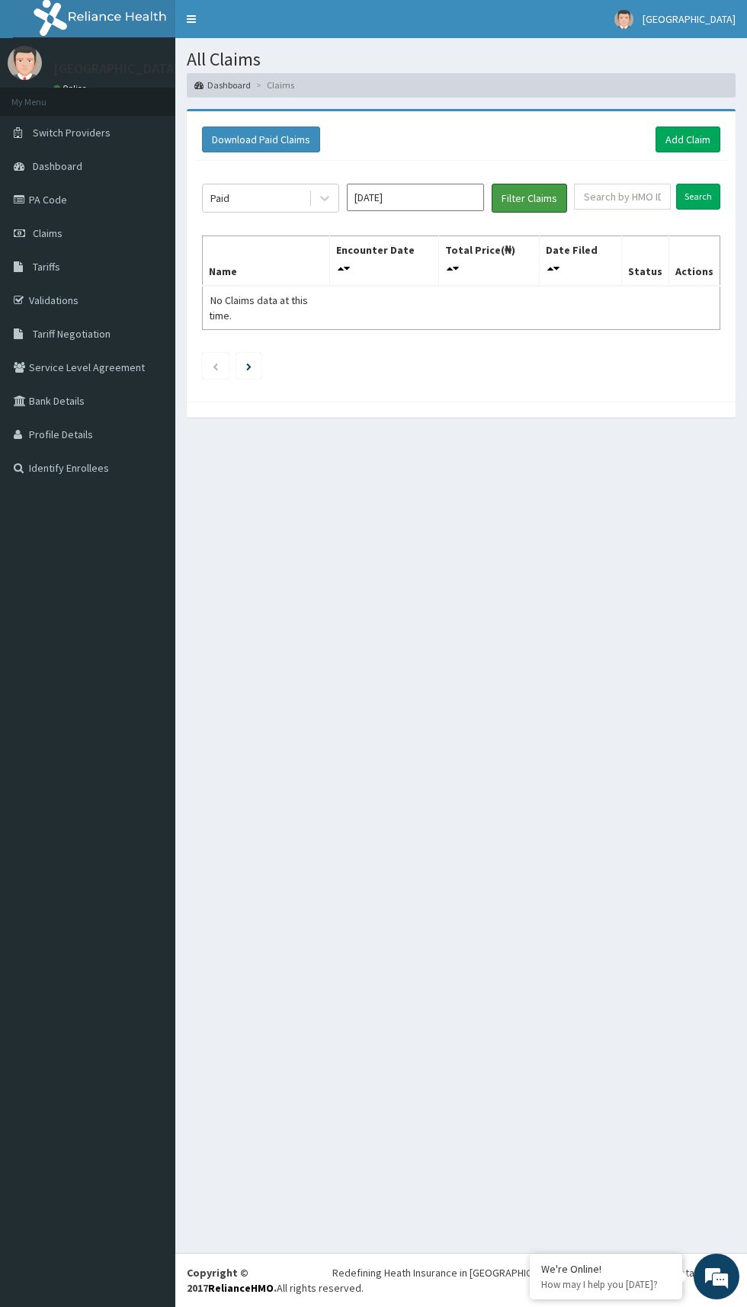
click at [549, 190] on button "Filter Claims" at bounding box center [529, 198] width 75 height 29
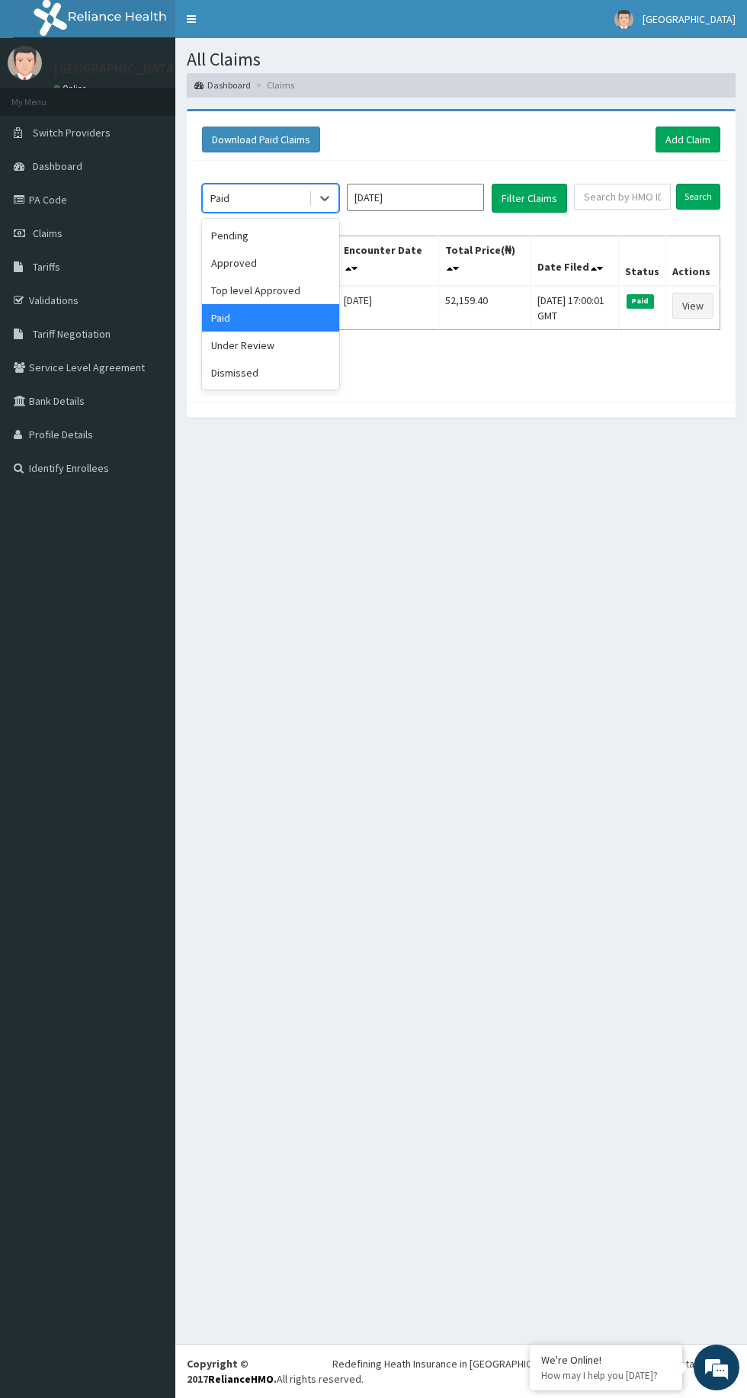
click at [300, 322] on div "Paid" at bounding box center [270, 317] width 137 height 27
click at [294, 341] on div "Under Review" at bounding box center [270, 345] width 137 height 27
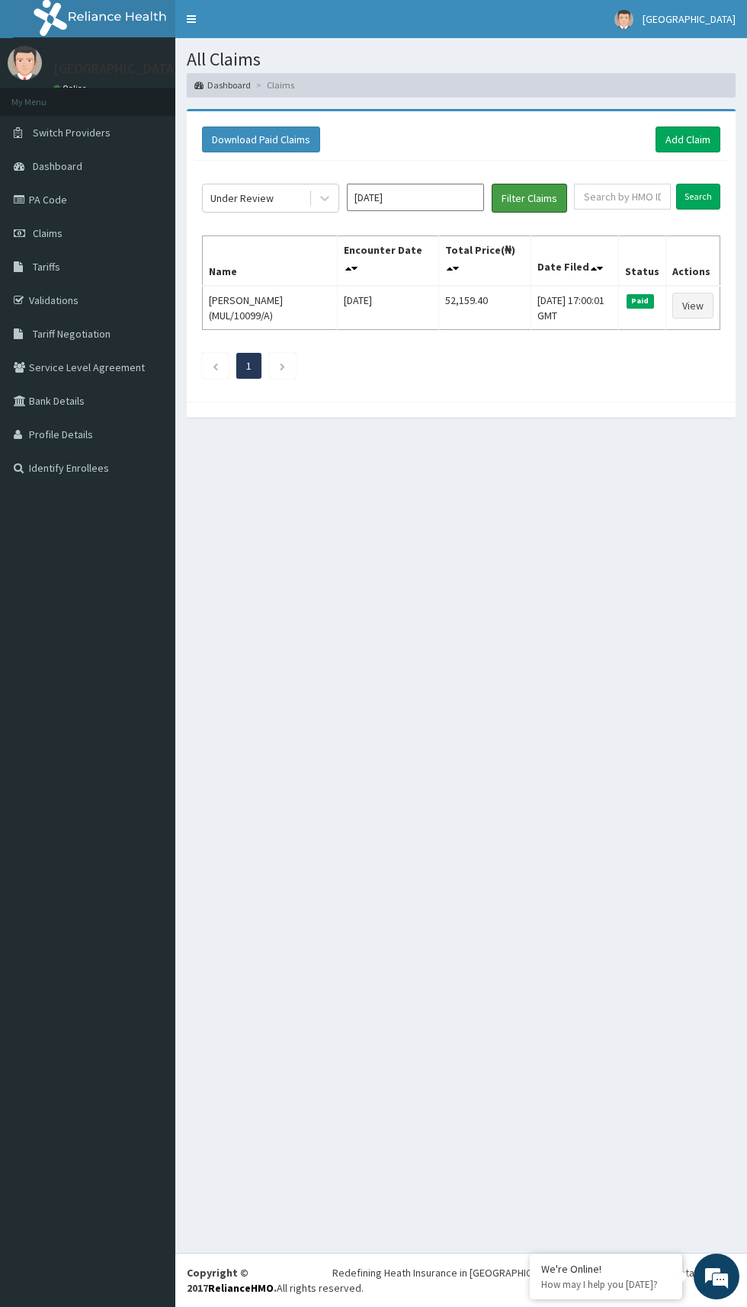
click at [540, 195] on button "Filter Claims" at bounding box center [529, 198] width 75 height 29
click at [559, 194] on button "Filter Claims" at bounding box center [529, 198] width 75 height 29
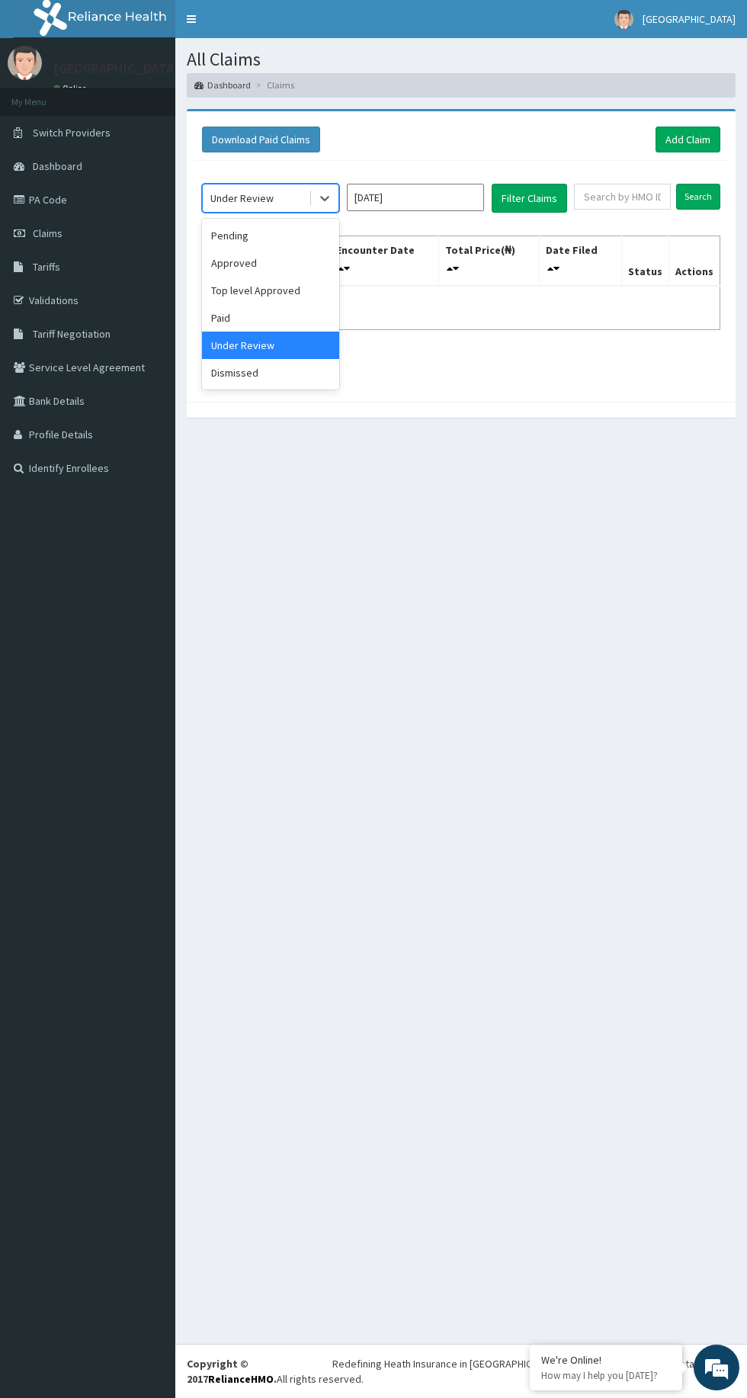
click at [291, 367] on div "Dismissed" at bounding box center [270, 372] width 137 height 27
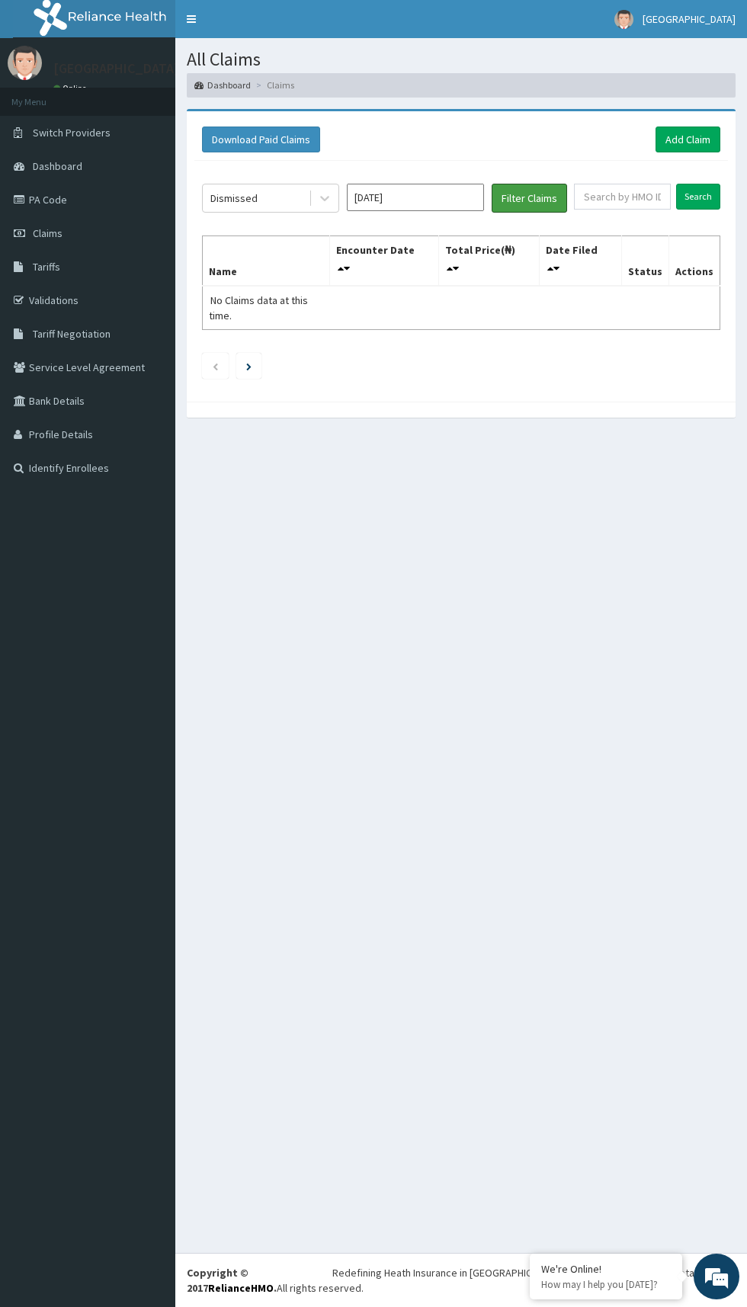
click at [558, 190] on button "Filter Claims" at bounding box center [529, 198] width 75 height 29
